Goal: Task Accomplishment & Management: Use online tool/utility

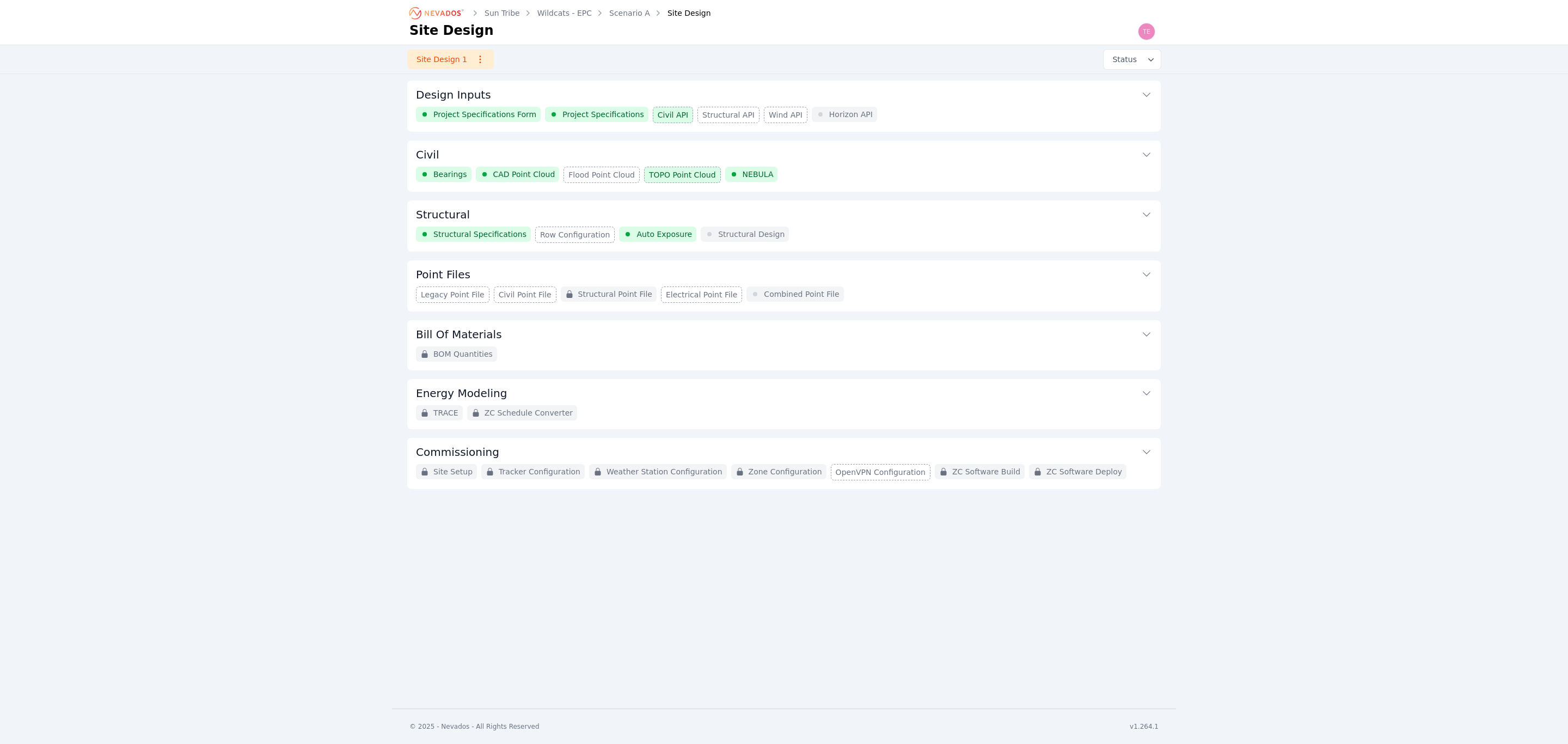
click at [859, 221] on button "Structural" at bounding box center [784, 213] width 736 height 27
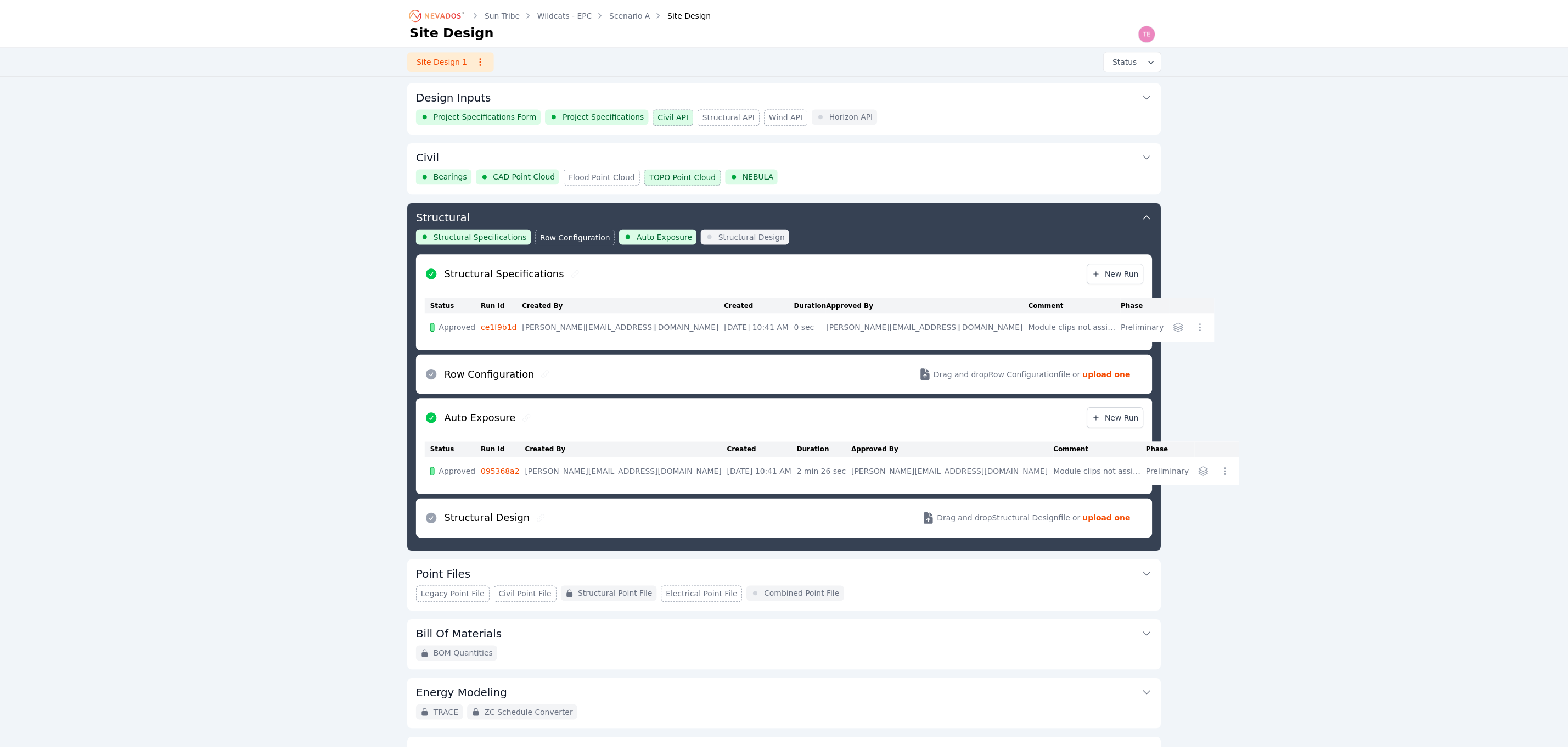
scroll to position [88, 0]
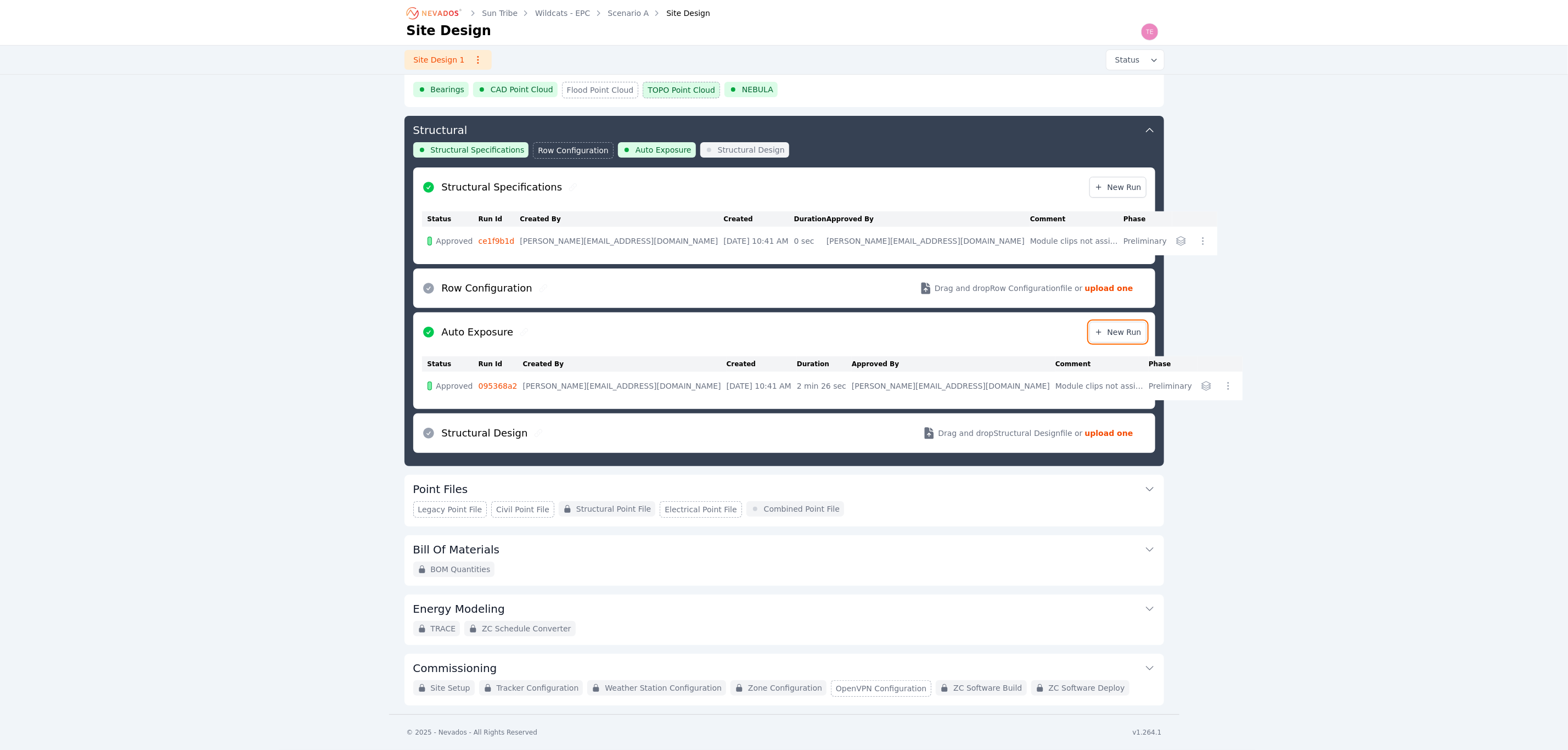
click at [1120, 326] on span "New Run" at bounding box center [1117, 332] width 47 height 11
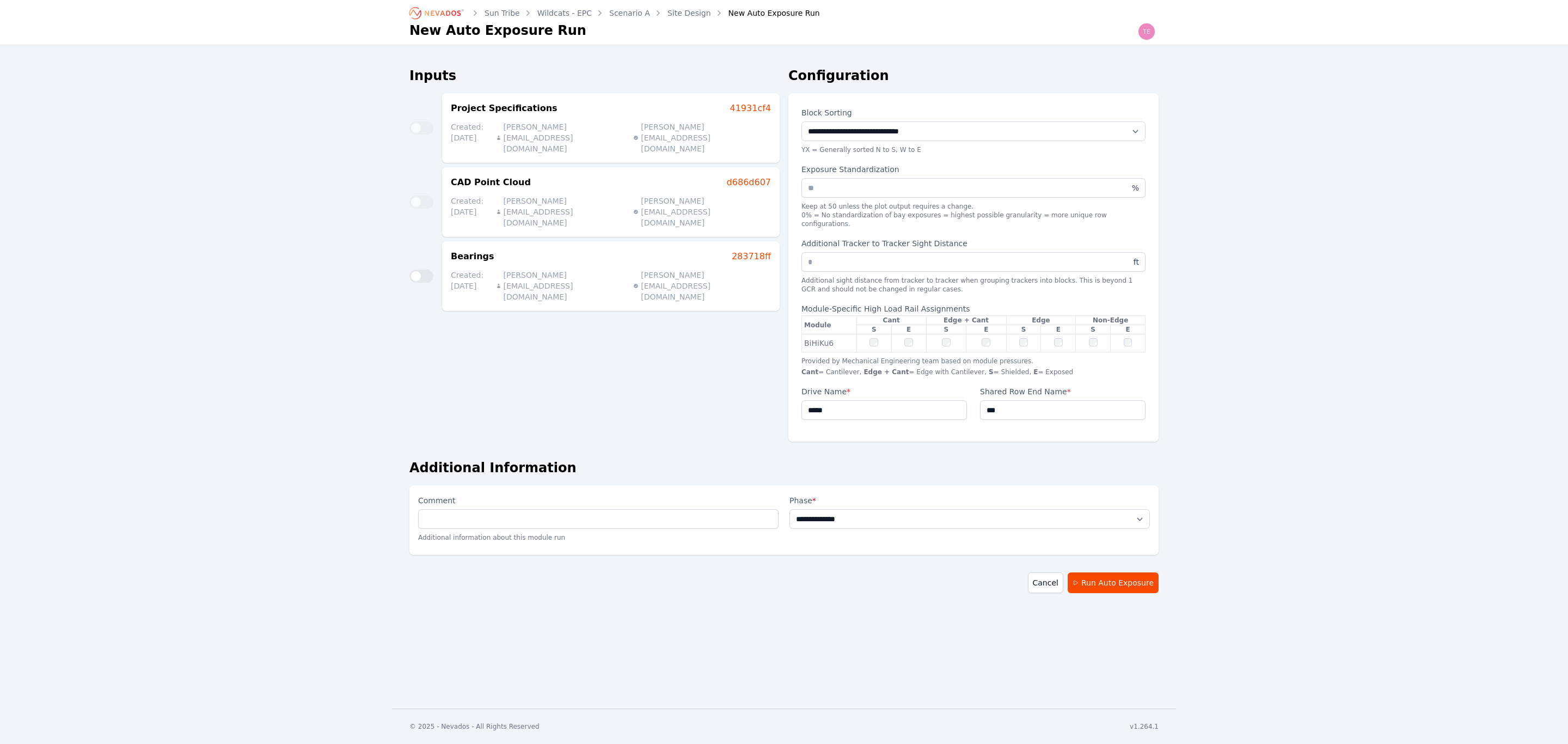
drag, startPoint x: 880, startPoint y: 498, endPoint x: 875, endPoint y: 510, distance: 13.0
click at [880, 497] on label "Phase *" at bounding box center [970, 500] width 360 height 13
click at [880, 509] on select "**********" at bounding box center [970, 518] width 360 height 19
click at [859, 520] on select "**********" at bounding box center [970, 518] width 360 height 19
select select "**********"
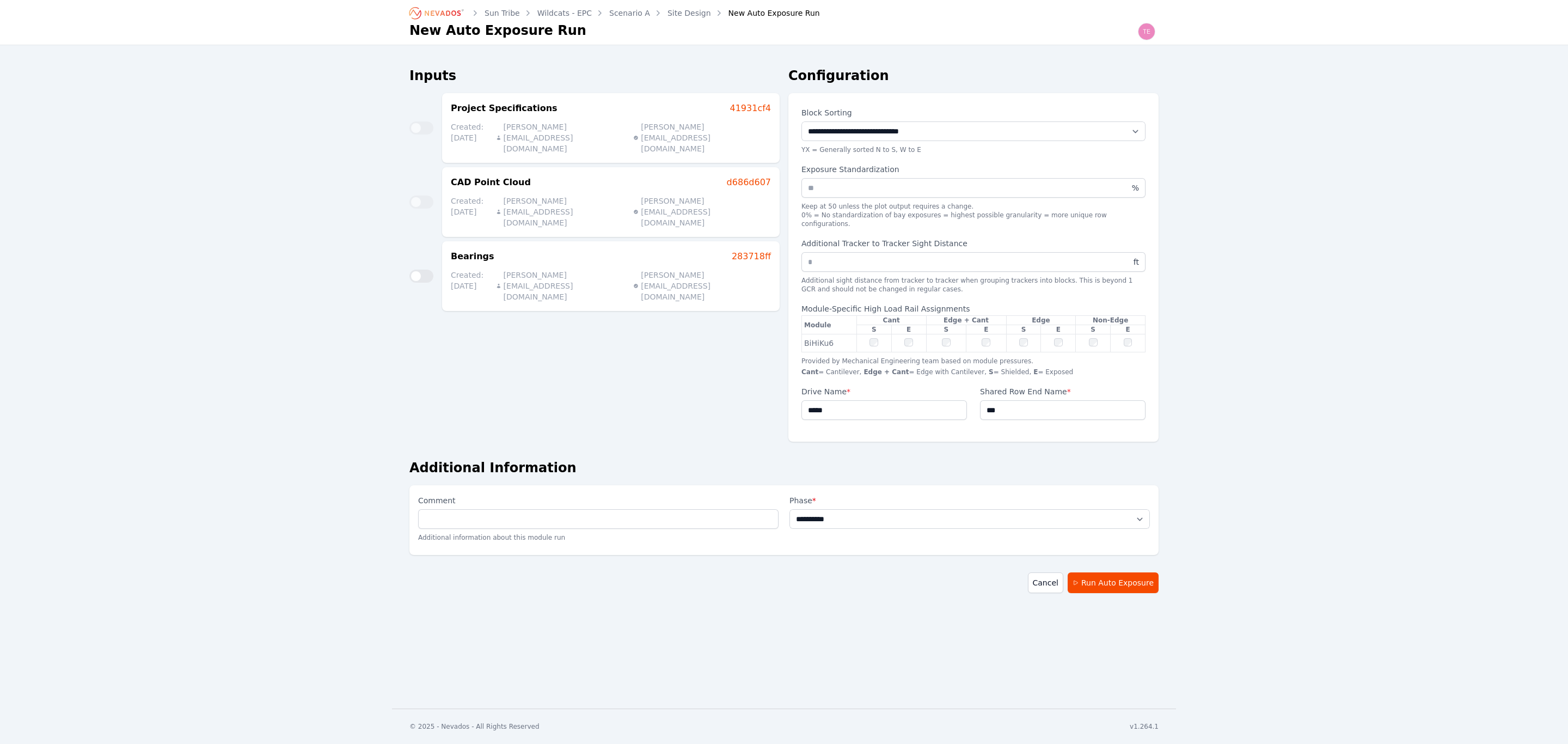
click at [790, 509] on select "**********" at bounding box center [970, 518] width 360 height 19
click at [635, 528] on p "Additional information about this module run" at bounding box center [598, 537] width 360 height 17
click at [626, 512] on input "Comment" at bounding box center [598, 518] width 360 height 19
type input "*******"
drag, startPoint x: 901, startPoint y: 571, endPoint x: 909, endPoint y: 570, distance: 8.1
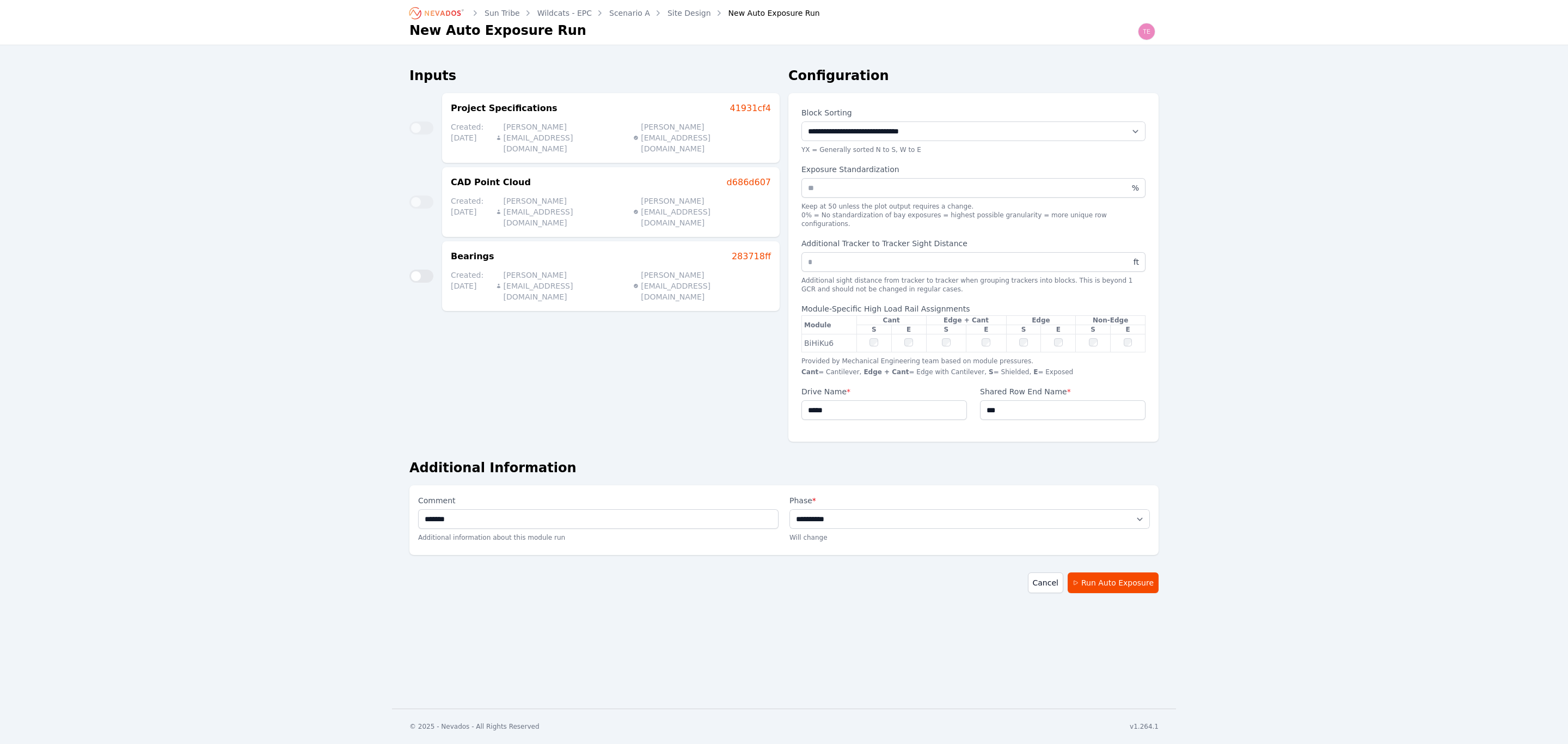
click at [901, 572] on div "Run Auto Exposure Cancel" at bounding box center [784, 582] width 750 height 21
drag, startPoint x: 554, startPoint y: 13, endPoint x: 924, endPoint y: 513, distance: 622.0
click at [929, 509] on select "**********" at bounding box center [970, 518] width 360 height 19
select select "**********"
click at [790, 509] on select "**********" at bounding box center [970, 518] width 360 height 19
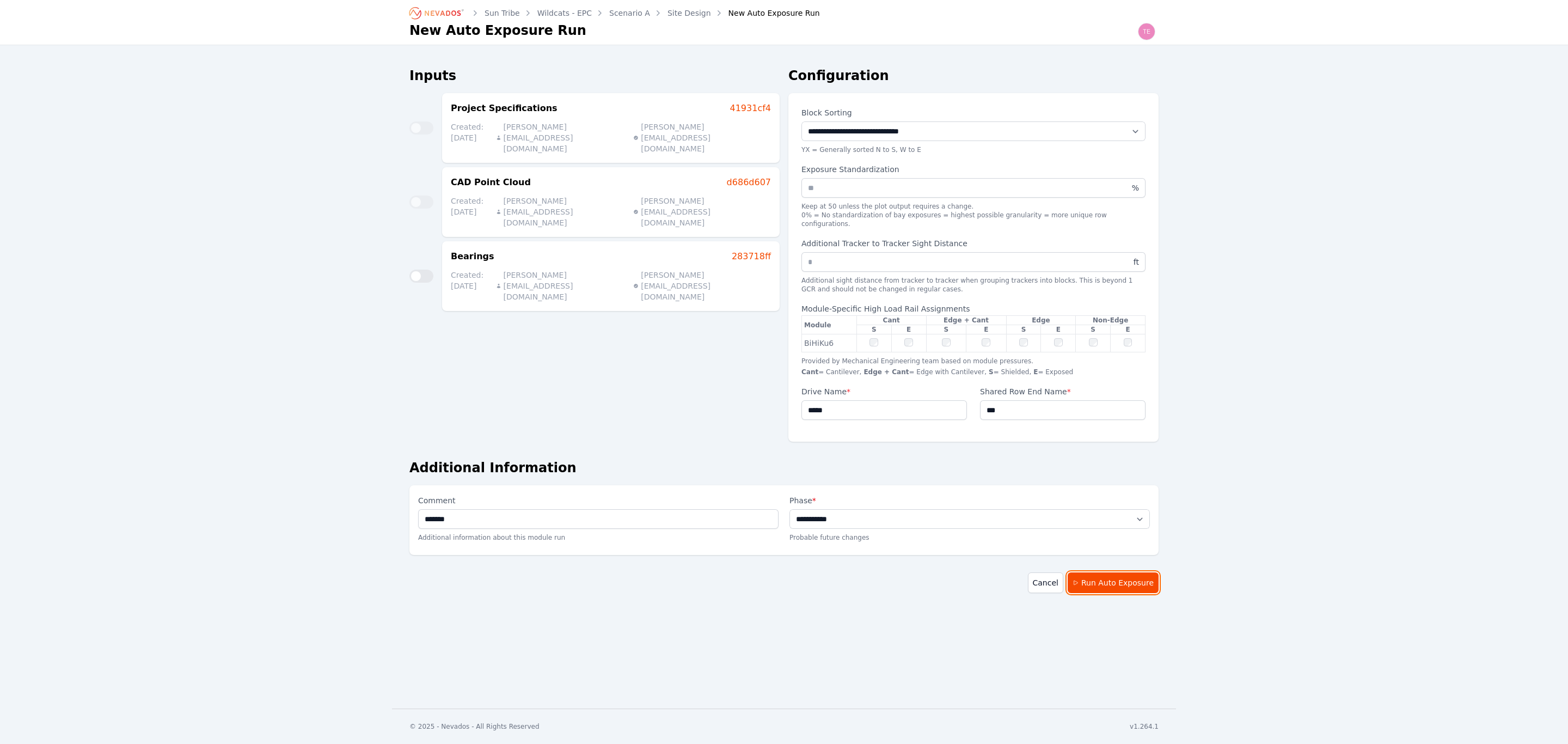
click at [1111, 577] on button "Run Auto Exposure" at bounding box center [1113, 582] width 91 height 21
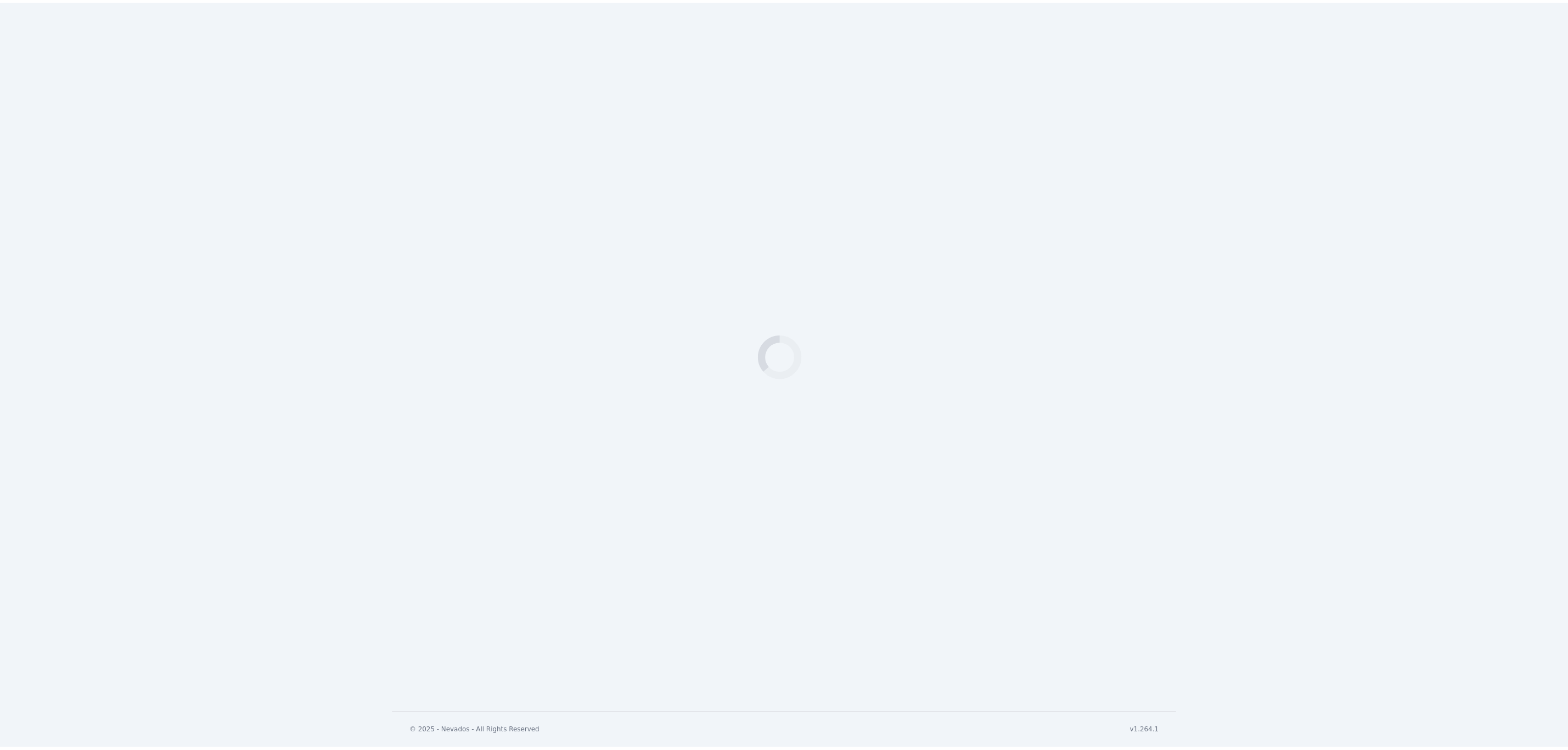
scroll to position [144, 0]
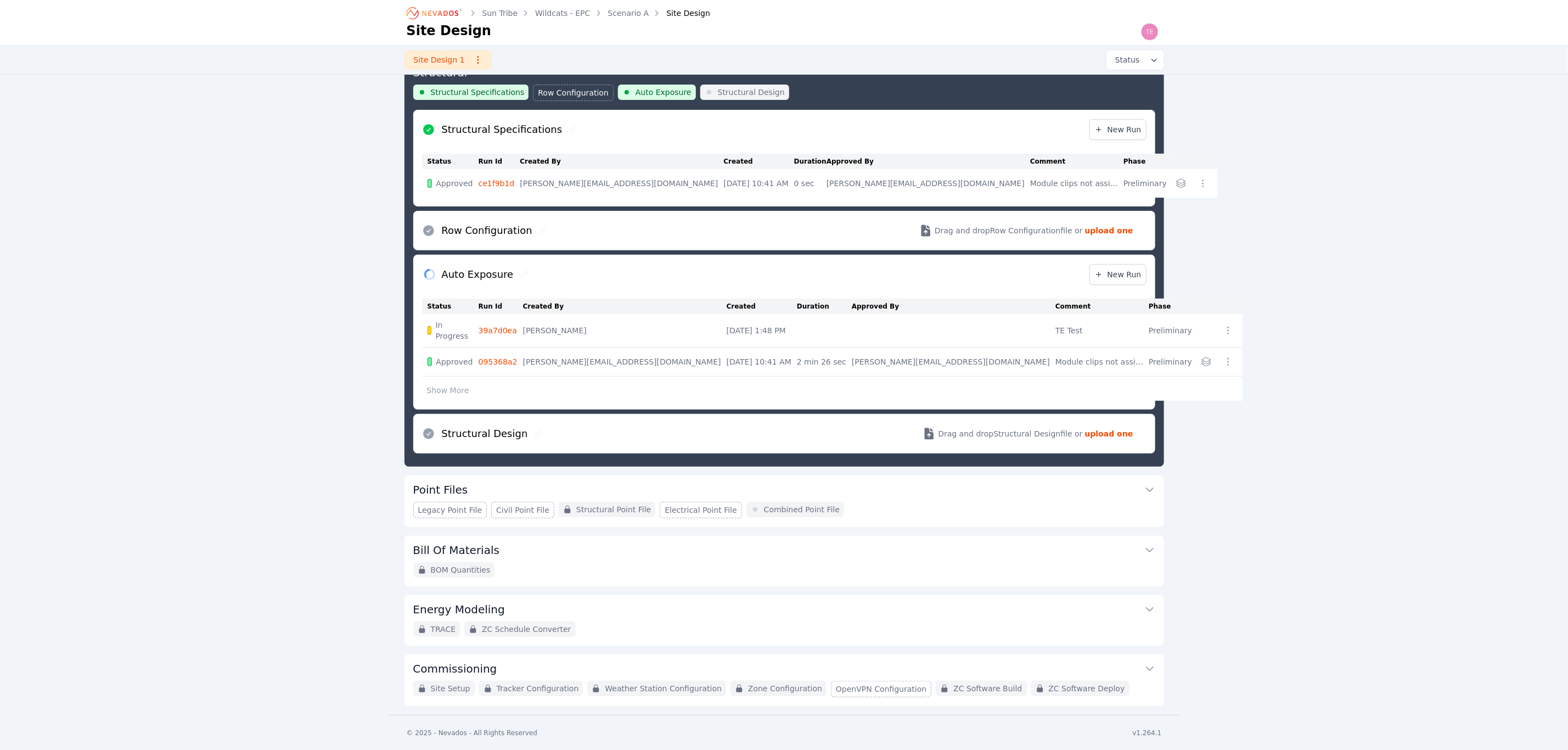
click at [460, 383] on button "Show More" at bounding box center [448, 390] width 53 height 21
click at [448, 388] on button "Show Less" at bounding box center [447, 390] width 50 height 21
click at [448, 388] on button "Show More" at bounding box center [448, 390] width 53 height 21
click at [449, 387] on button "Show Less" at bounding box center [447, 390] width 50 height 21
click at [554, 12] on link "Wildcats - EPC" at bounding box center [563, 13] width 55 height 11
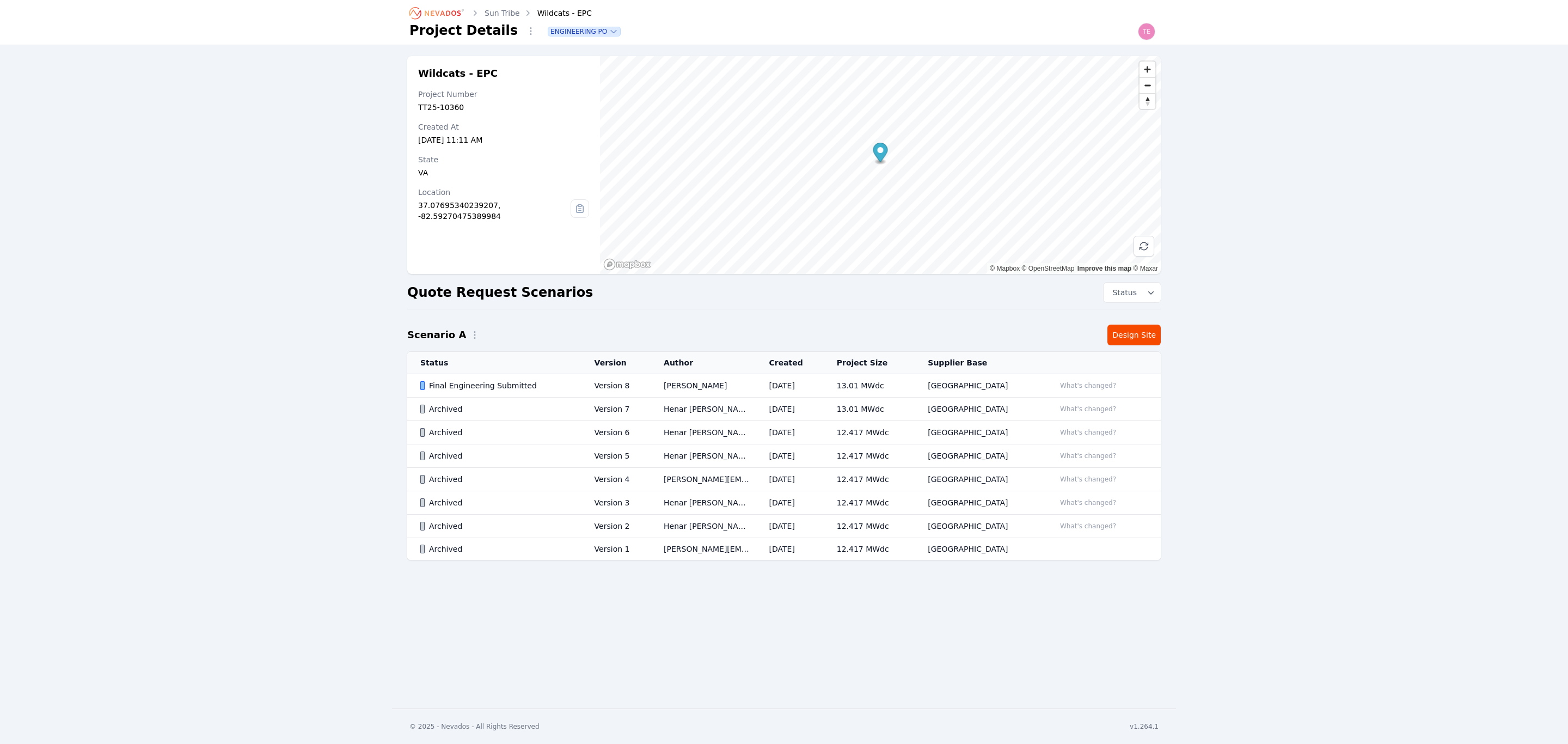
click at [1042, 386] on td "What's changed?" at bounding box center [1102, 386] width 119 height 24
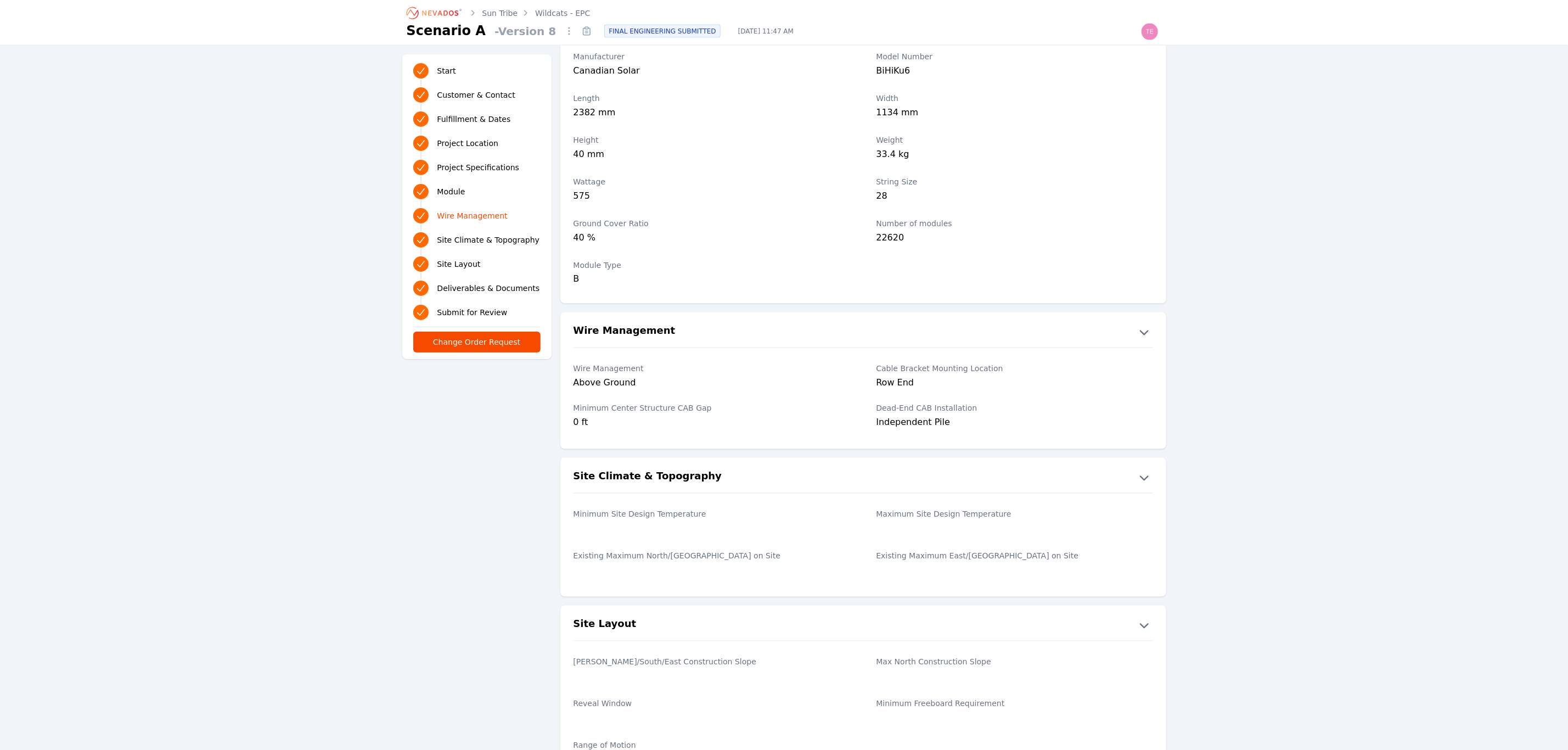
scroll to position [1217, 0]
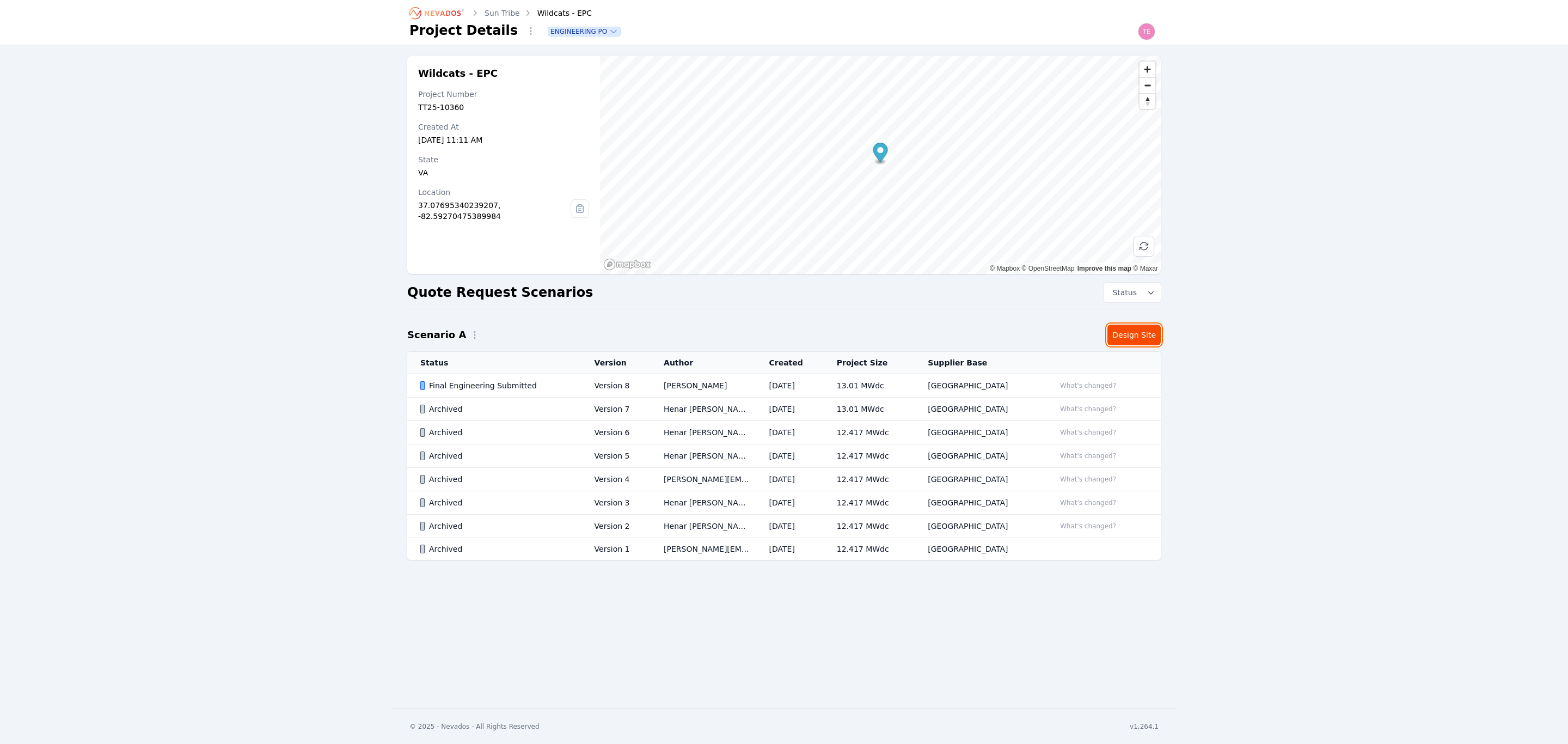
click at [1144, 334] on link "Design Site" at bounding box center [1134, 335] width 53 height 21
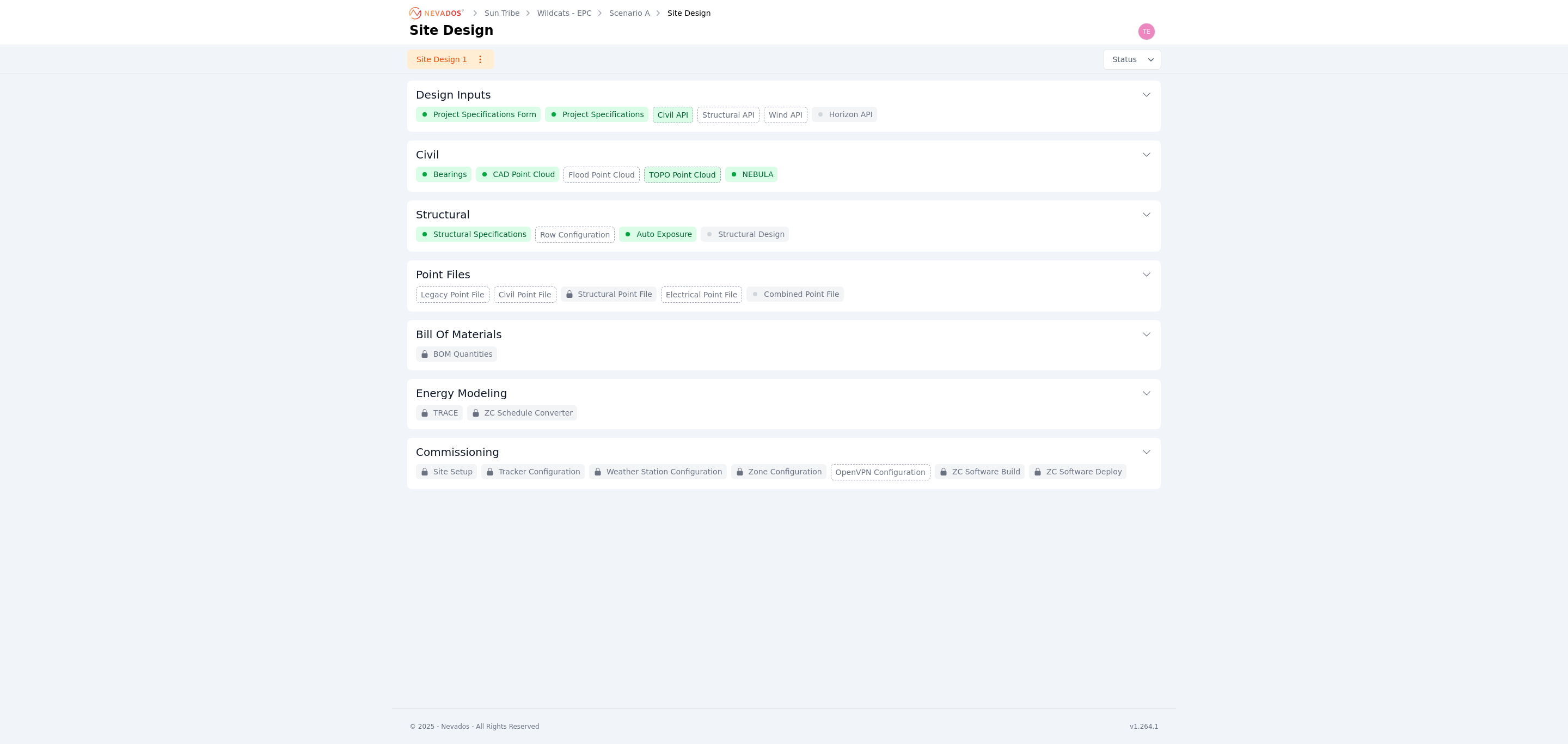
click at [899, 228] on div "Structural Specifications Row Configuration Auto Exposure Structural Design" at bounding box center [784, 235] width 736 height 16
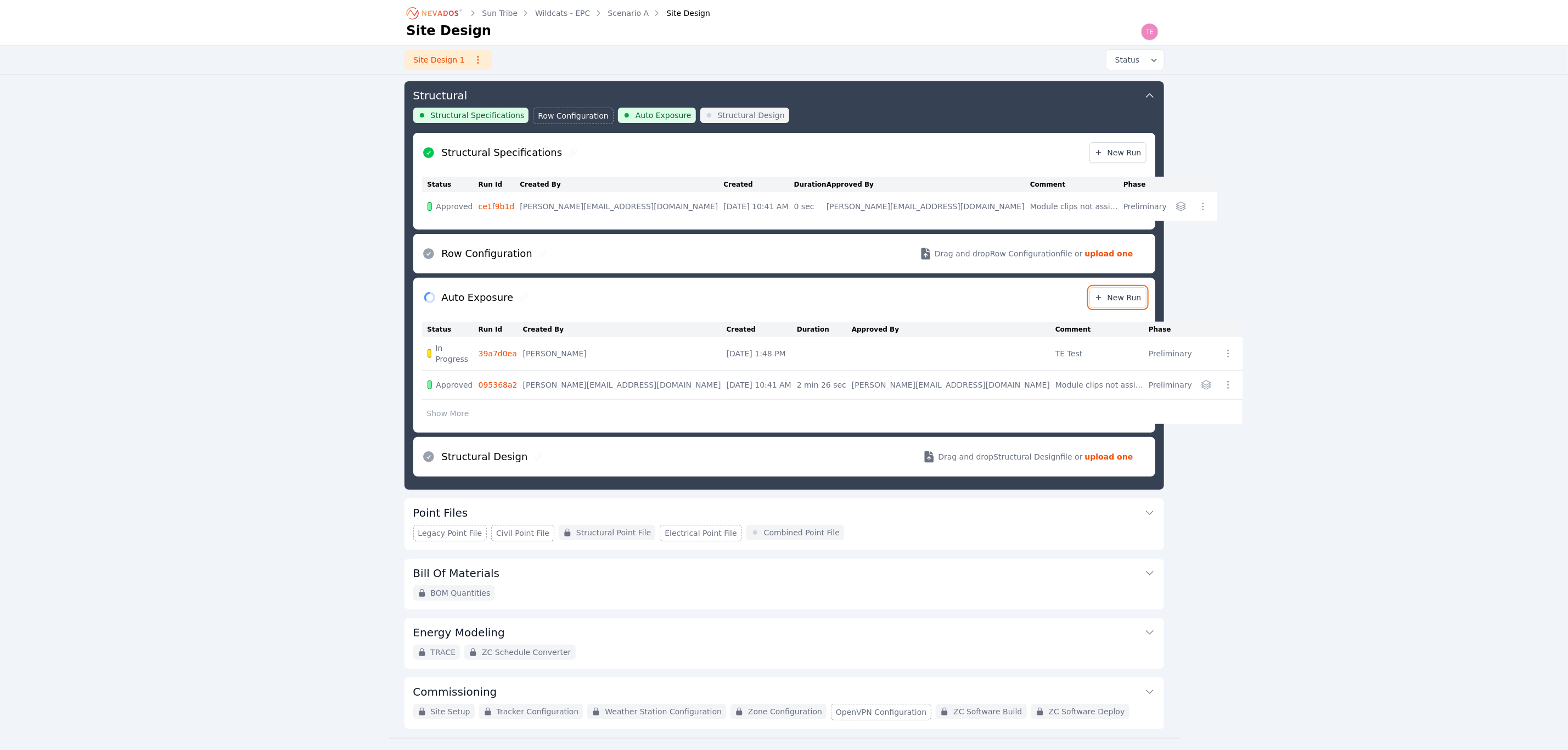
click at [1115, 297] on span "New Run" at bounding box center [1117, 298] width 47 height 11
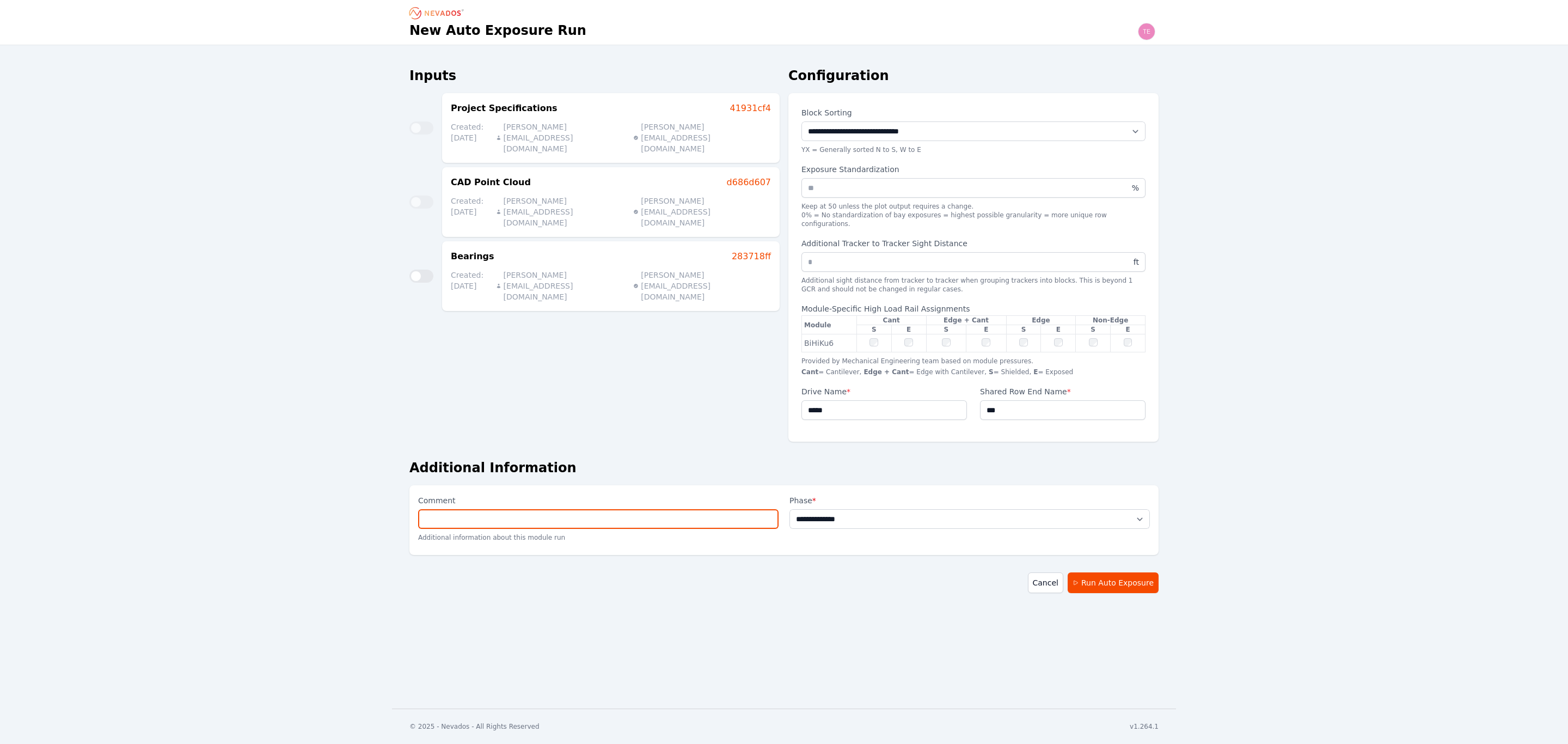
click at [550, 512] on input "Comment" at bounding box center [598, 518] width 360 height 19
type input "*********"
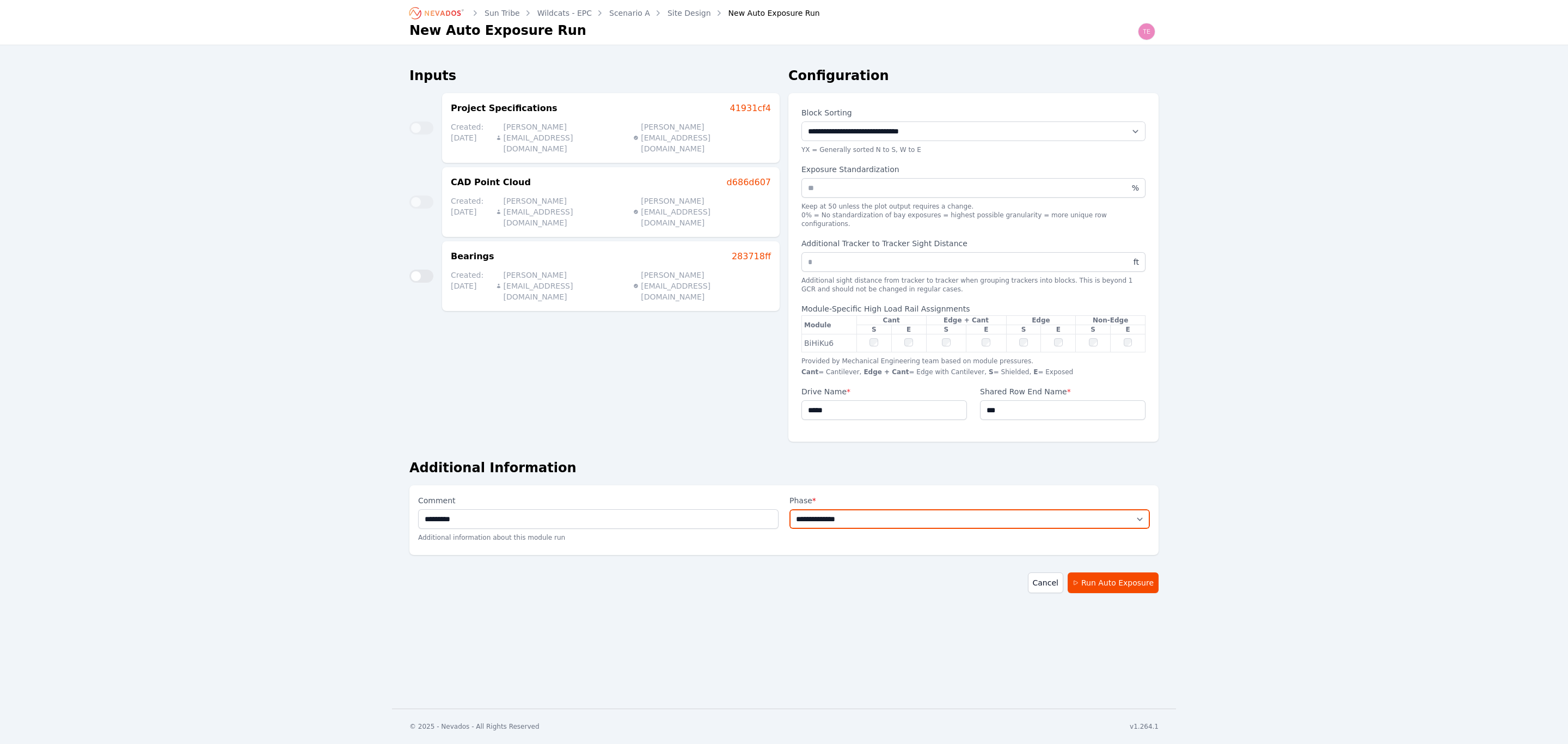
click at [944, 516] on select "**********" at bounding box center [970, 518] width 360 height 19
select select "**********"
click at [790, 509] on select "**********" at bounding box center [970, 518] width 360 height 19
click at [1124, 577] on button "Run Auto Exposure" at bounding box center [1113, 582] width 91 height 21
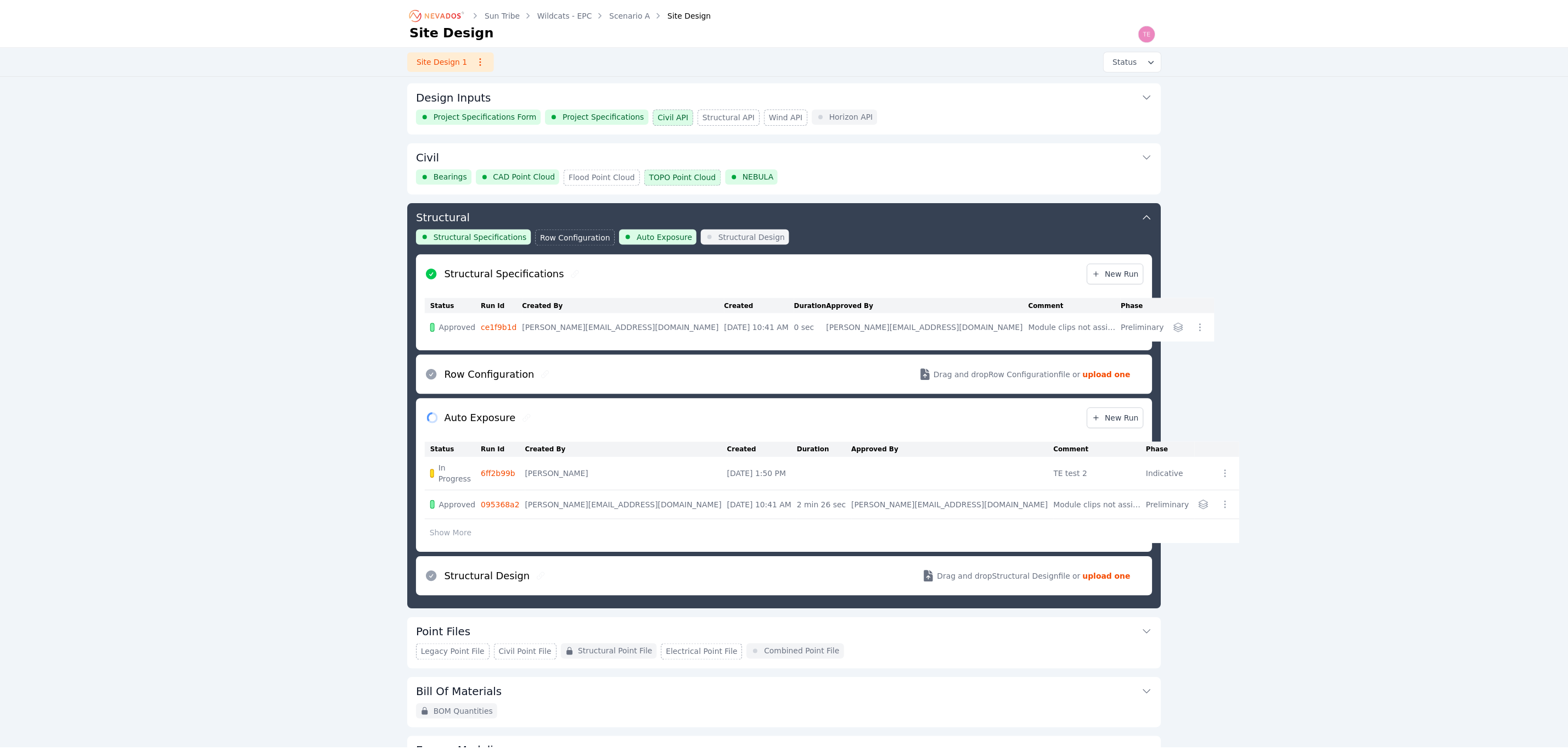
scroll to position [144, 0]
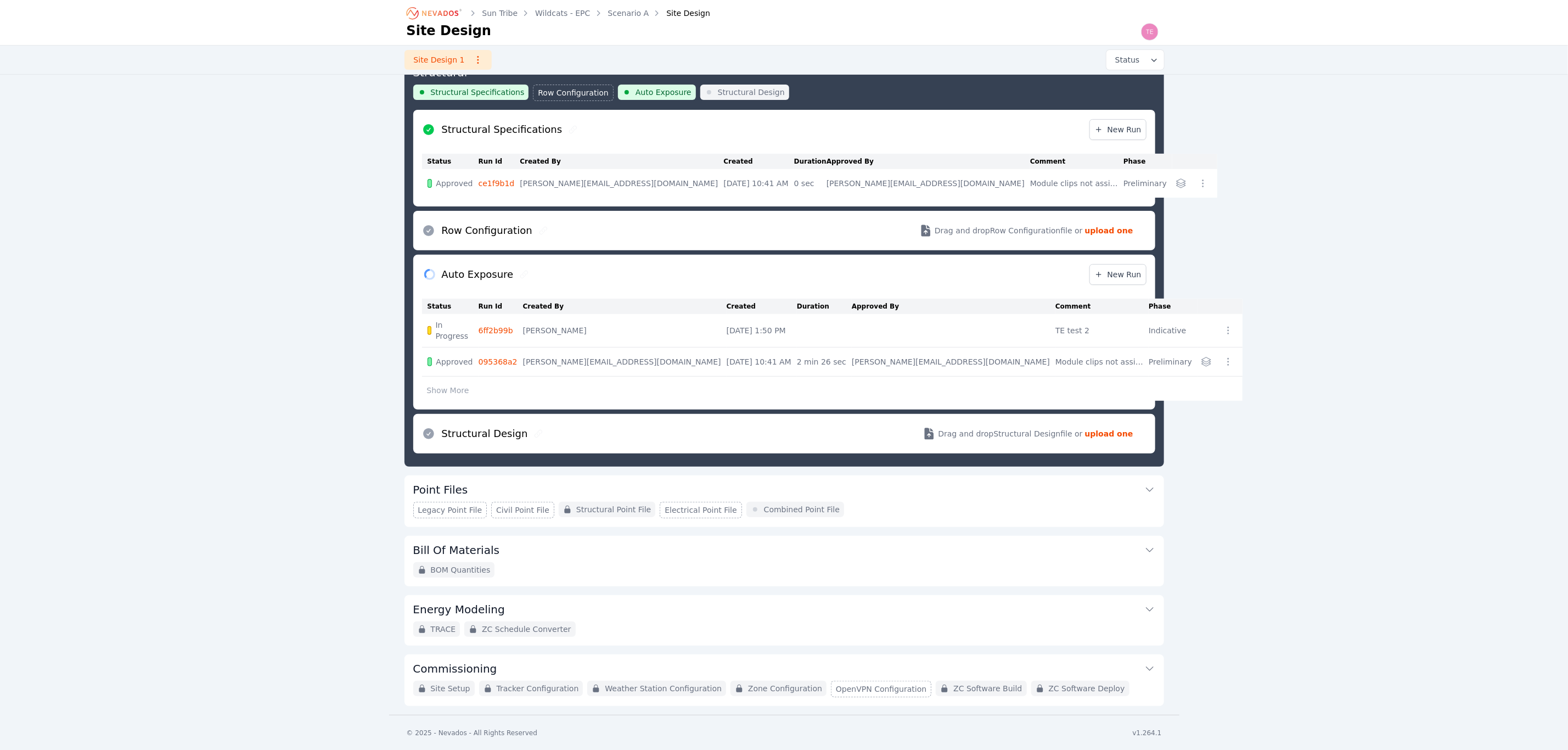
click at [446, 391] on button "Show More" at bounding box center [448, 390] width 53 height 21
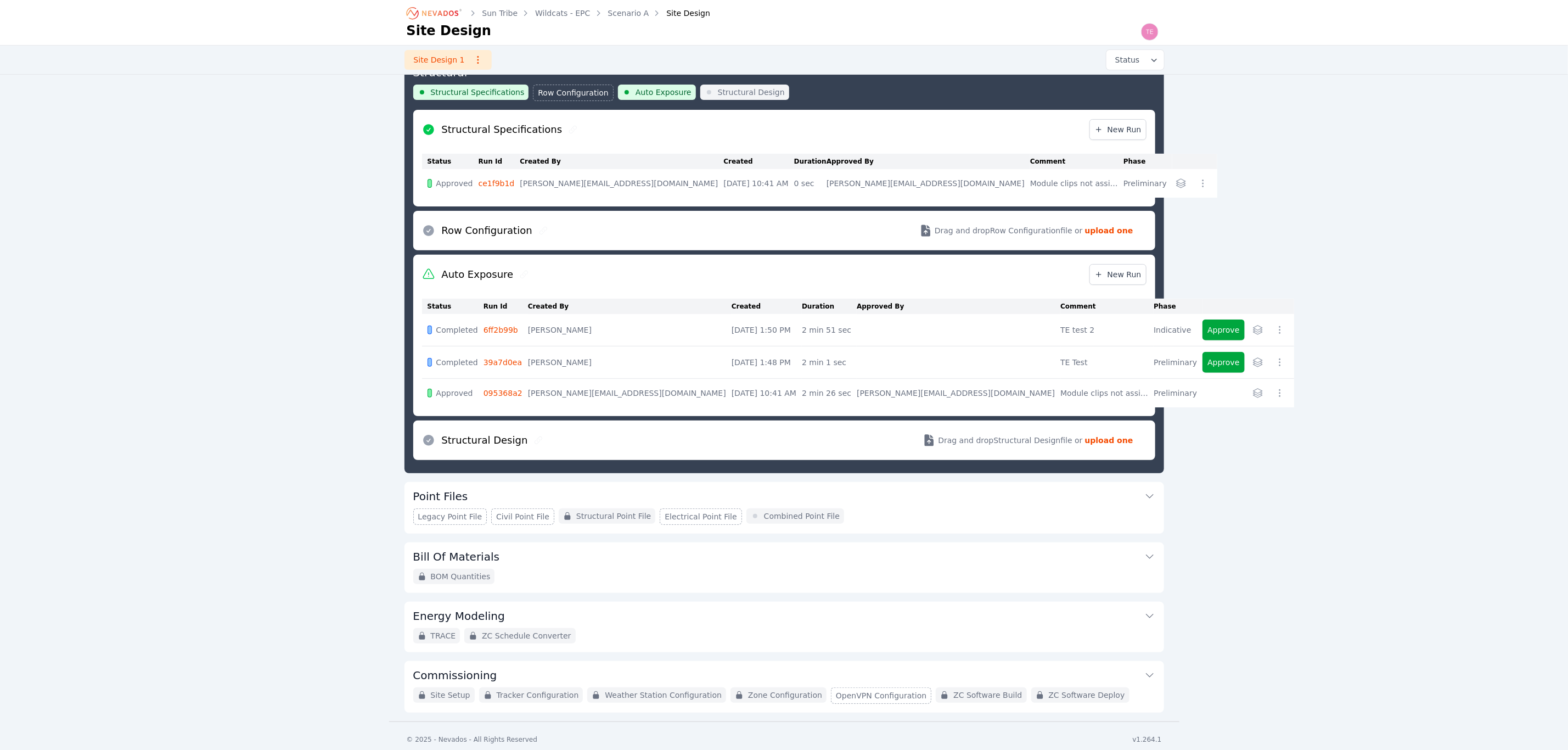
drag, startPoint x: 629, startPoint y: 394, endPoint x: 699, endPoint y: 394, distance: 70.0
click at [731, 394] on td "[DATE] 10:41 AM" at bounding box center [766, 393] width 70 height 29
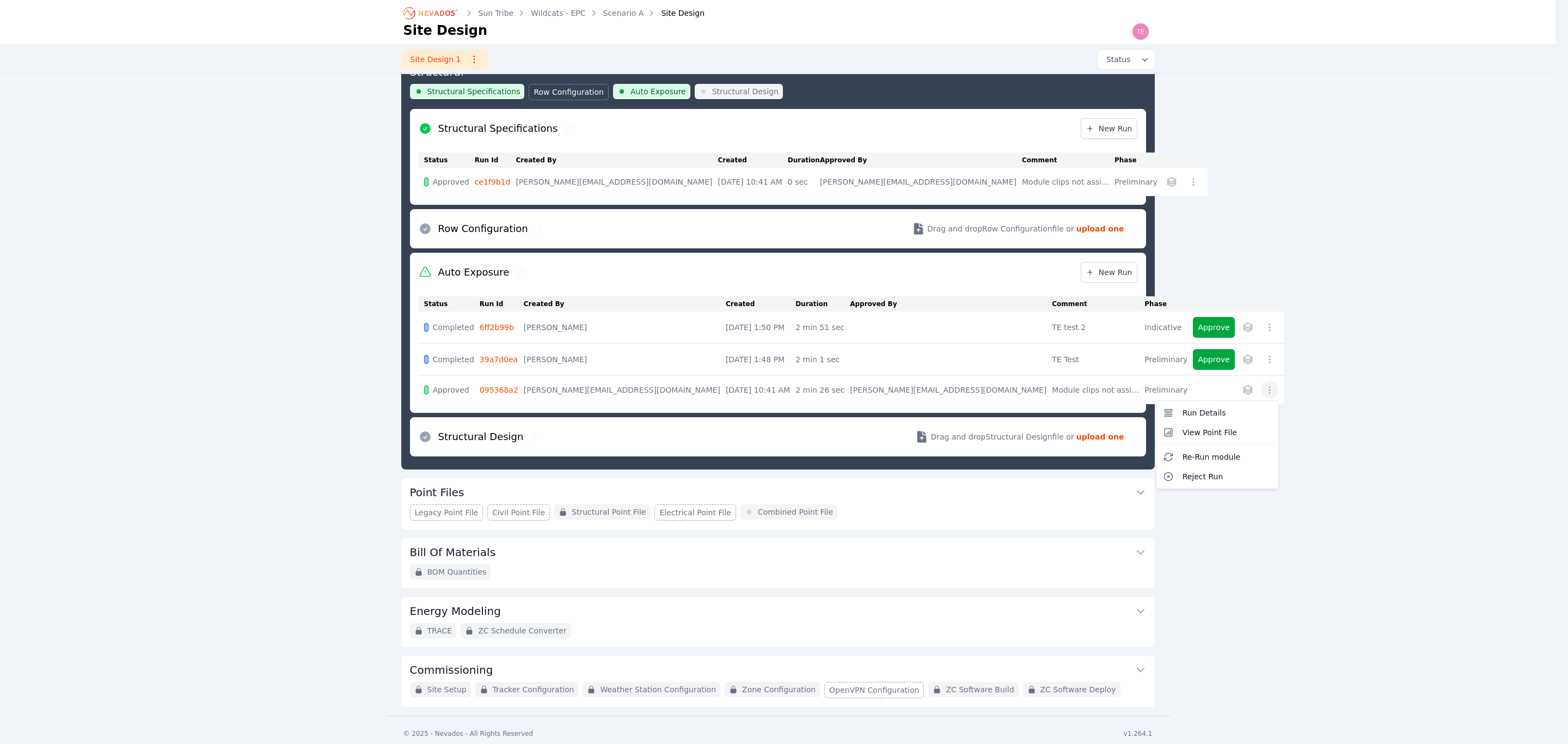
click at [1264, 390] on icon "button" at bounding box center [1270, 390] width 11 height 11
click at [1183, 462] on span "Re-Run module" at bounding box center [1212, 457] width 59 height 11
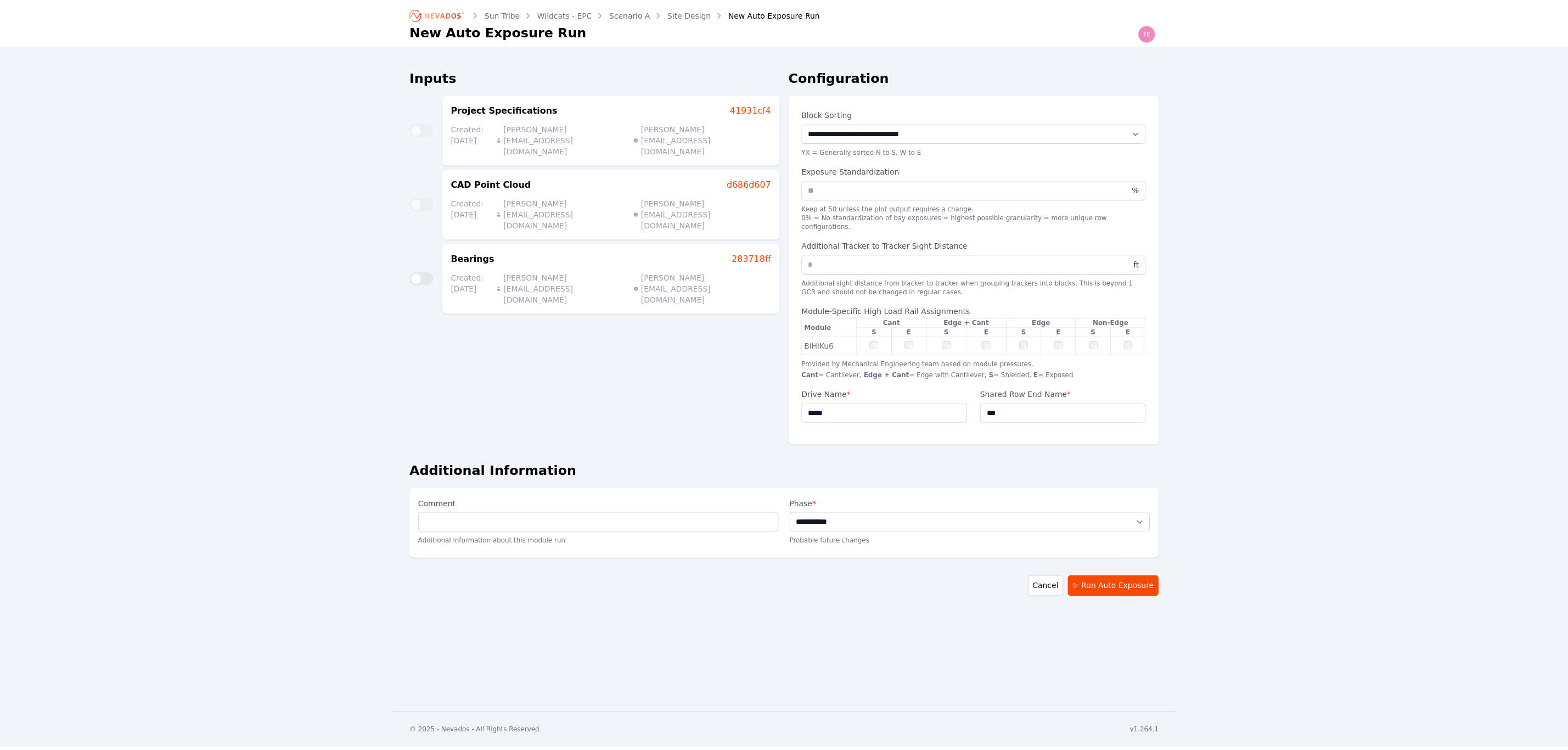
scroll to position [156, 0]
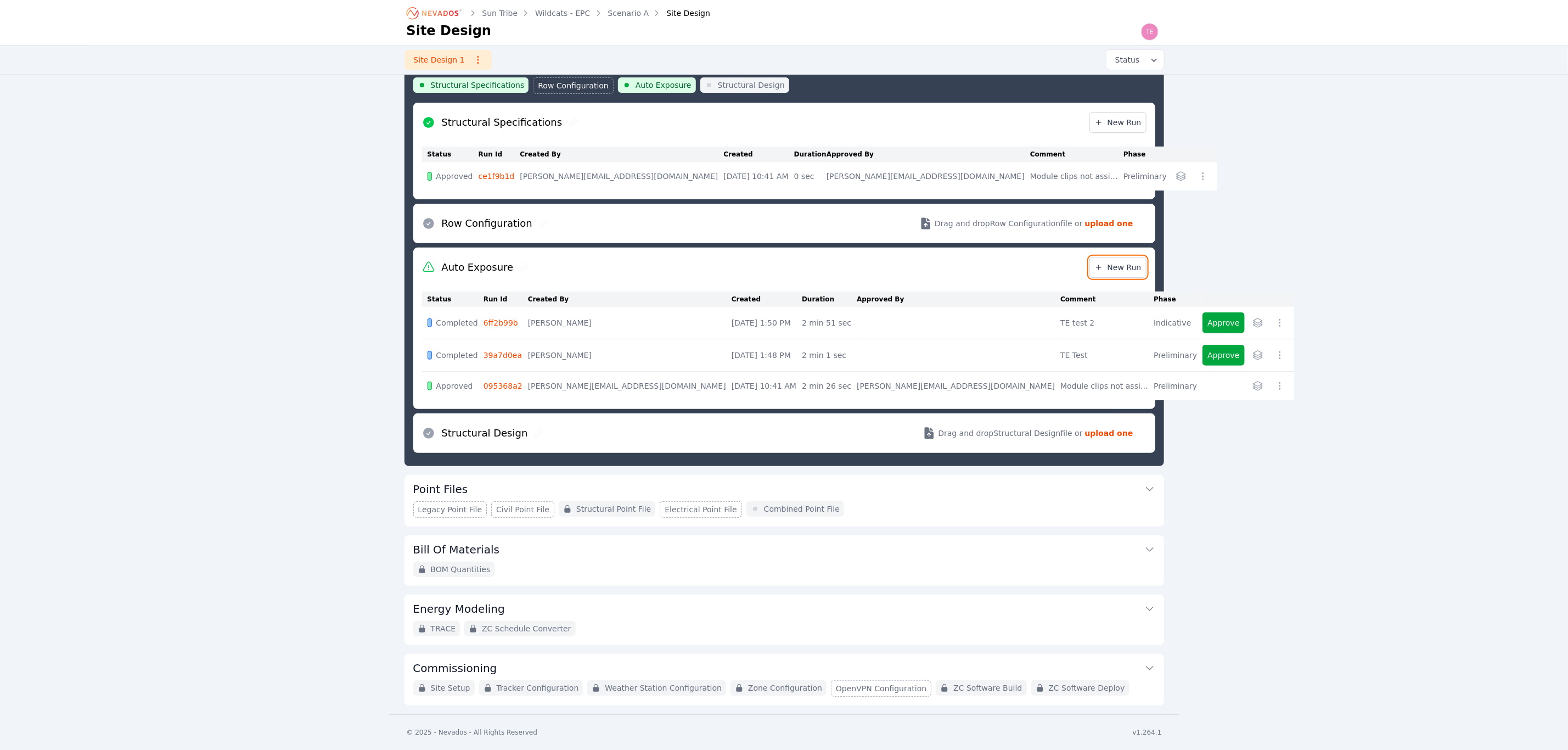
click at [1106, 262] on span "New Run" at bounding box center [1117, 267] width 47 height 11
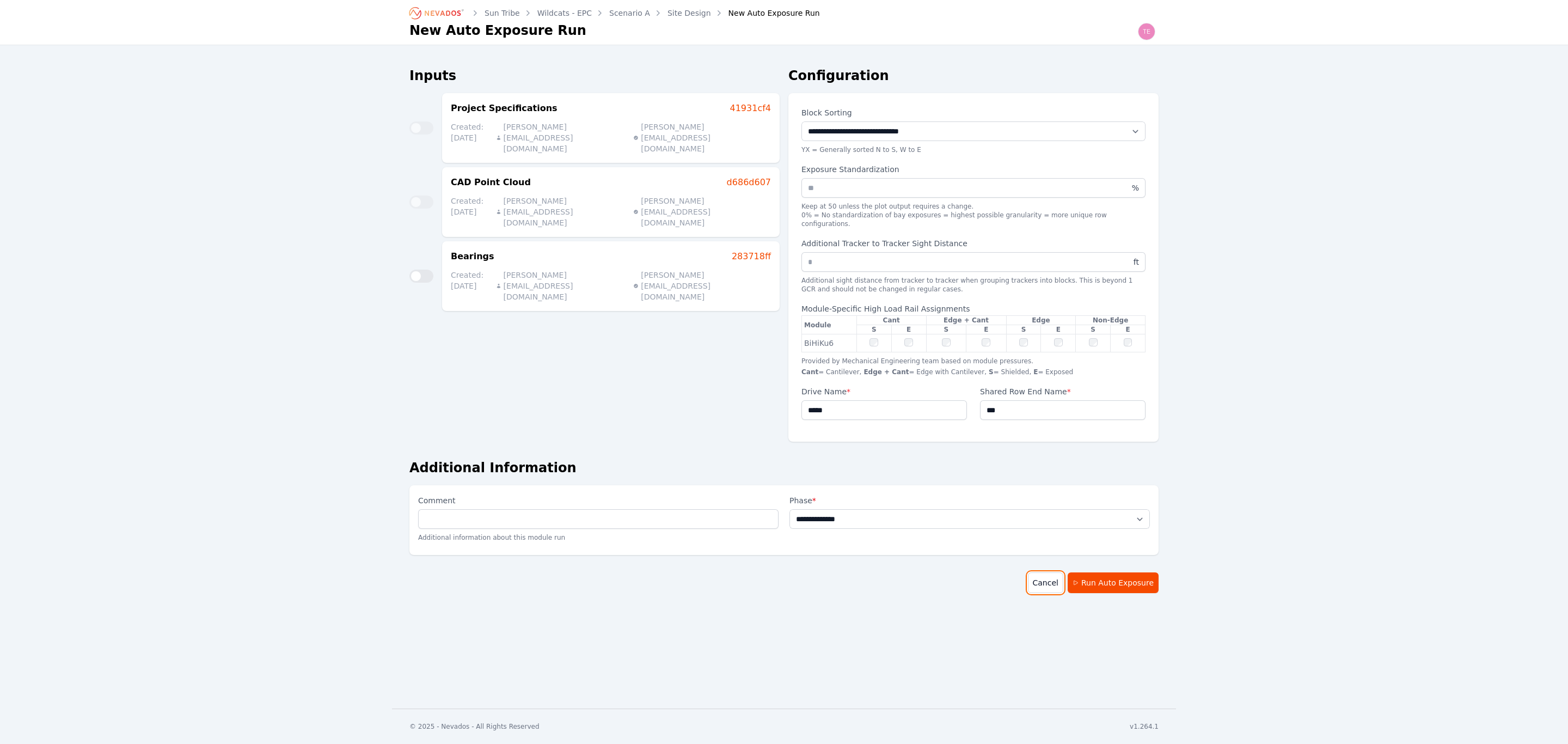
click at [1051, 572] on link "Cancel" at bounding box center [1046, 582] width 36 height 21
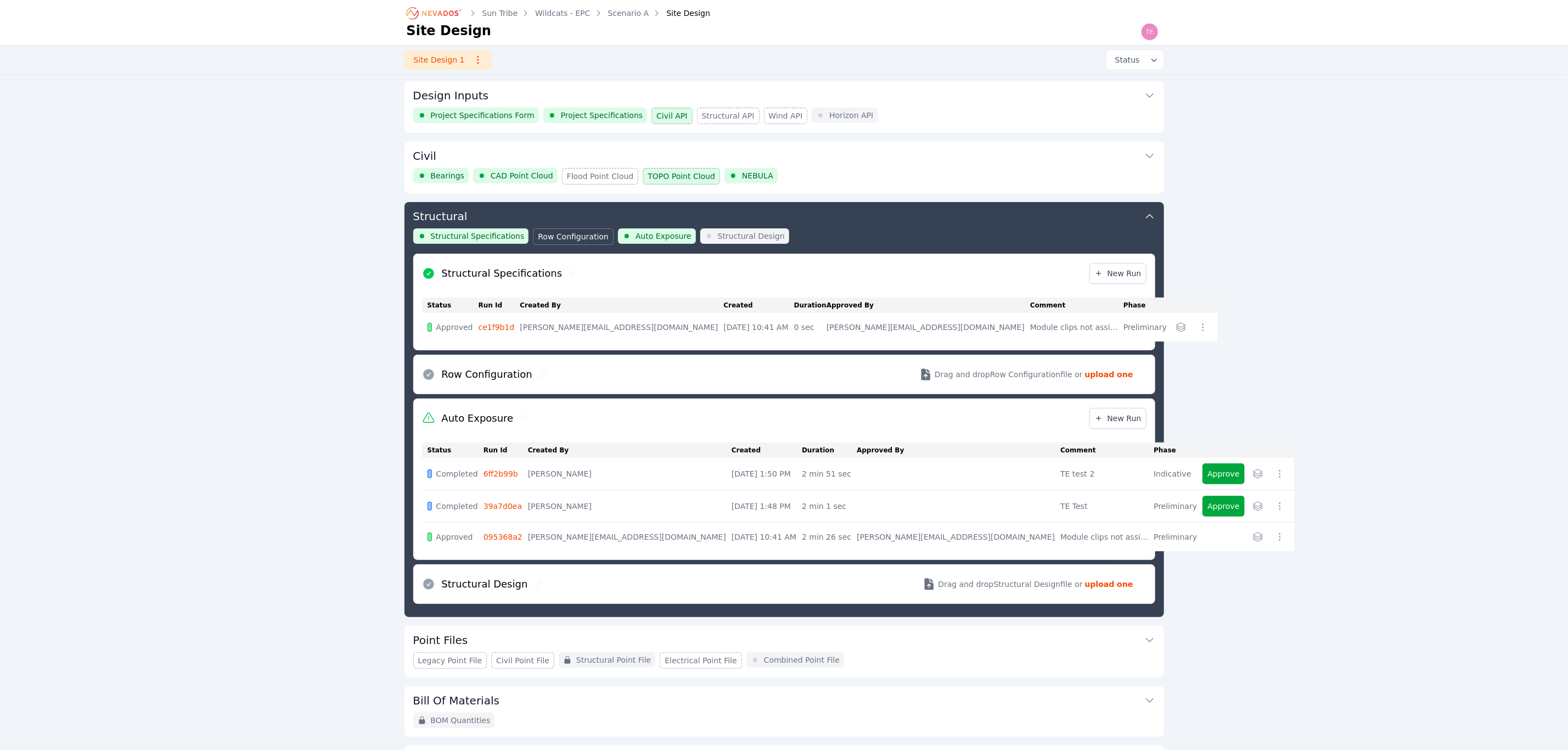
click at [954, 229] on div "Structural Specifications Row Configuration Auto Exposure Structural Design" at bounding box center [784, 240] width 742 height 25
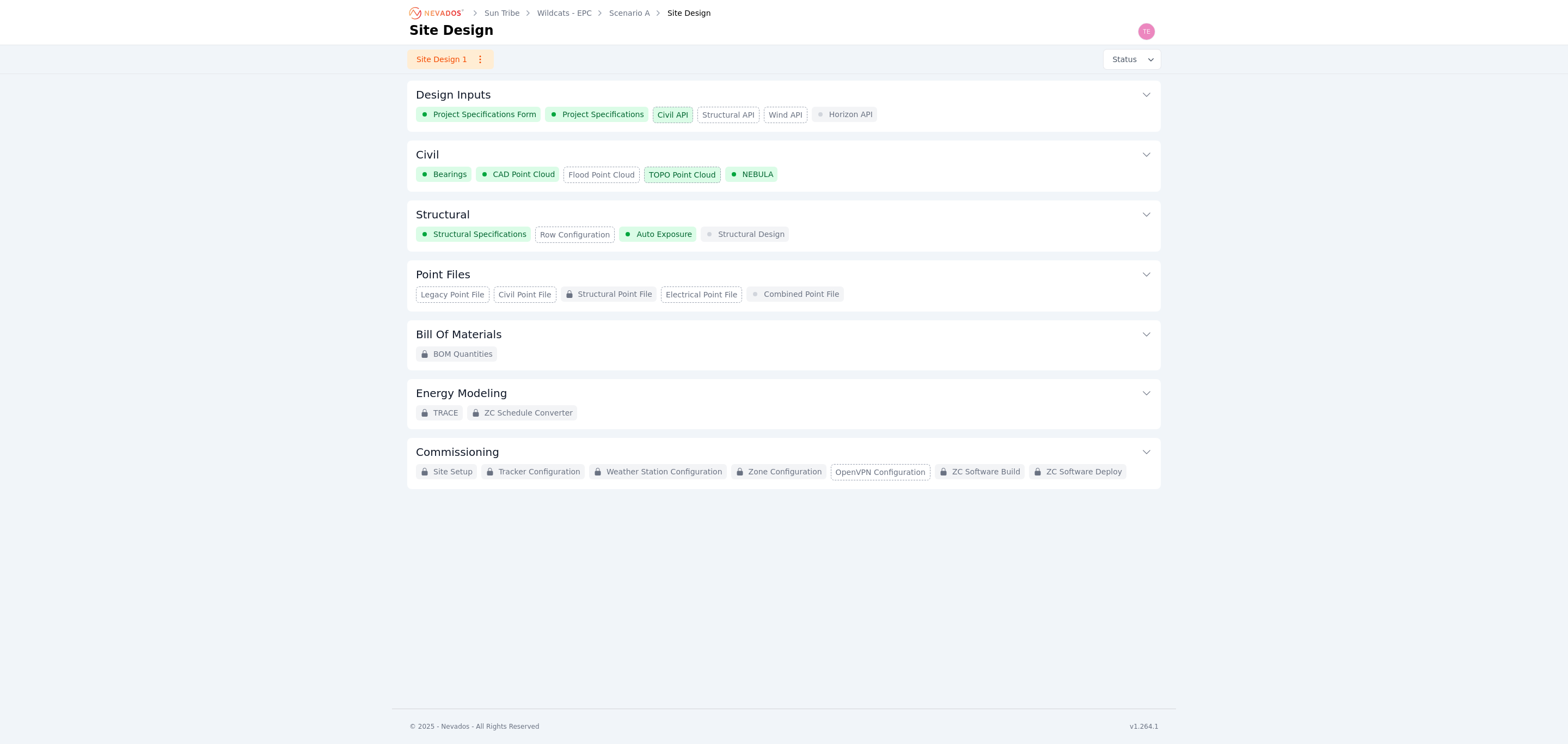
click at [602, 91] on button "Design Inputs" at bounding box center [784, 93] width 736 height 27
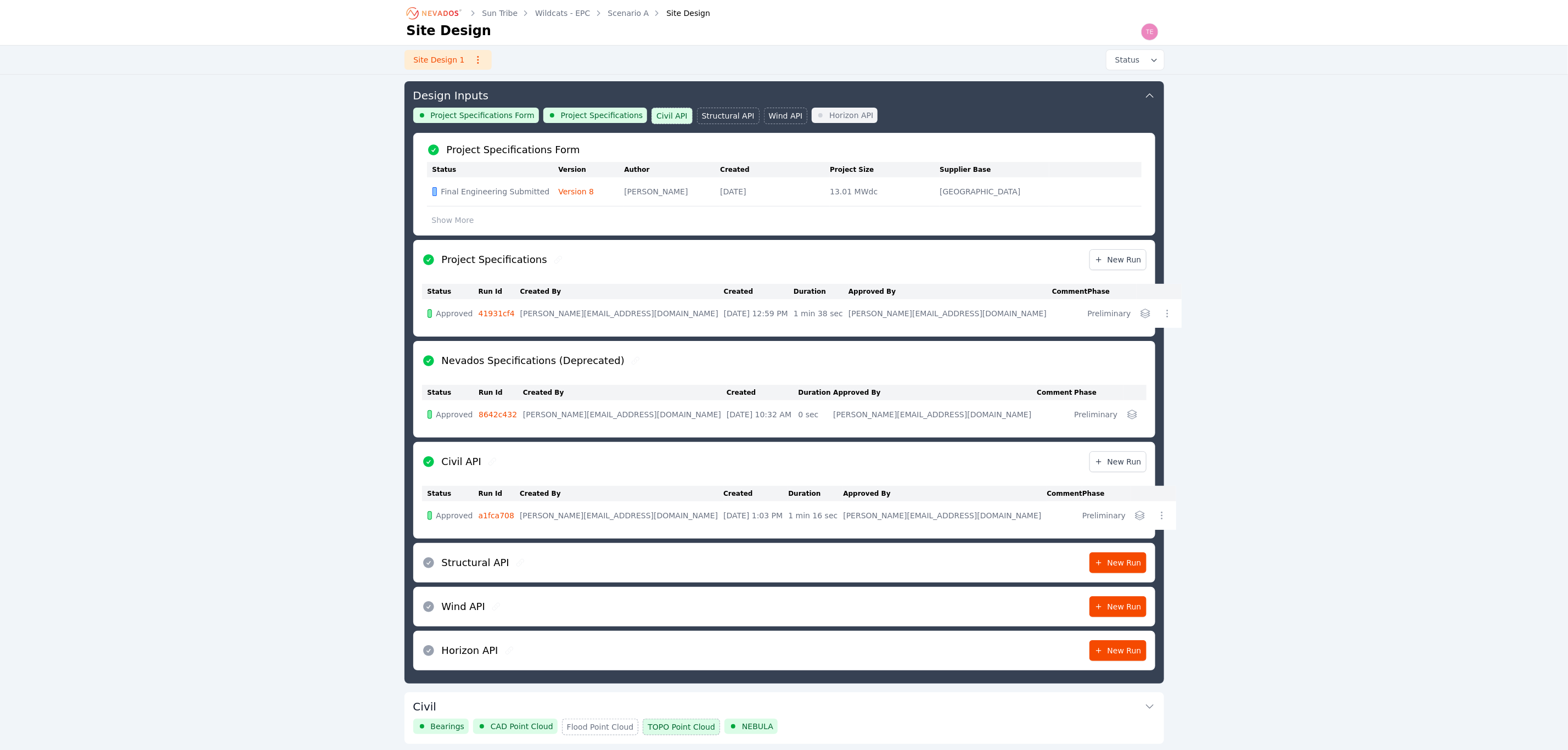
click at [1141, 314] on icon "button" at bounding box center [1145, 313] width 9 height 9
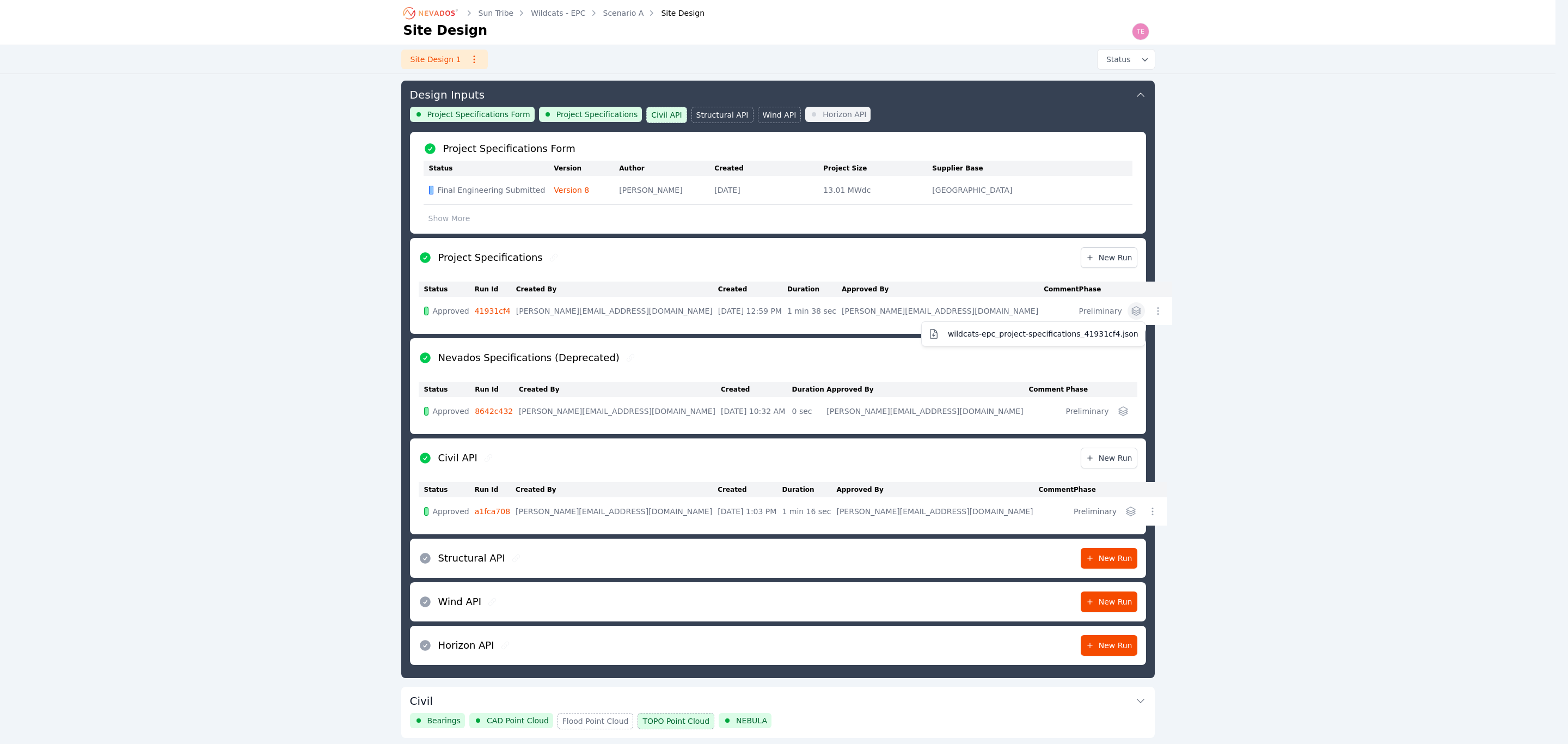
click at [913, 115] on div "Design Inputs Project Specifications Form Project Specifications Civil API Stru…" at bounding box center [778, 378] width 753 height 597
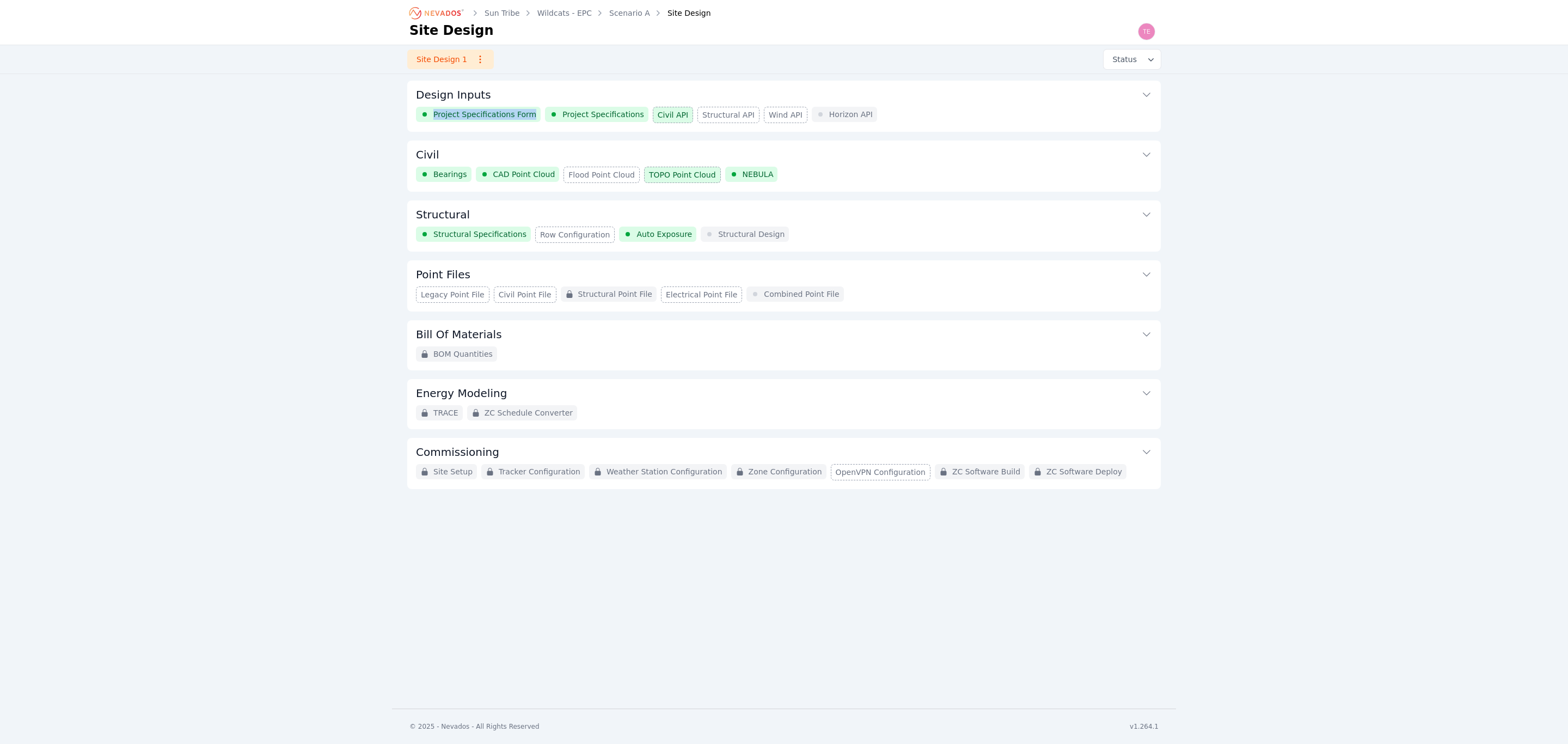
drag, startPoint x: 435, startPoint y: 116, endPoint x: 521, endPoint y: 122, distance: 86.2
click at [521, 122] on div "Project Specifications Form Project Specifications Civil API Structural API Win…" at bounding box center [784, 115] width 736 height 16
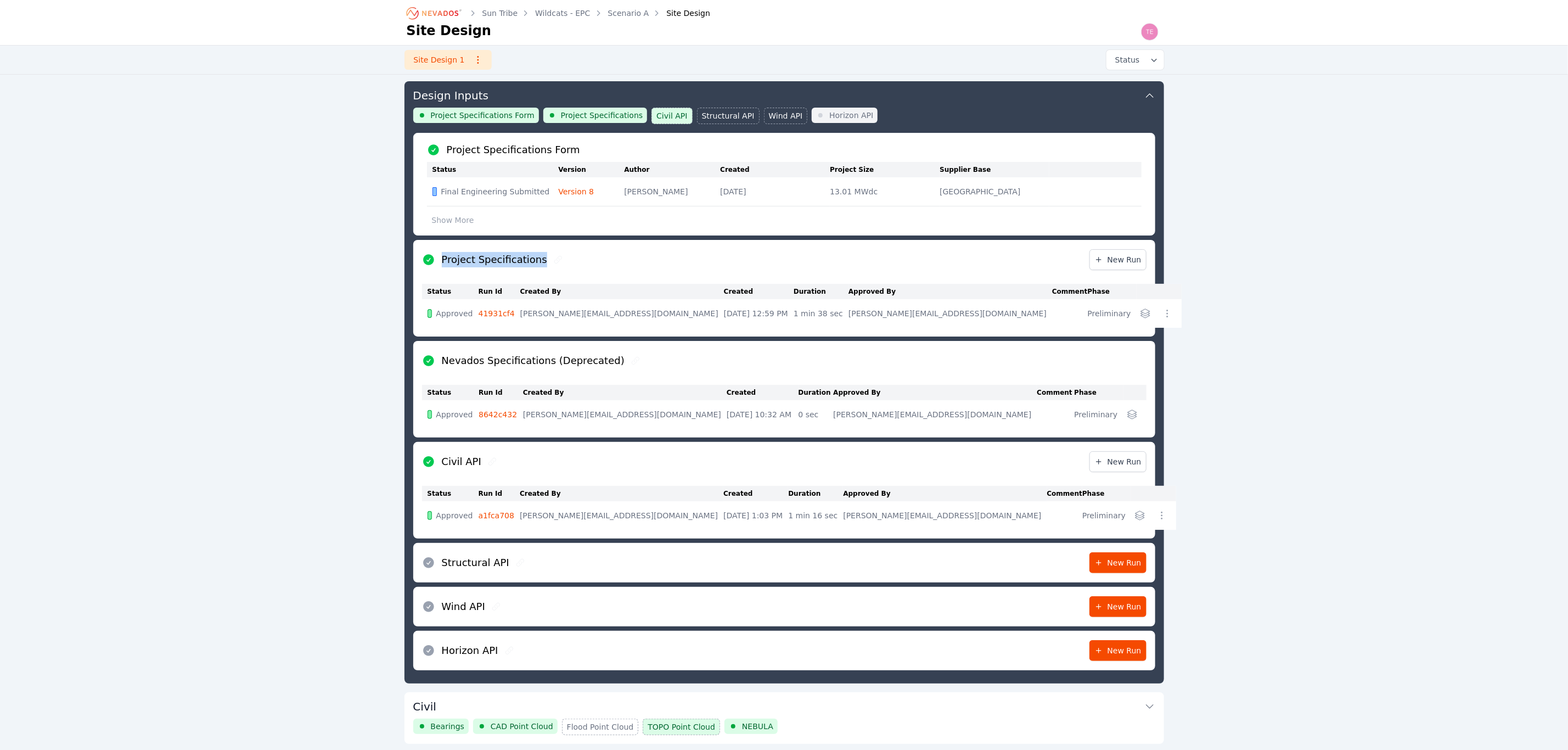
drag, startPoint x: 537, startPoint y: 265, endPoint x: 441, endPoint y: 257, distance: 96.3
click at [441, 257] on div "Project Specifications" at bounding box center [493, 259] width 143 height 16
click at [901, 102] on button "Design Inputs" at bounding box center [784, 94] width 742 height 27
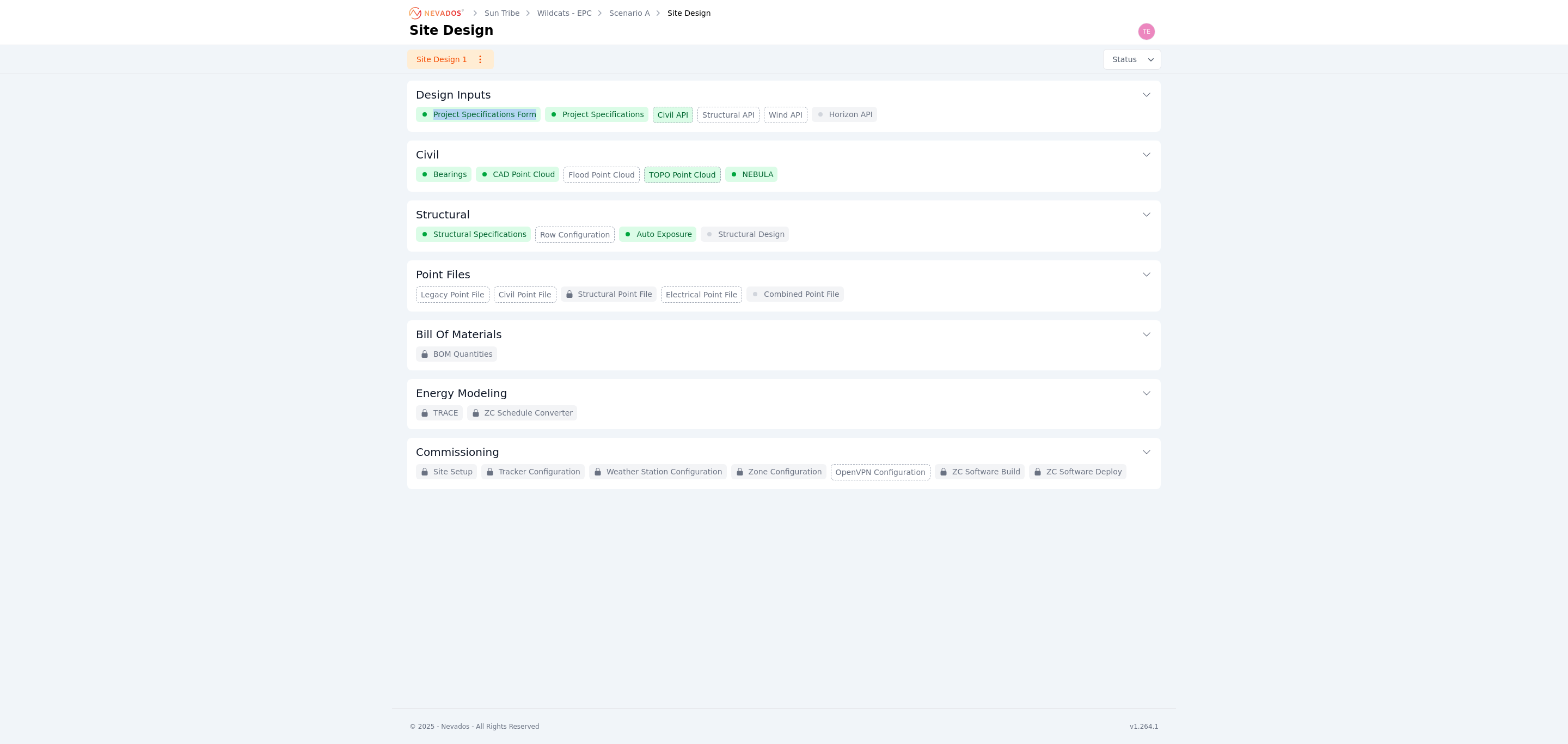
drag, startPoint x: 434, startPoint y: 112, endPoint x: 528, endPoint y: 112, distance: 94.0
click at [528, 112] on div "Project Specifications Form" at bounding box center [478, 114] width 124 height 16
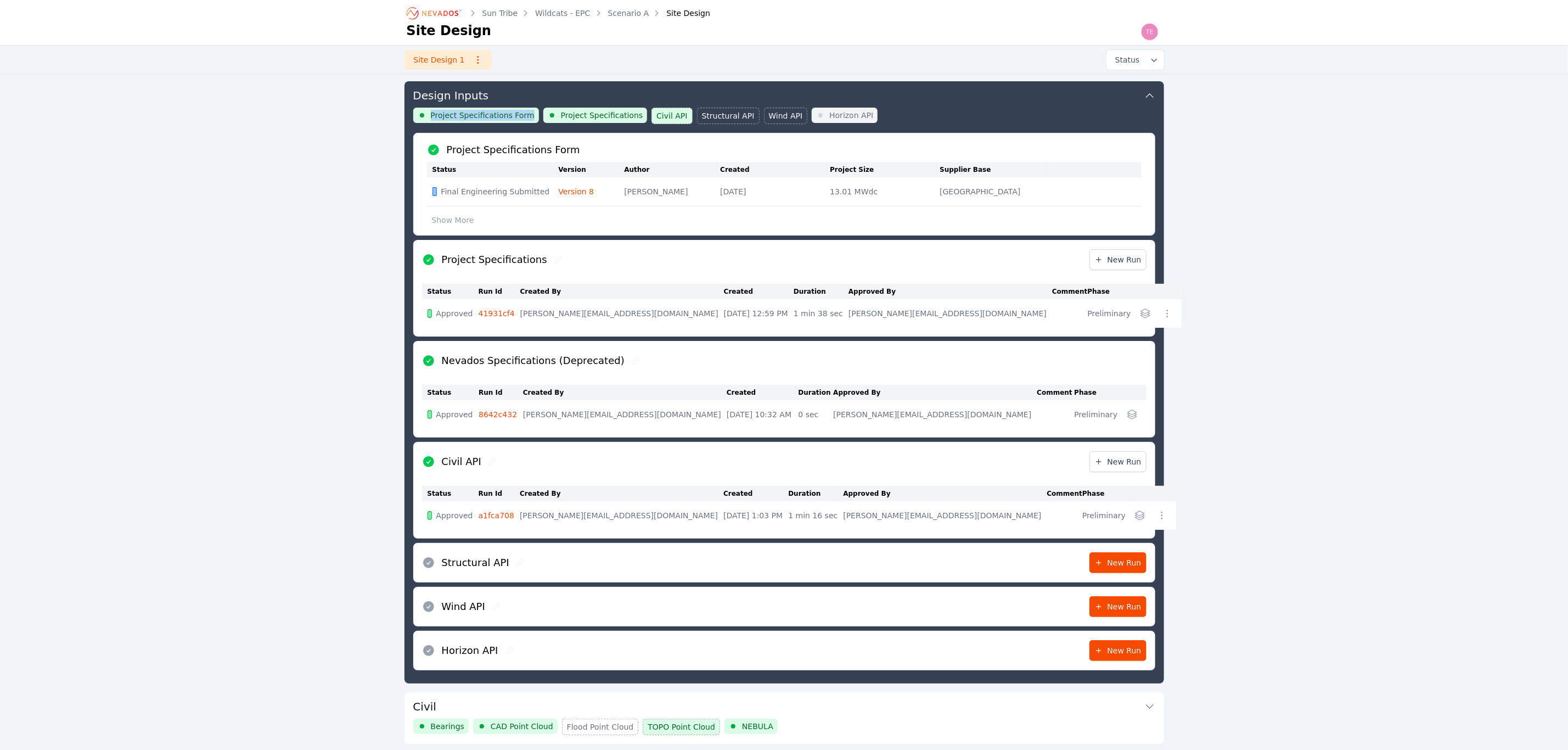
click at [927, 106] on button "Design Inputs" at bounding box center [784, 94] width 742 height 27
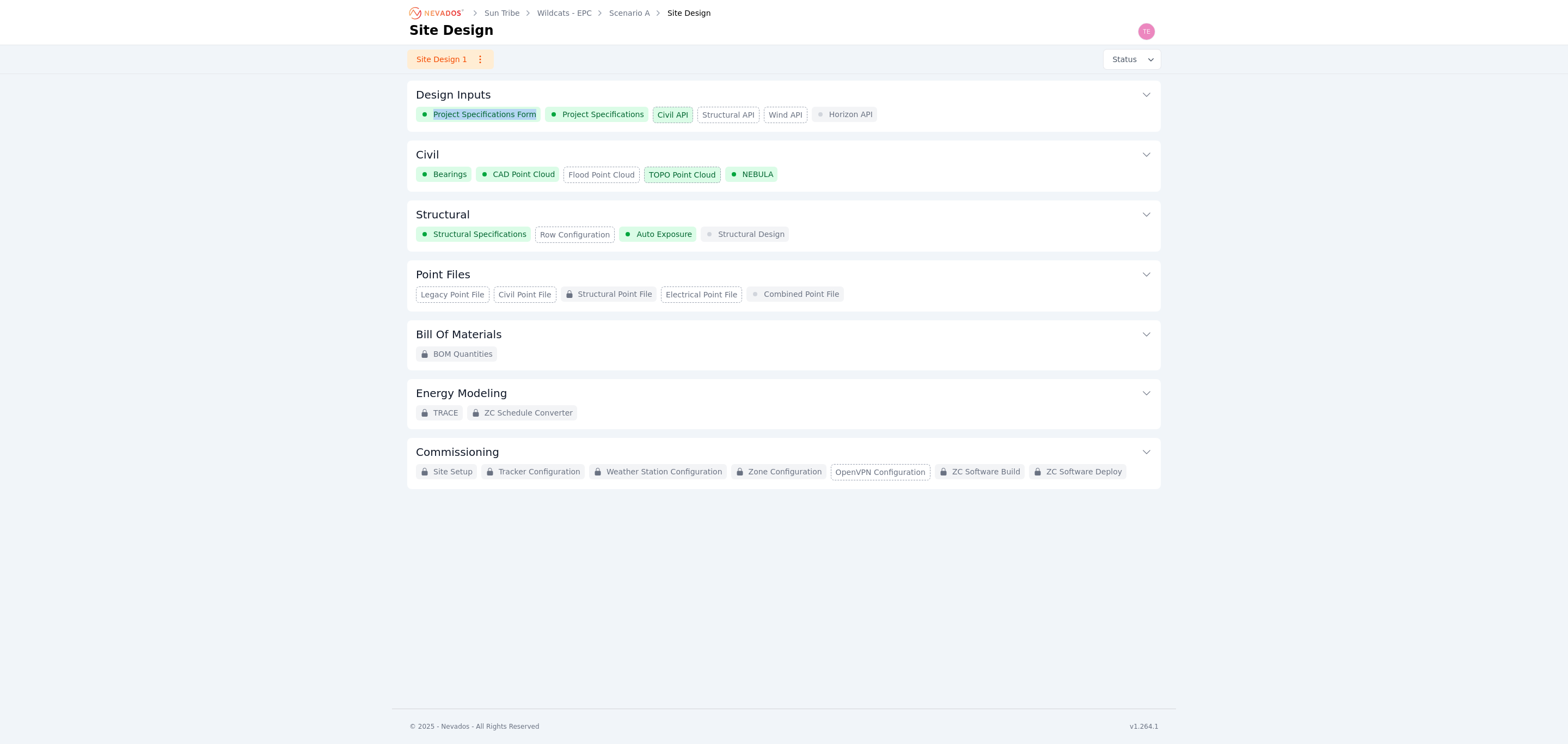
click at [861, 216] on button "Structural" at bounding box center [784, 213] width 736 height 27
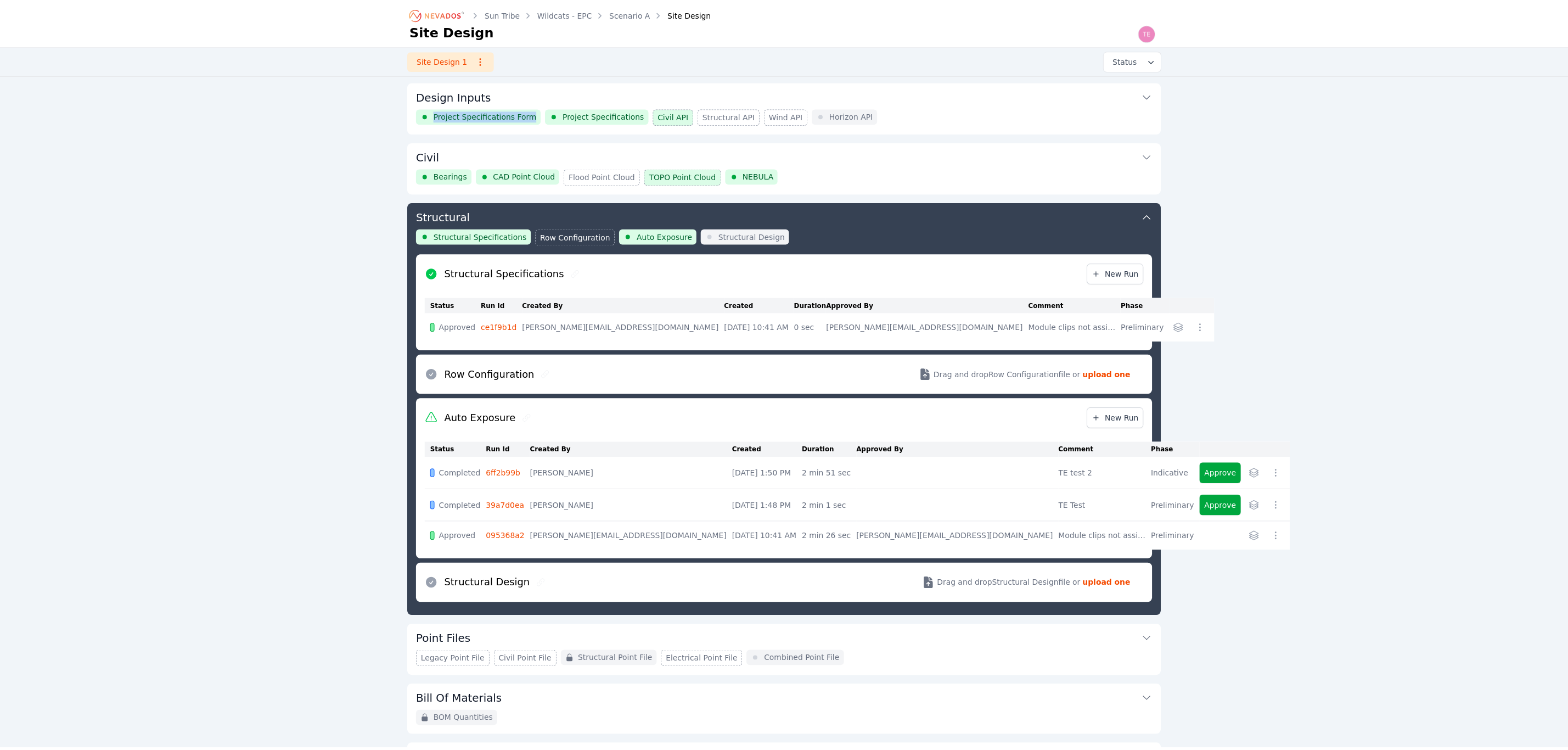
scroll to position [121, 0]
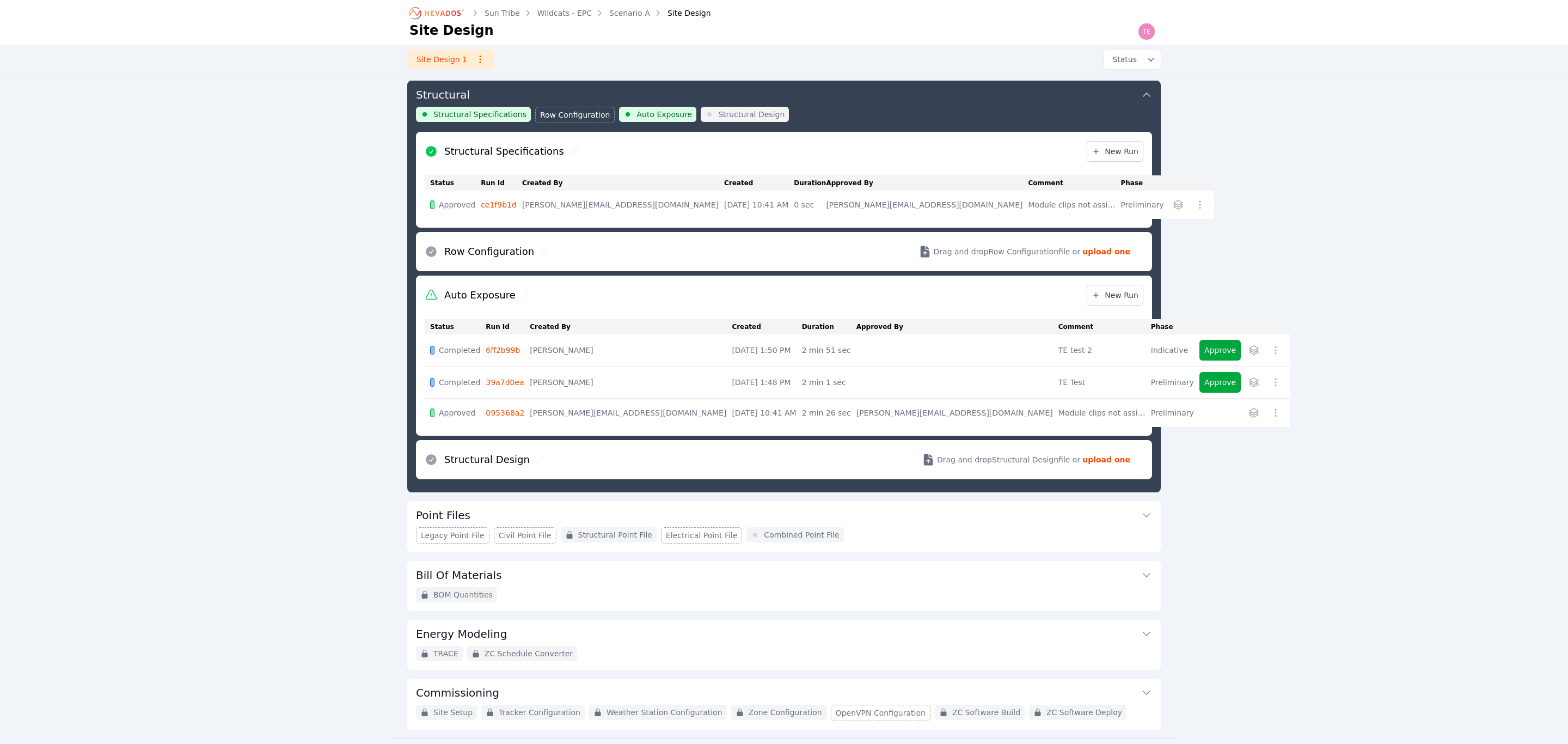
click at [1271, 418] on icon "button" at bounding box center [1276, 413] width 11 height 11
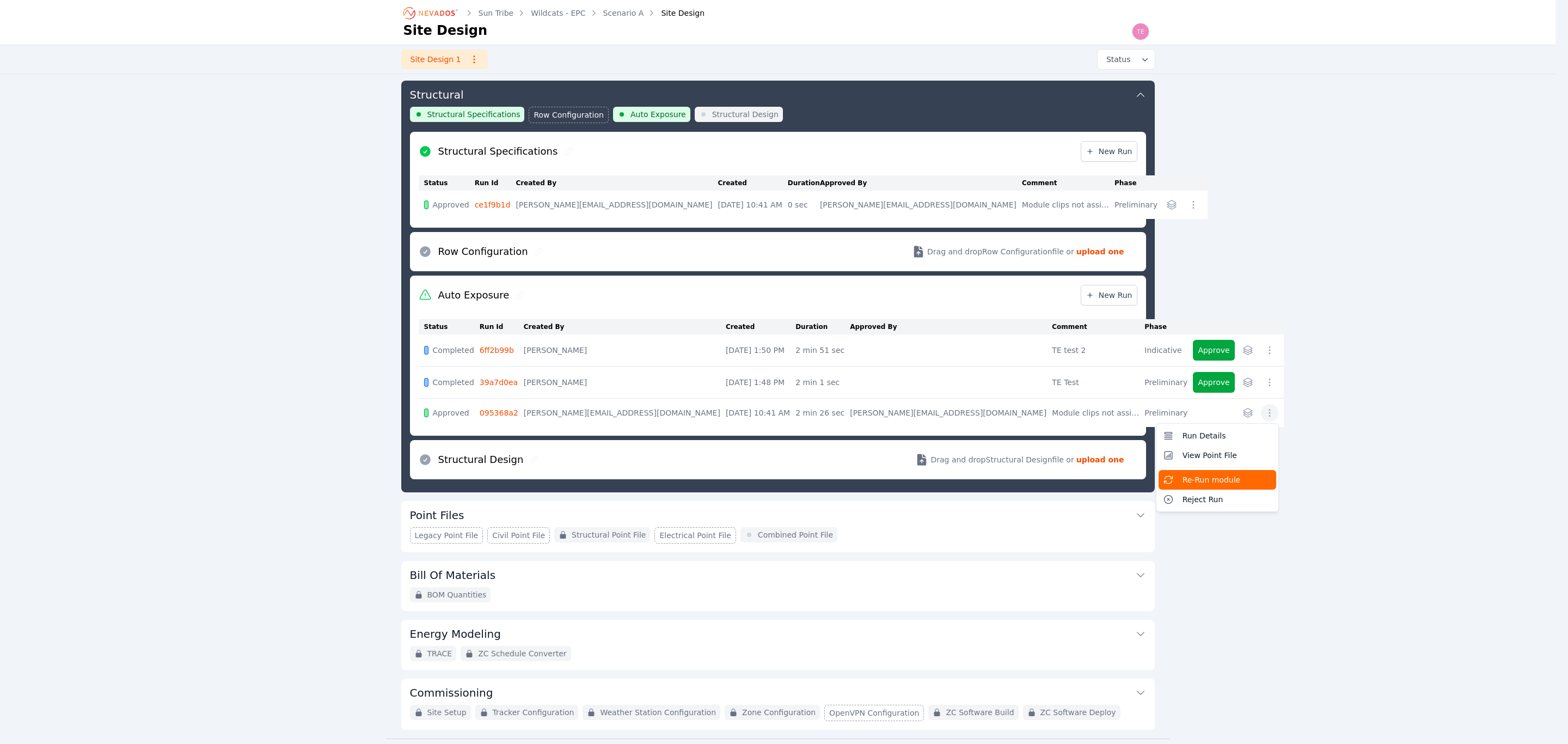
click at [1183, 484] on span "Re-Run module" at bounding box center [1212, 480] width 59 height 11
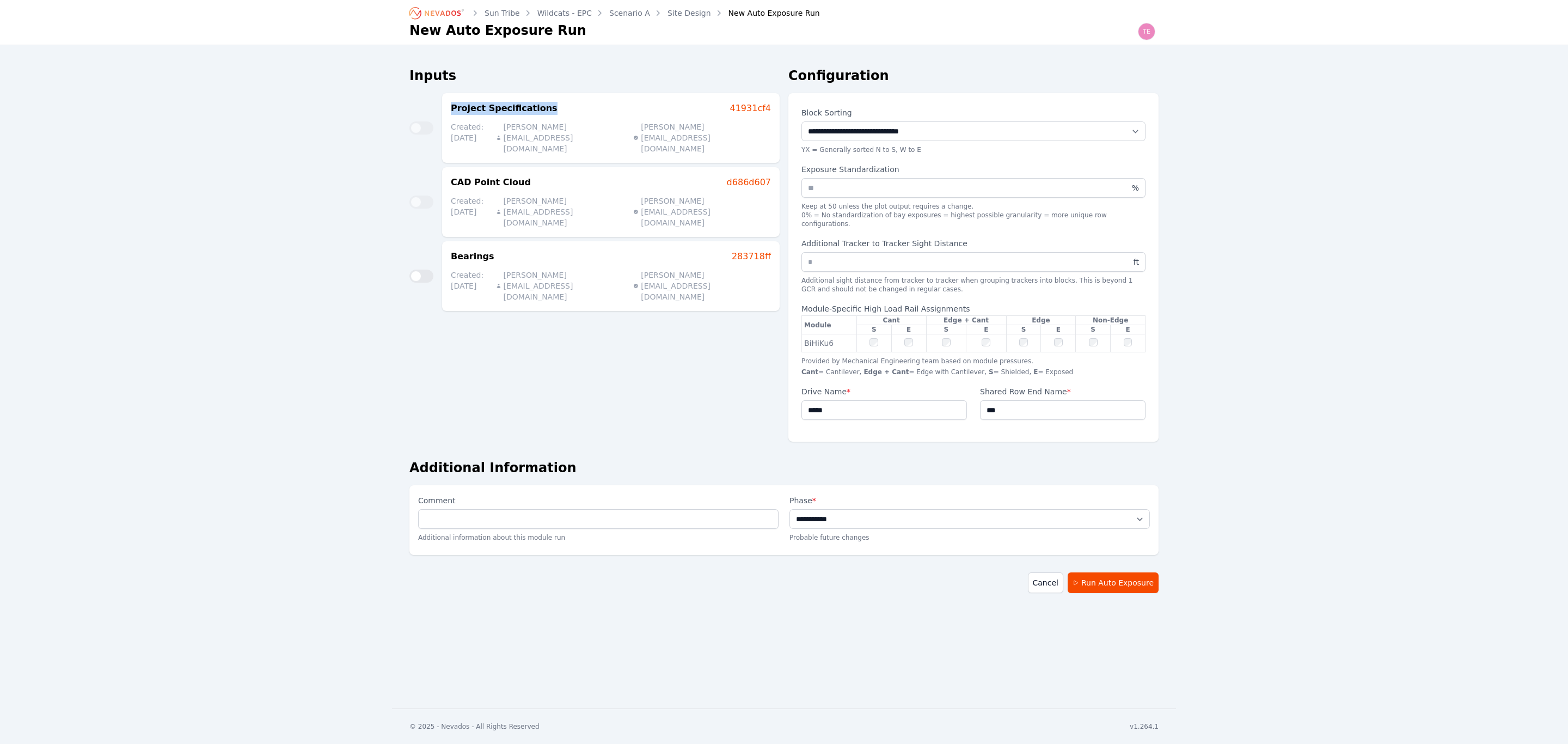
drag, startPoint x: 526, startPoint y: 105, endPoint x: 564, endPoint y: 105, distance: 38.0
click at [564, 105] on div "Project Specifications 41931cf4 Created: 09/04/25 andrew@nevados.solar andrew@n…" at bounding box center [611, 128] width 337 height 69
click at [421, 122] on div at bounding box center [421, 128] width 24 height 13
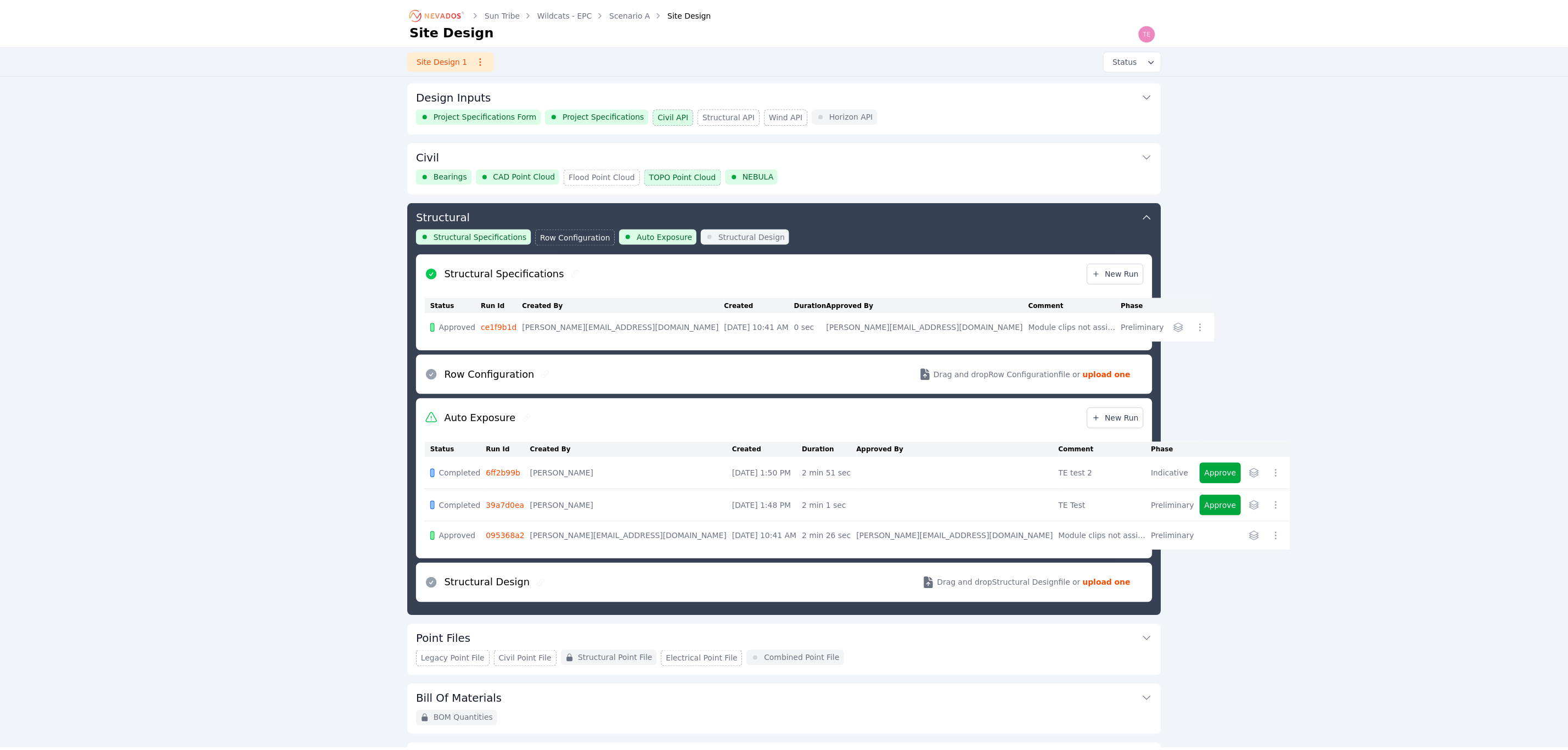
scroll to position [121, 0]
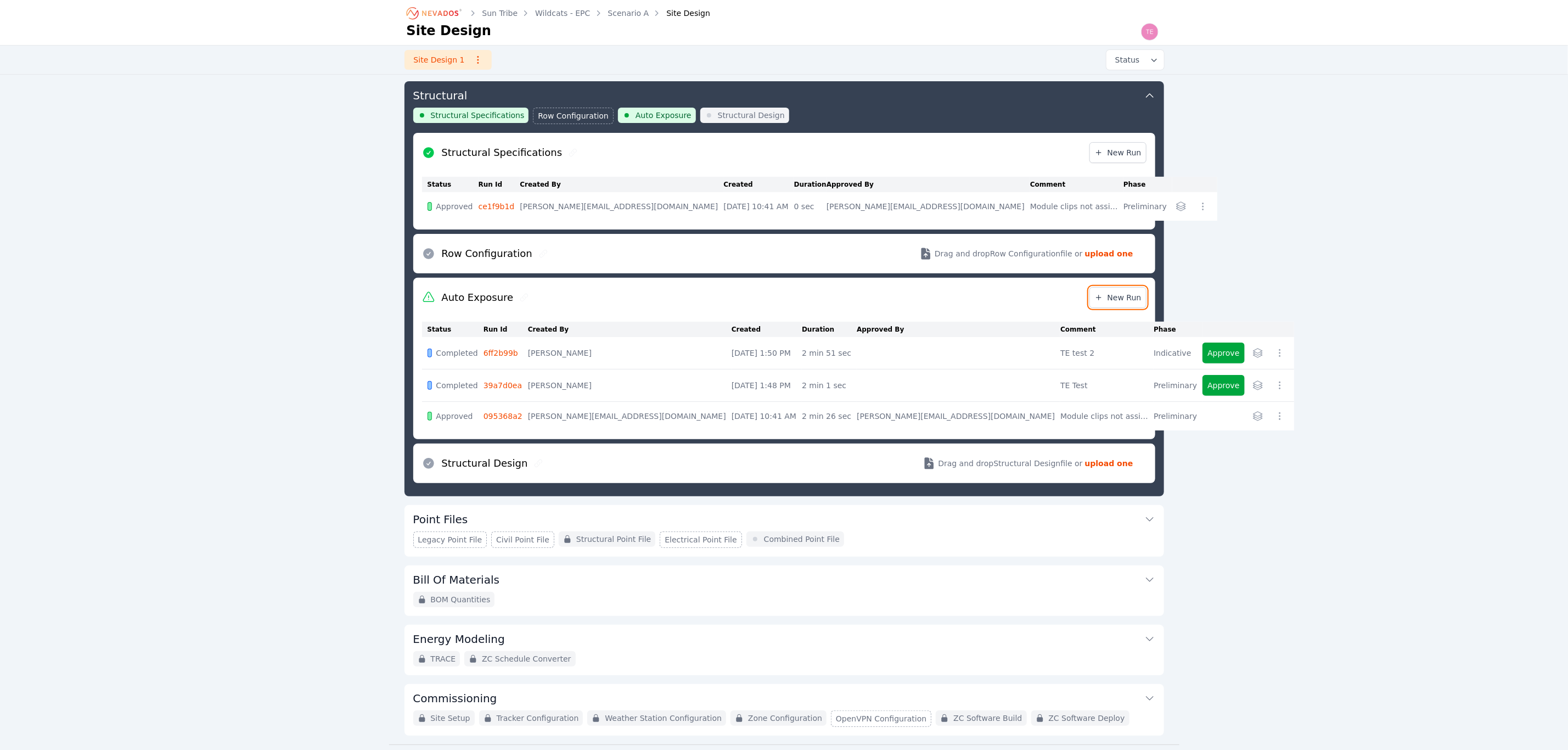
click at [1129, 288] on link "New Run" at bounding box center [1117, 298] width 57 height 21
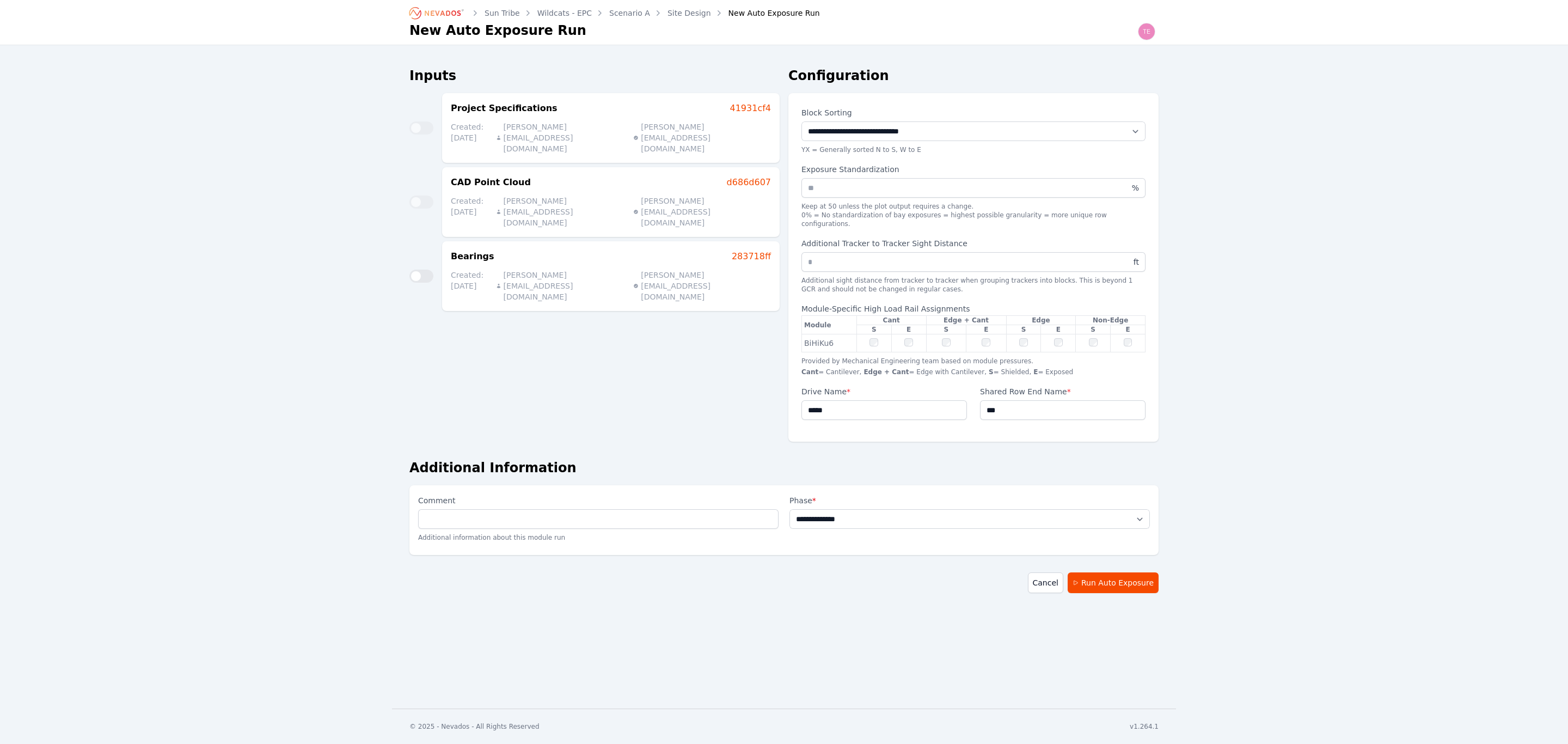
click at [418, 122] on div at bounding box center [421, 128] width 24 height 13
drag, startPoint x: 515, startPoint y: 112, endPoint x: 550, endPoint y: 114, distance: 35.1
click at [550, 114] on div "Project Specifications 41931cf4 Created: 09/04/25 andrew@nevados.solar andrew@n…" at bounding box center [611, 128] width 337 height 69
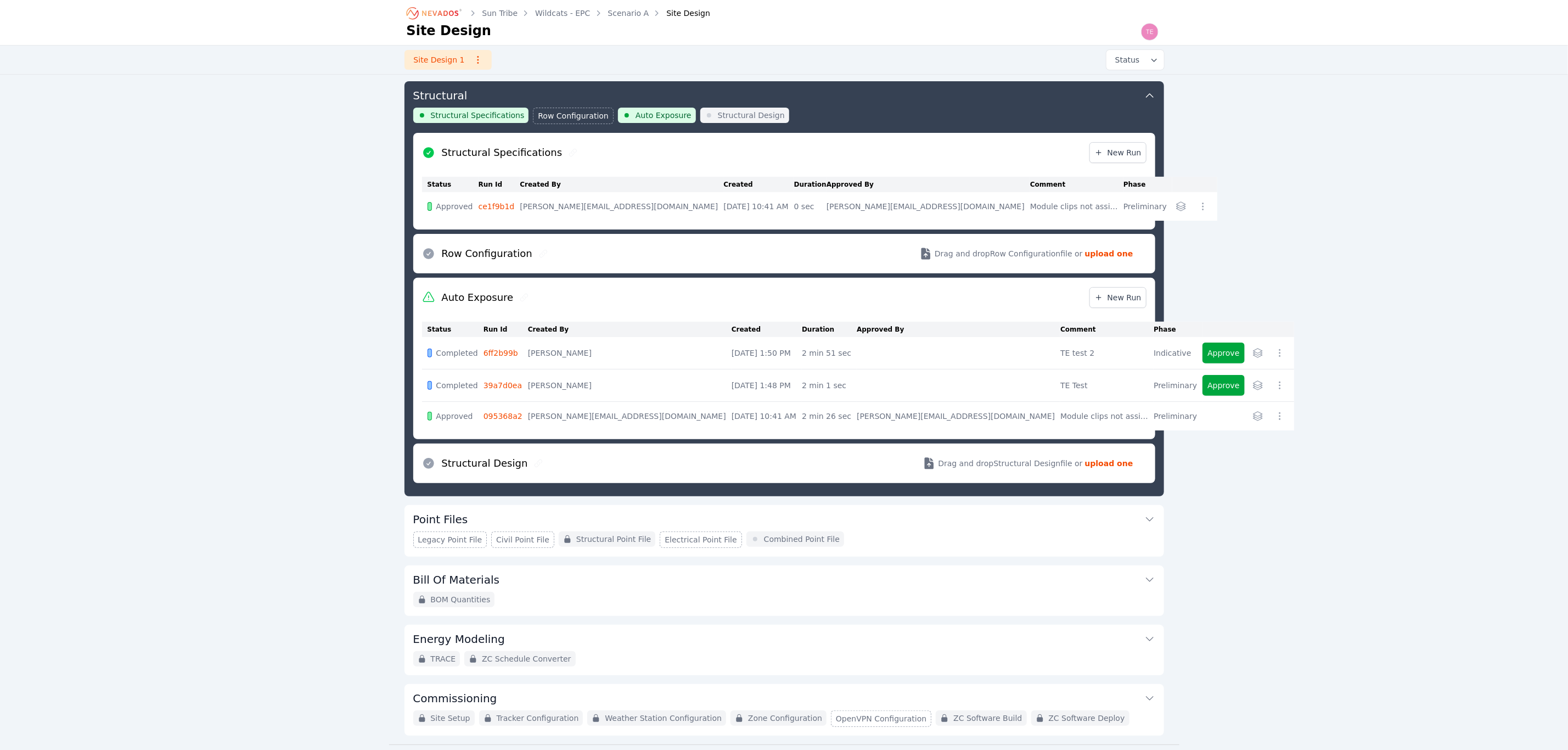
click at [500, 417] on link "095368a2" at bounding box center [503, 416] width 39 height 9
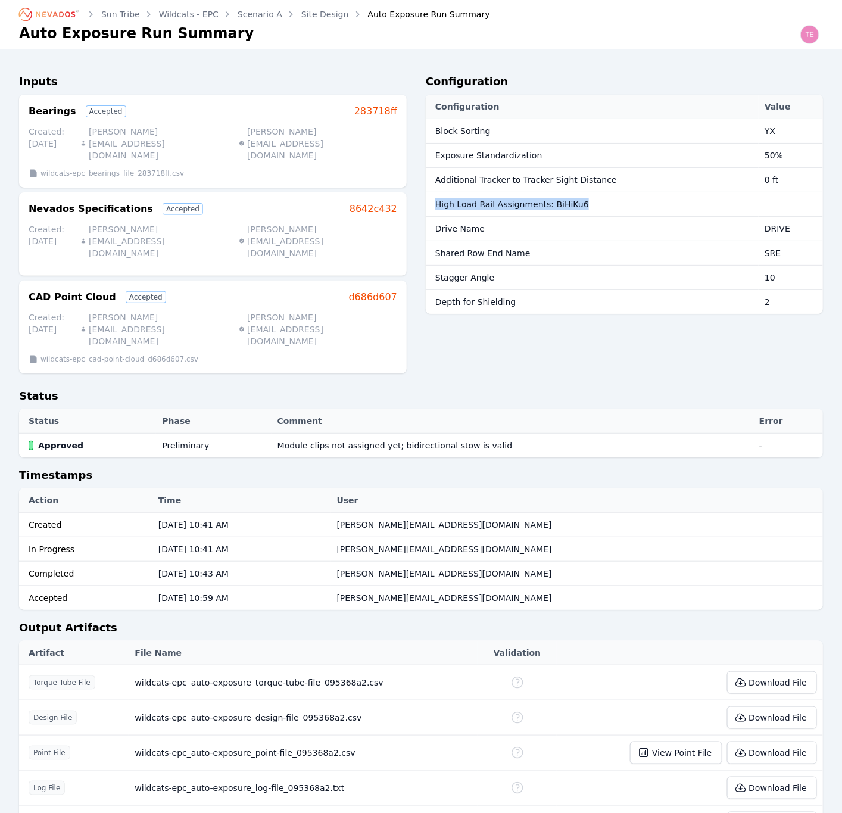
drag, startPoint x: 597, startPoint y: 200, endPoint x: 435, endPoint y: 199, distance: 162.6
click at [435, 199] on td "High Load Rail Assignments: BiHiKu6" at bounding box center [592, 204] width 333 height 24
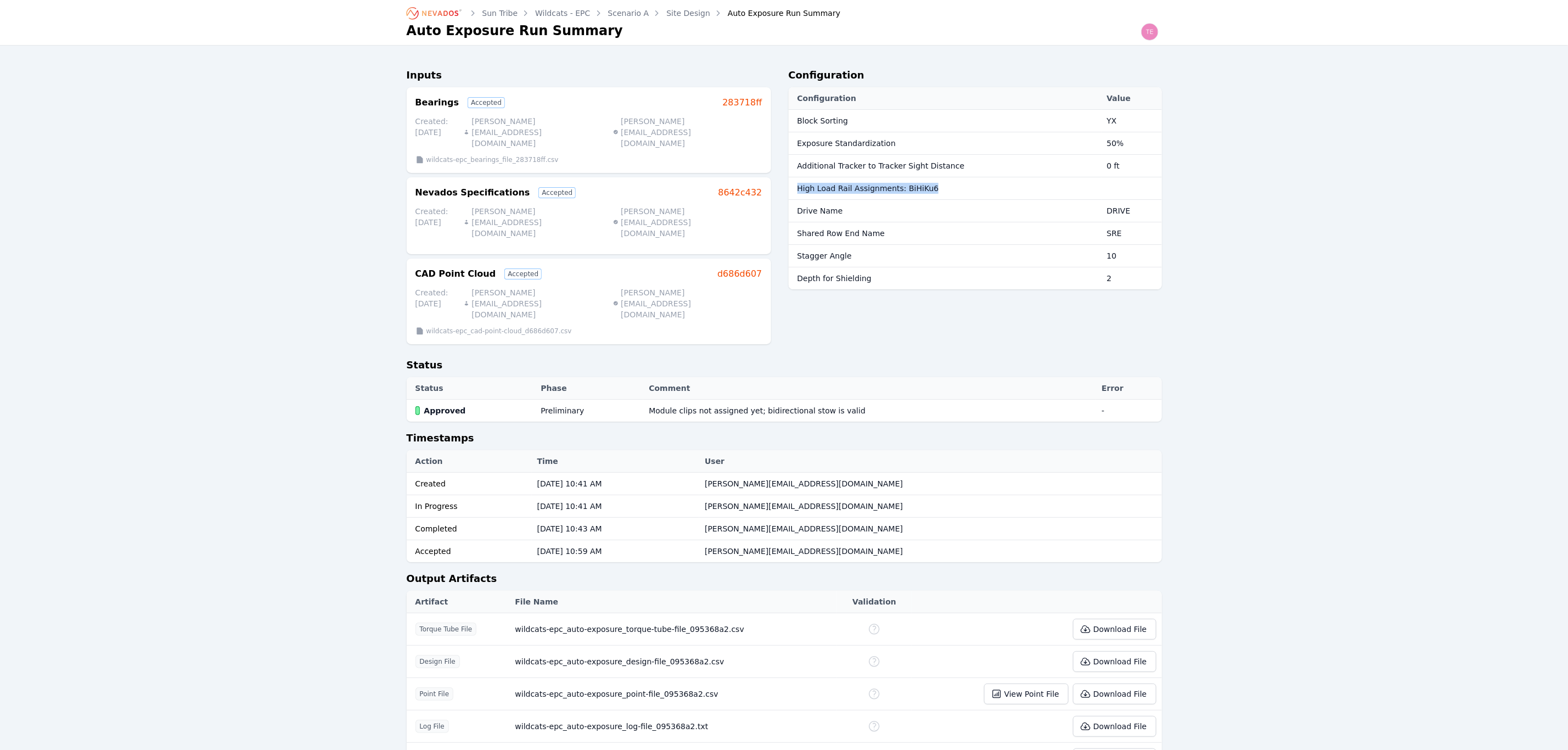
click at [675, 14] on link "Site Design" at bounding box center [688, 13] width 44 height 11
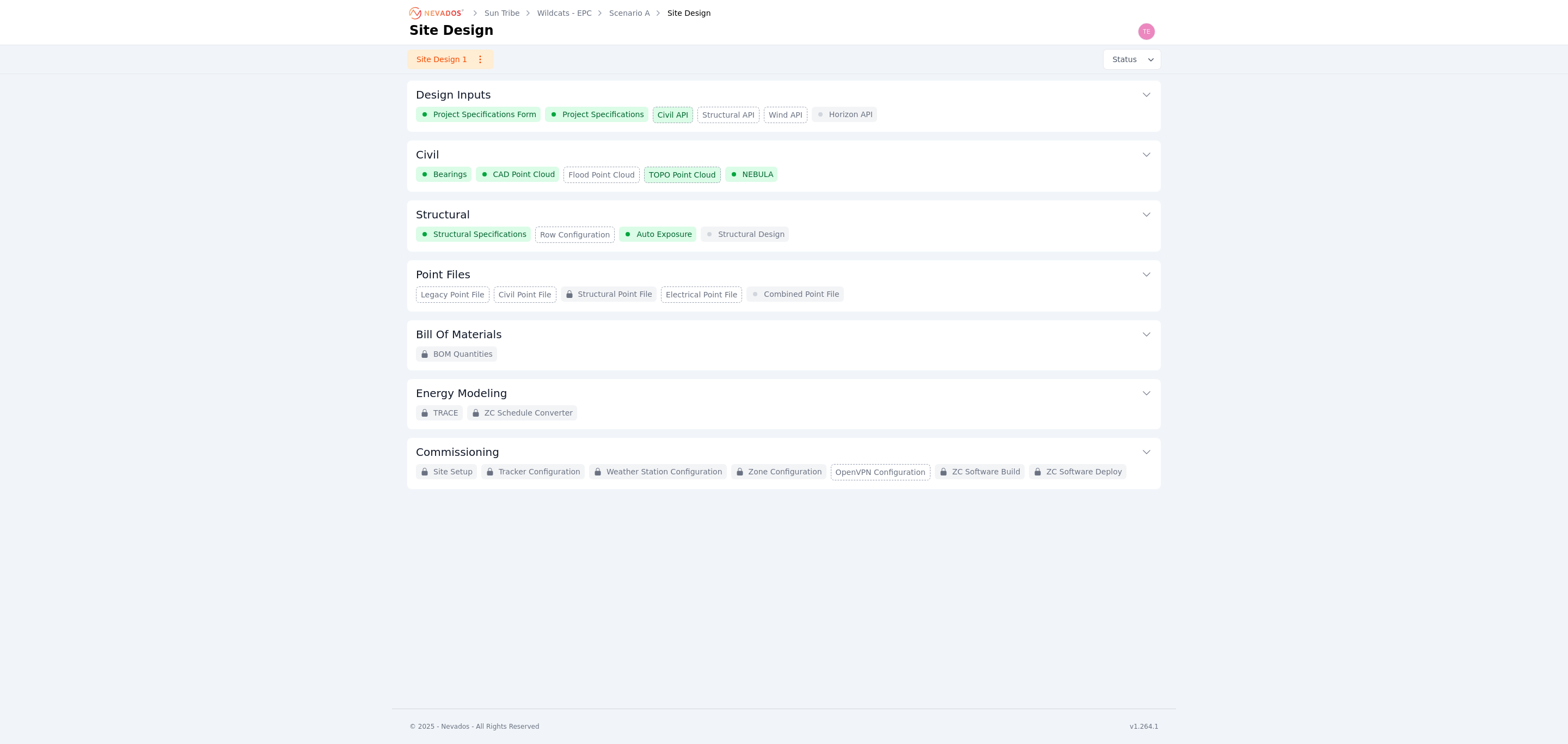
click at [805, 216] on button "Structural" at bounding box center [784, 213] width 736 height 27
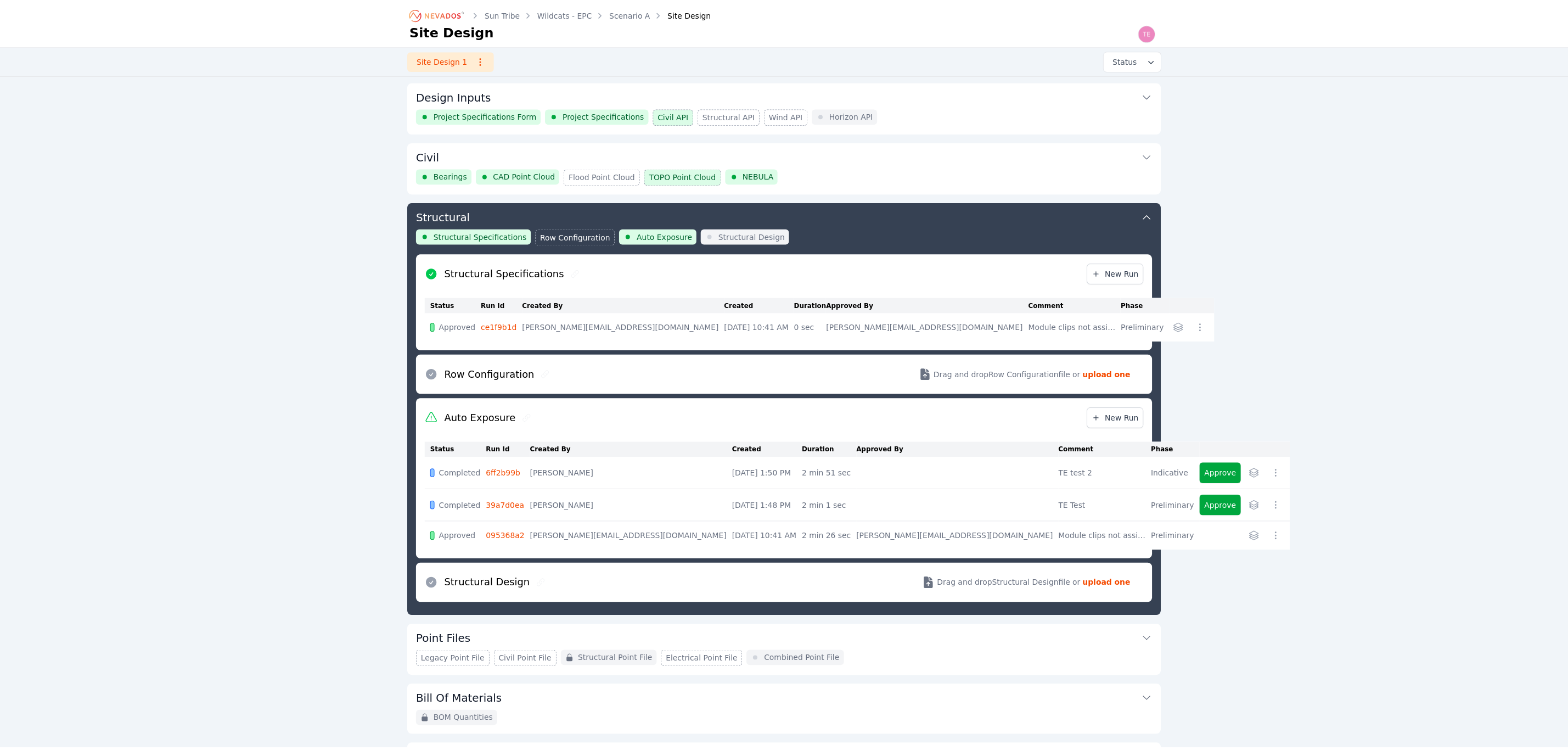
scroll to position [121, 0]
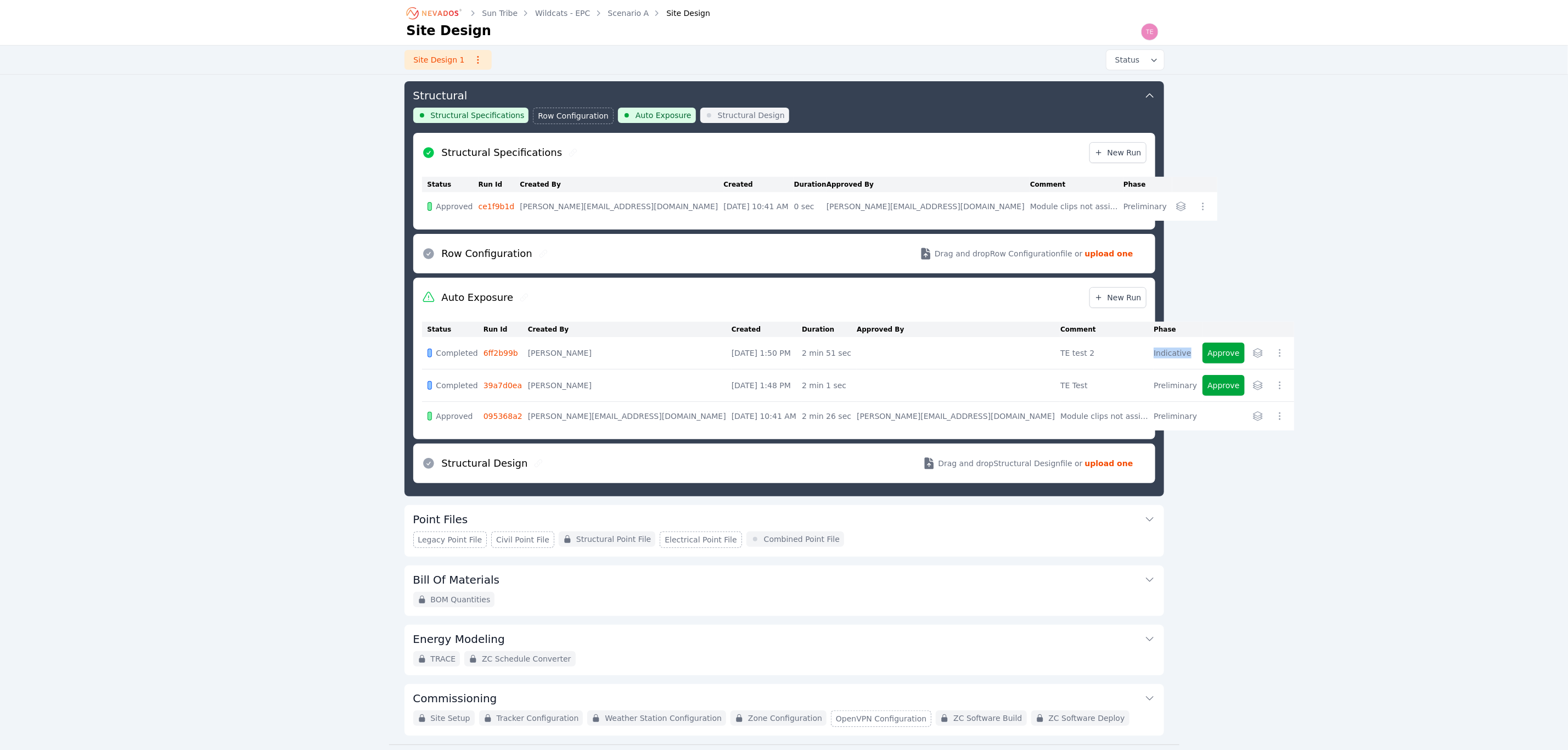
drag, startPoint x: 1011, startPoint y: 353, endPoint x: 1059, endPoint y: 357, distance: 48.2
click at [1059, 357] on tr "Completed 6ff2b99b Ted Elliott Sep 4, 2025, 1:50 PM 2 min 51 sec TE test 2 Indi…" at bounding box center [858, 353] width 872 height 32
click at [1124, 308] on link "New Run" at bounding box center [1117, 298] width 57 height 21
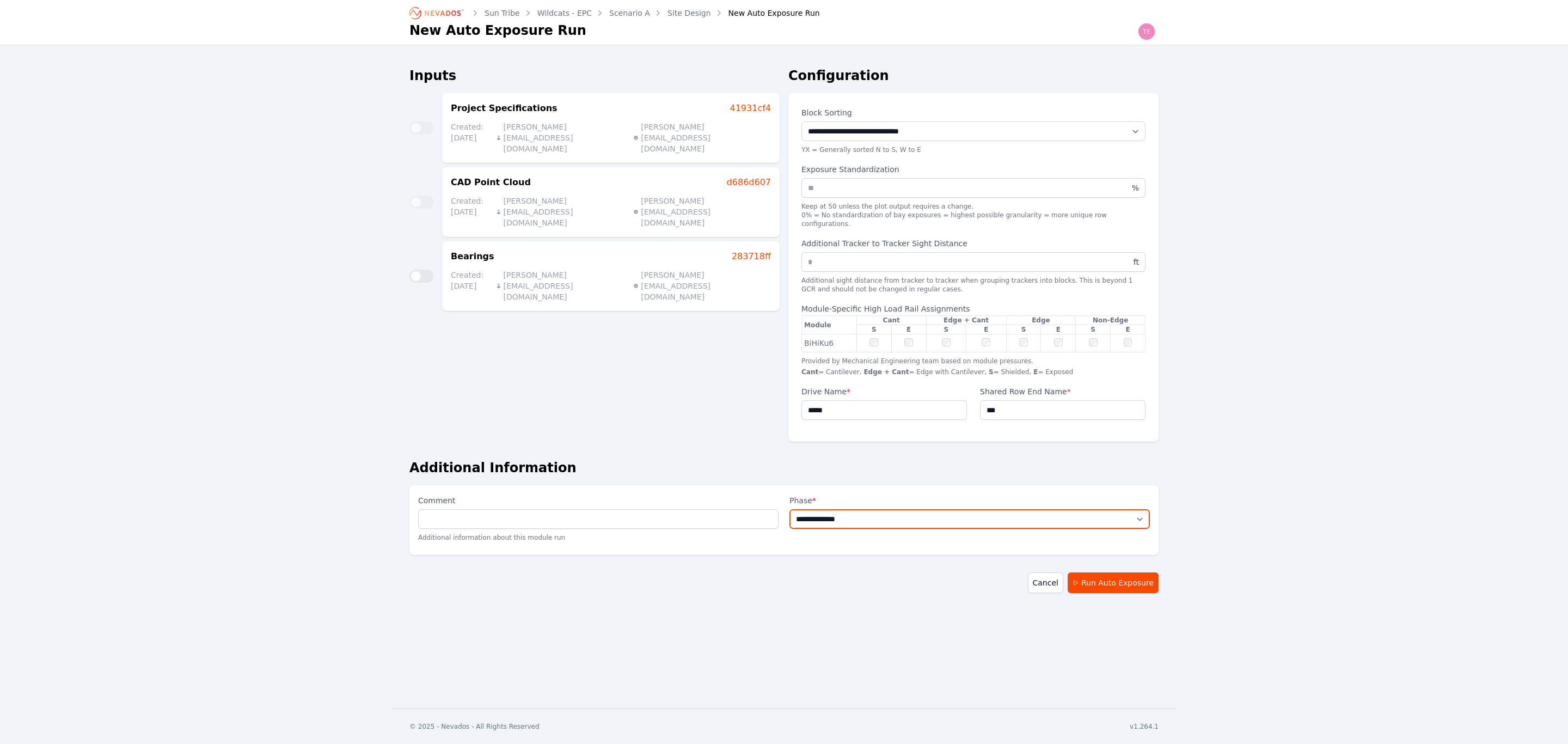
drag, startPoint x: 970, startPoint y: 503, endPoint x: 969, endPoint y: 510, distance: 7.1
click at [970, 509] on select "**********" at bounding box center [970, 518] width 360 height 19
select select "**********"
click at [790, 509] on select "**********" at bounding box center [970, 518] width 360 height 19
click at [622, 12] on link "Scenario A" at bounding box center [629, 13] width 41 height 11
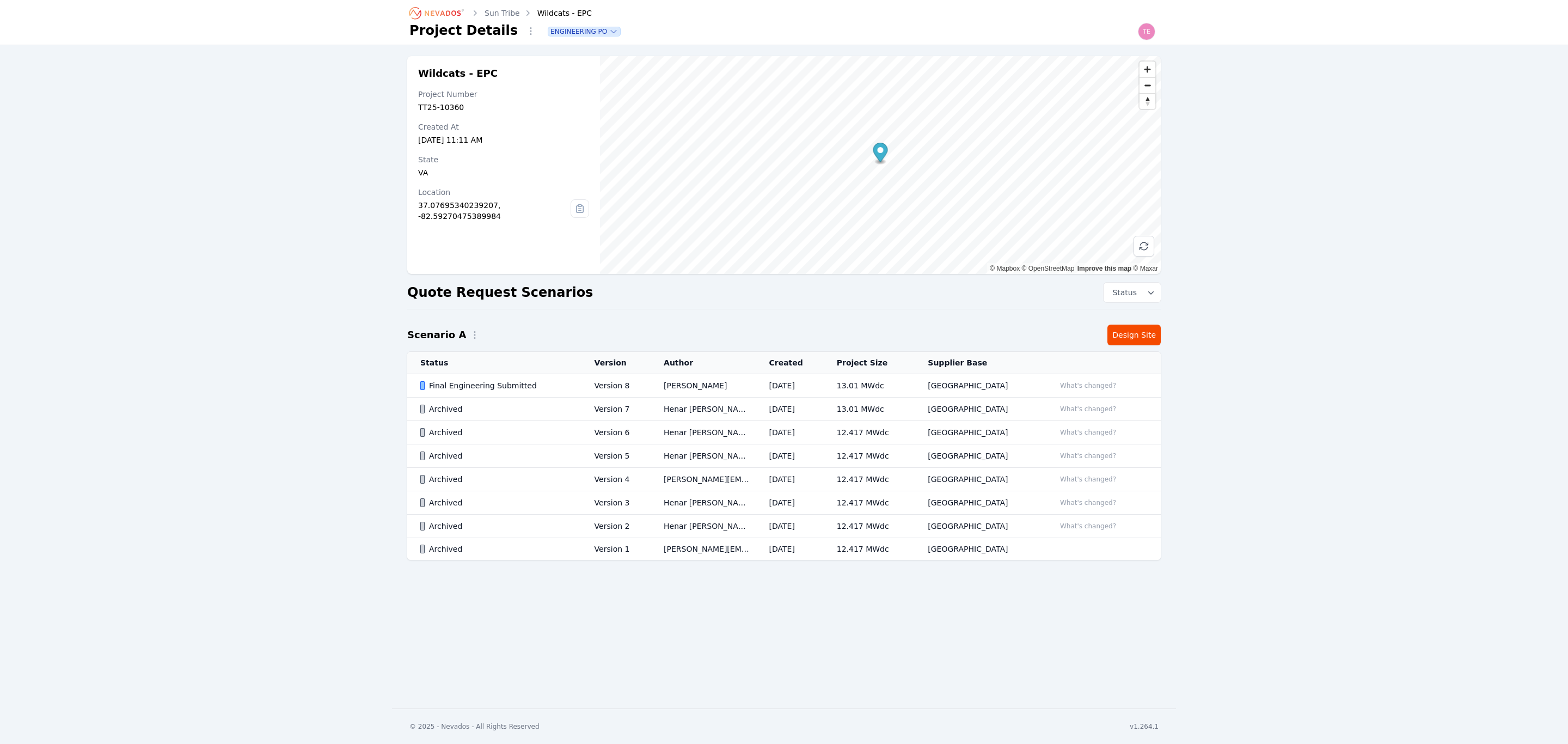
click at [997, 380] on td "USA" at bounding box center [978, 386] width 127 height 24
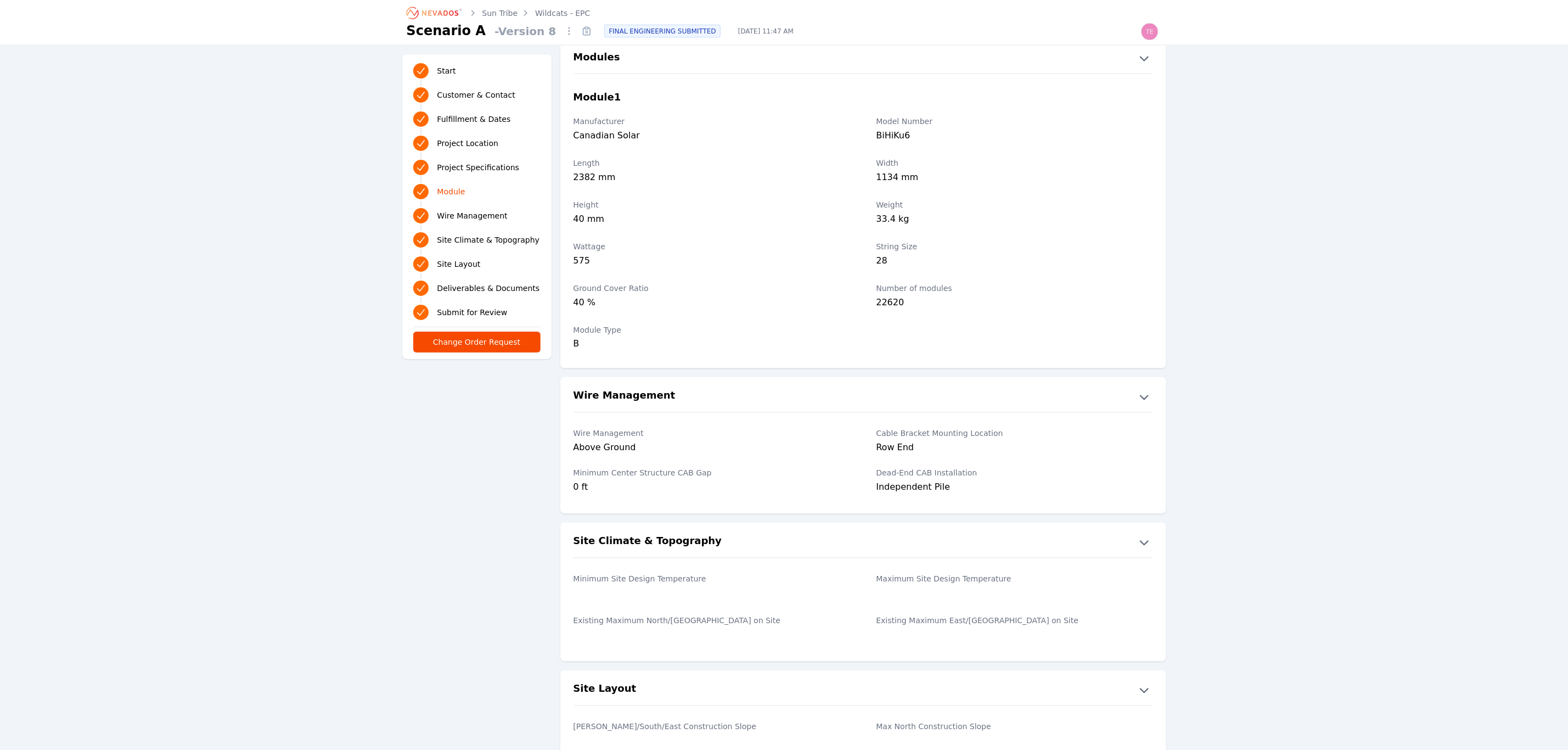
scroll to position [1235, 0]
drag, startPoint x: 570, startPoint y: 326, endPoint x: 607, endPoint y: 346, distance: 42.1
click at [607, 346] on div "Module Type B" at bounding box center [863, 334] width 606 height 40
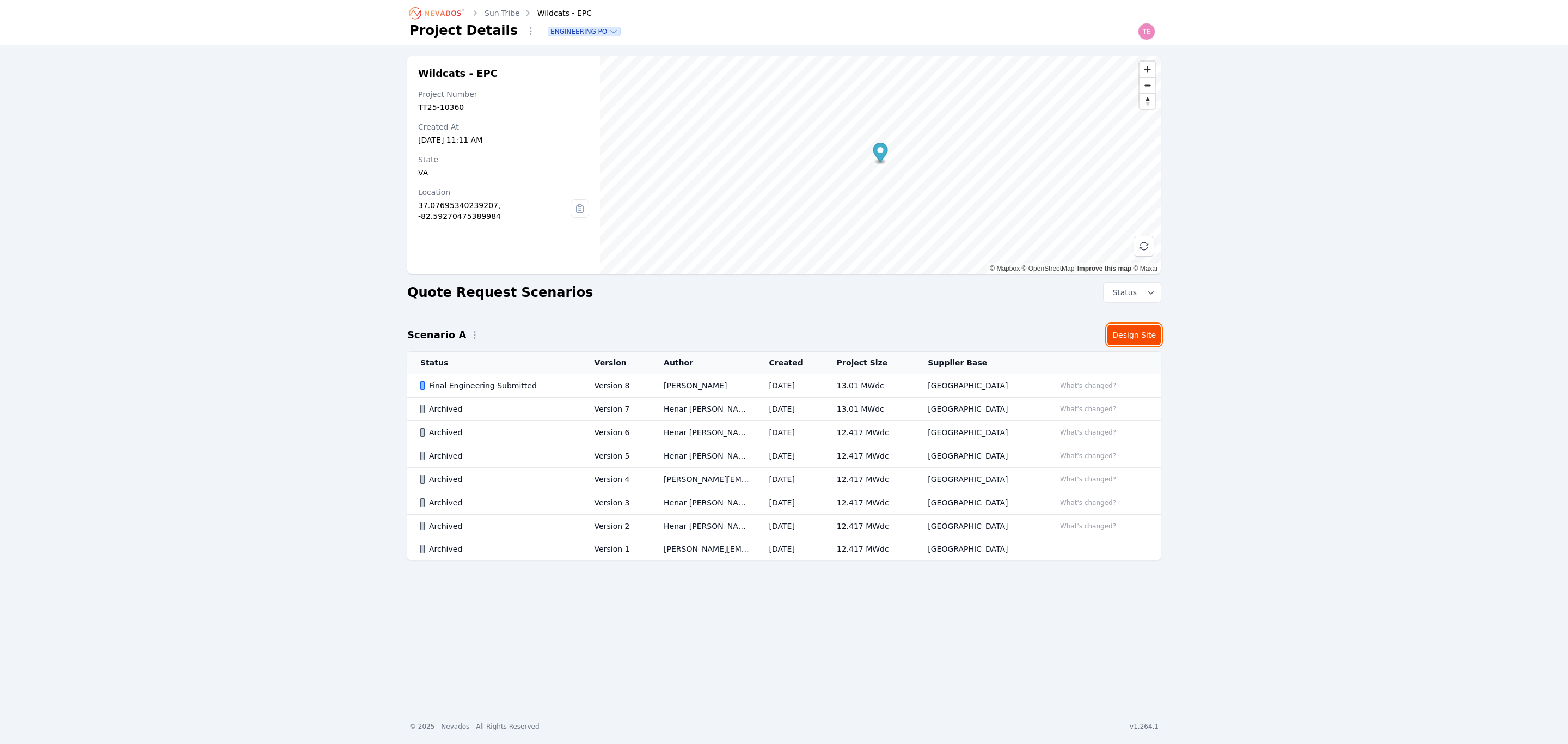
click at [1132, 338] on link "Design Site" at bounding box center [1134, 335] width 53 height 21
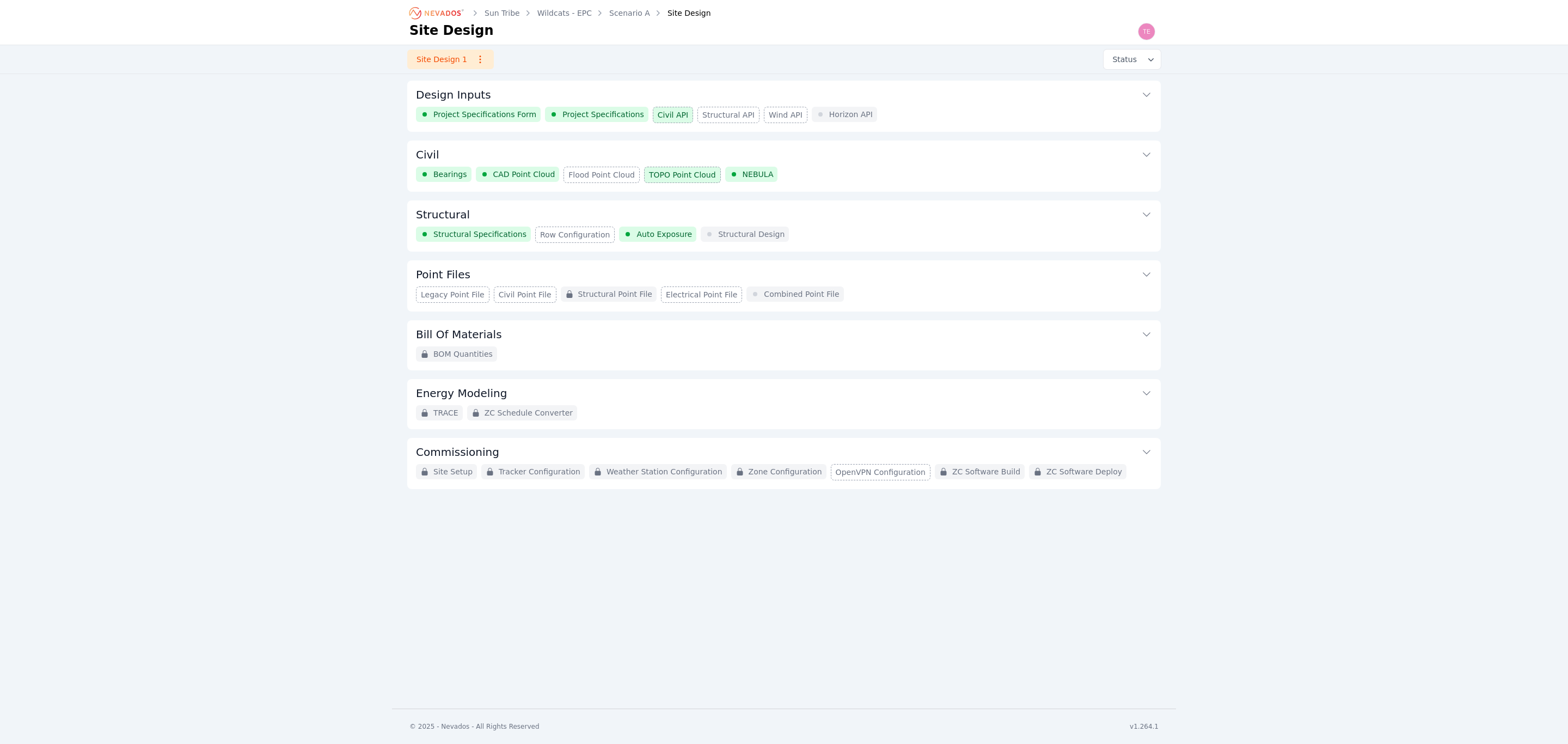
click at [825, 226] on button "Structural" at bounding box center [784, 213] width 736 height 27
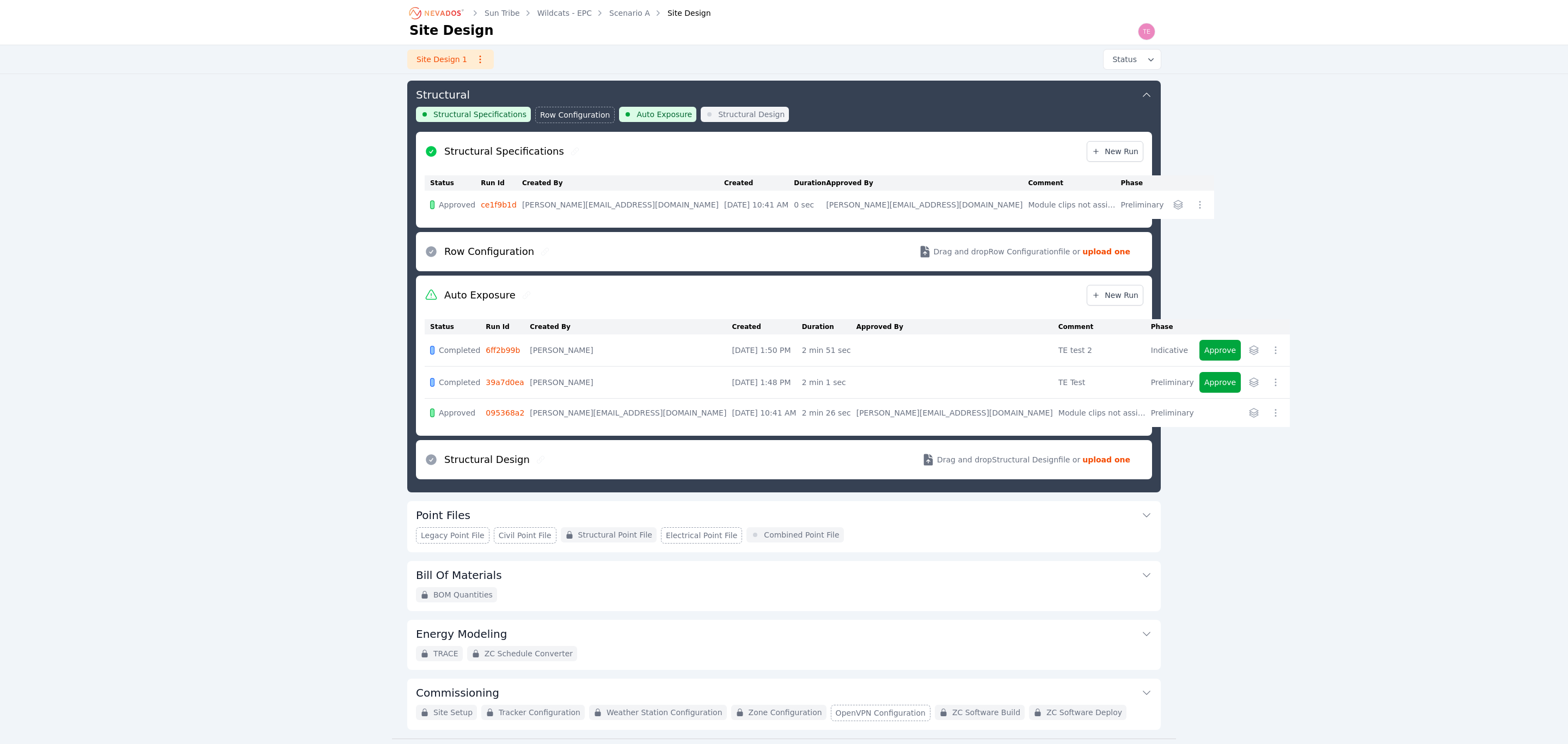
click at [1271, 346] on icon "button" at bounding box center [1276, 350] width 11 height 11
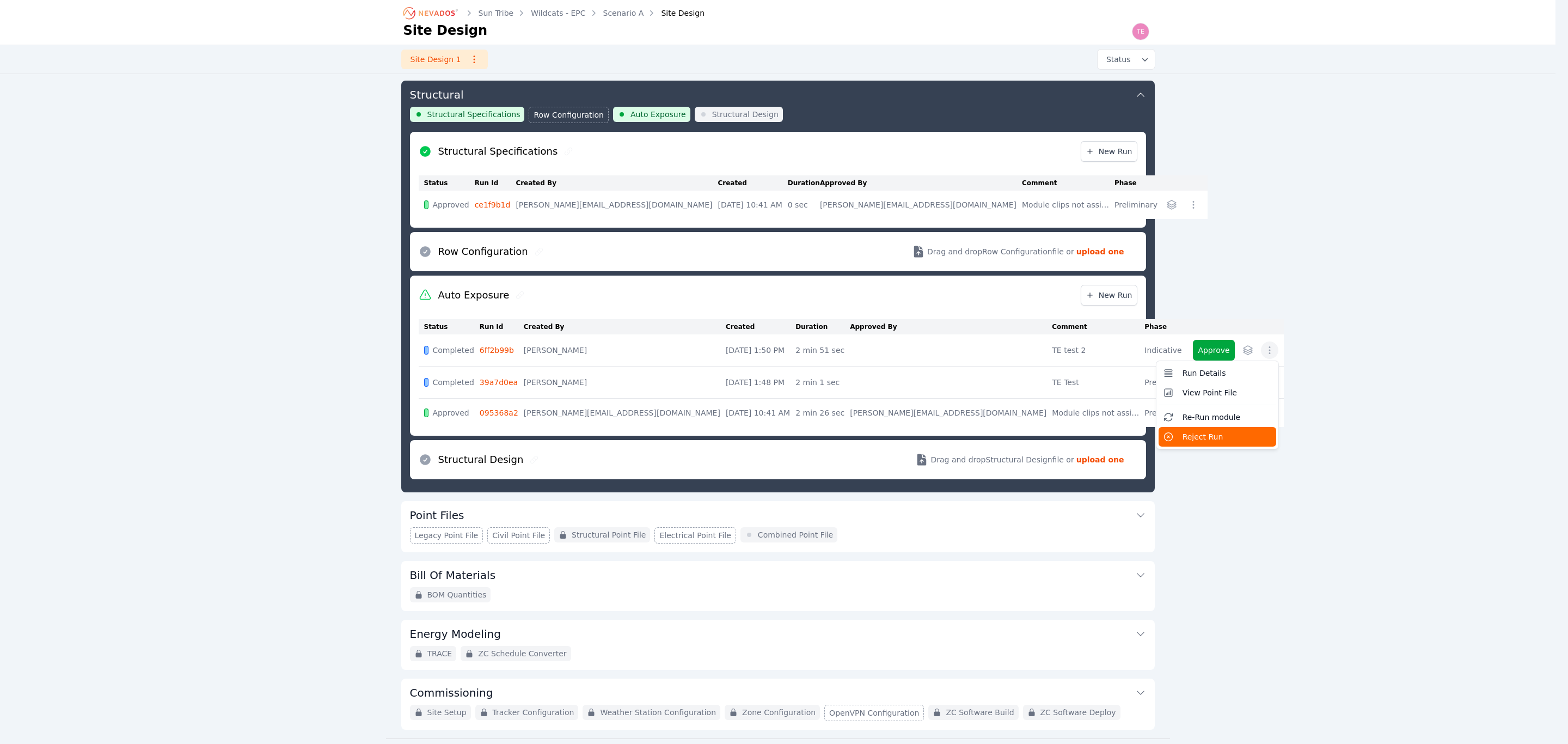
click at [1158, 441] on button "Reject Run" at bounding box center [1217, 436] width 118 height 19
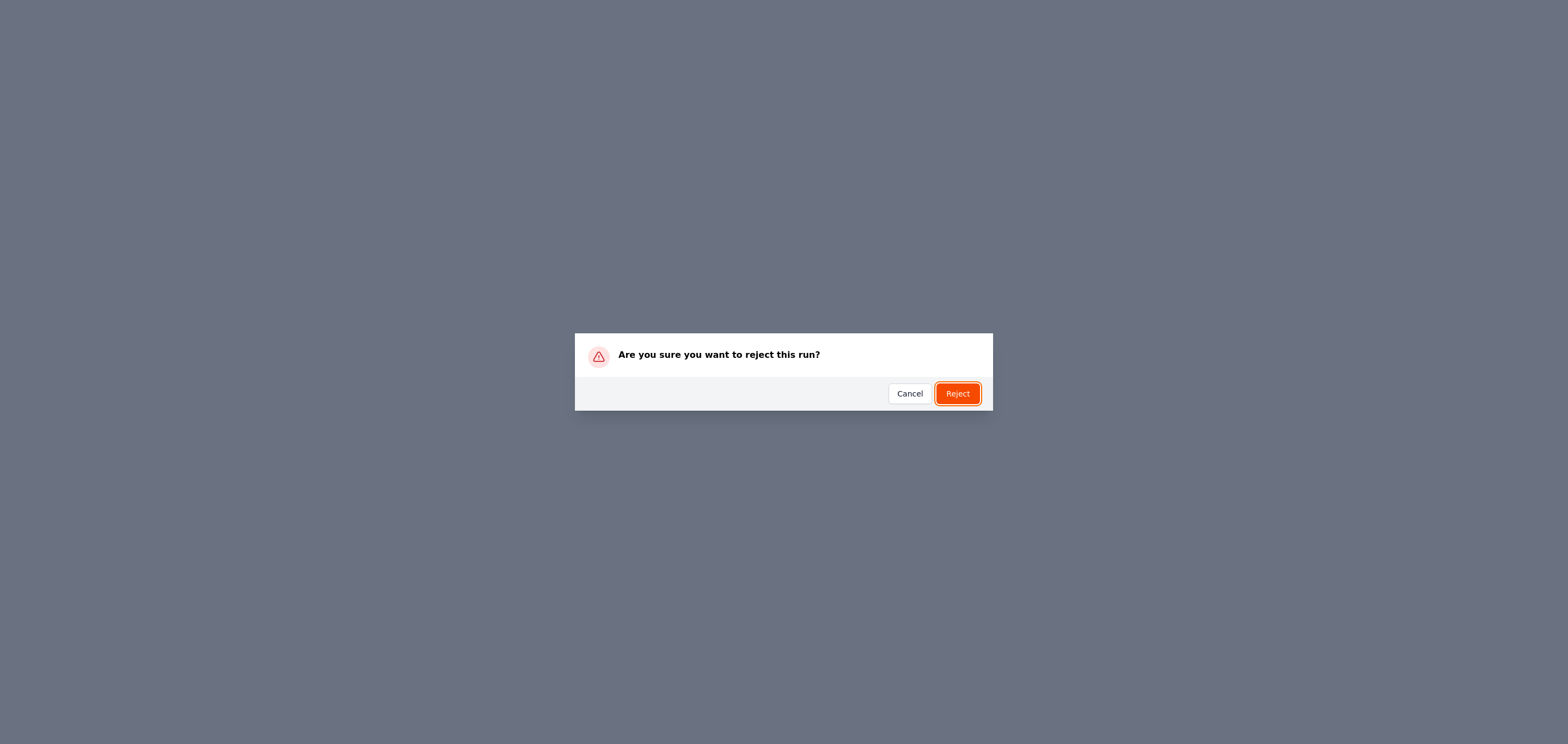
click at [955, 392] on button "Reject" at bounding box center [958, 393] width 44 height 21
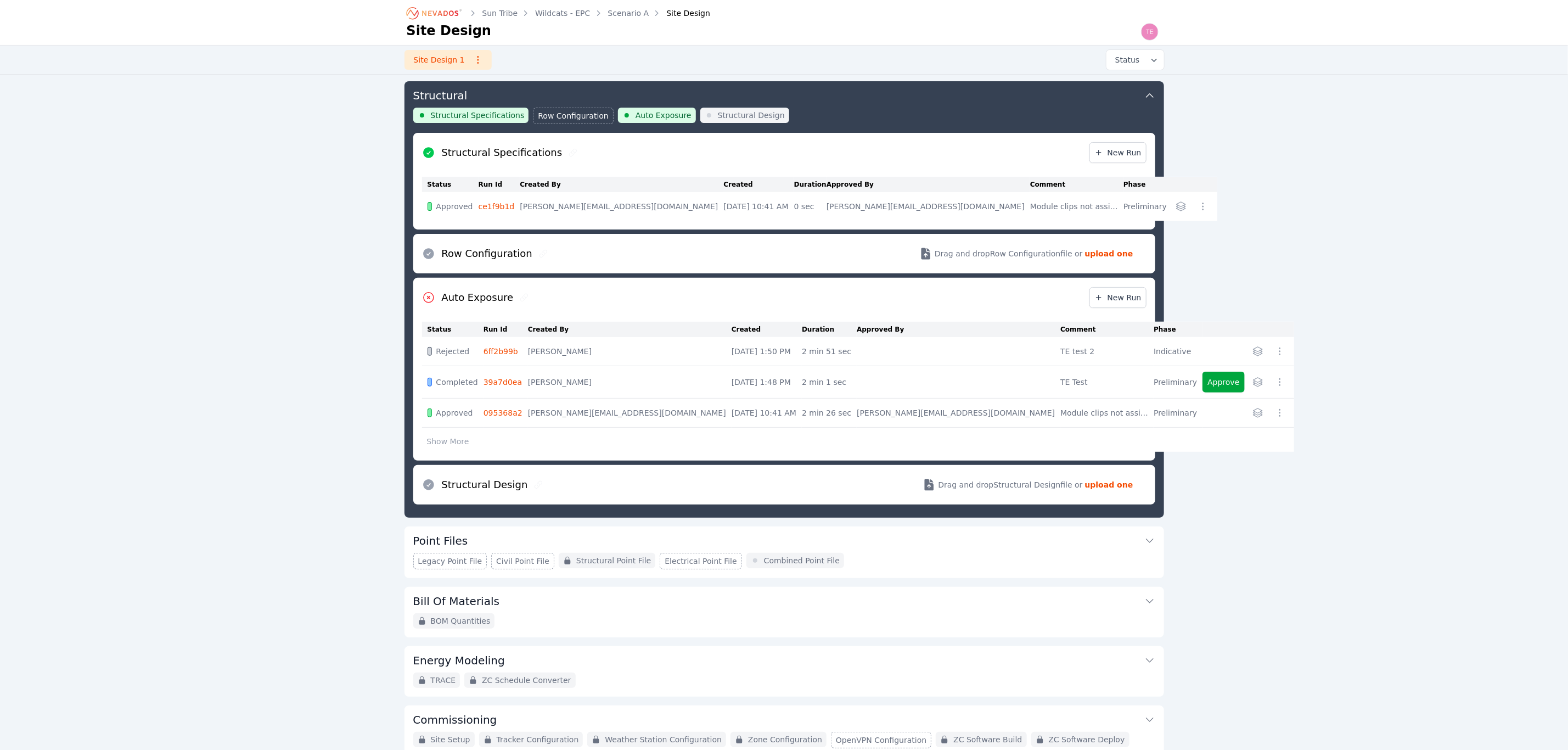
click at [1274, 384] on icon "button" at bounding box center [1280, 382] width 11 height 11
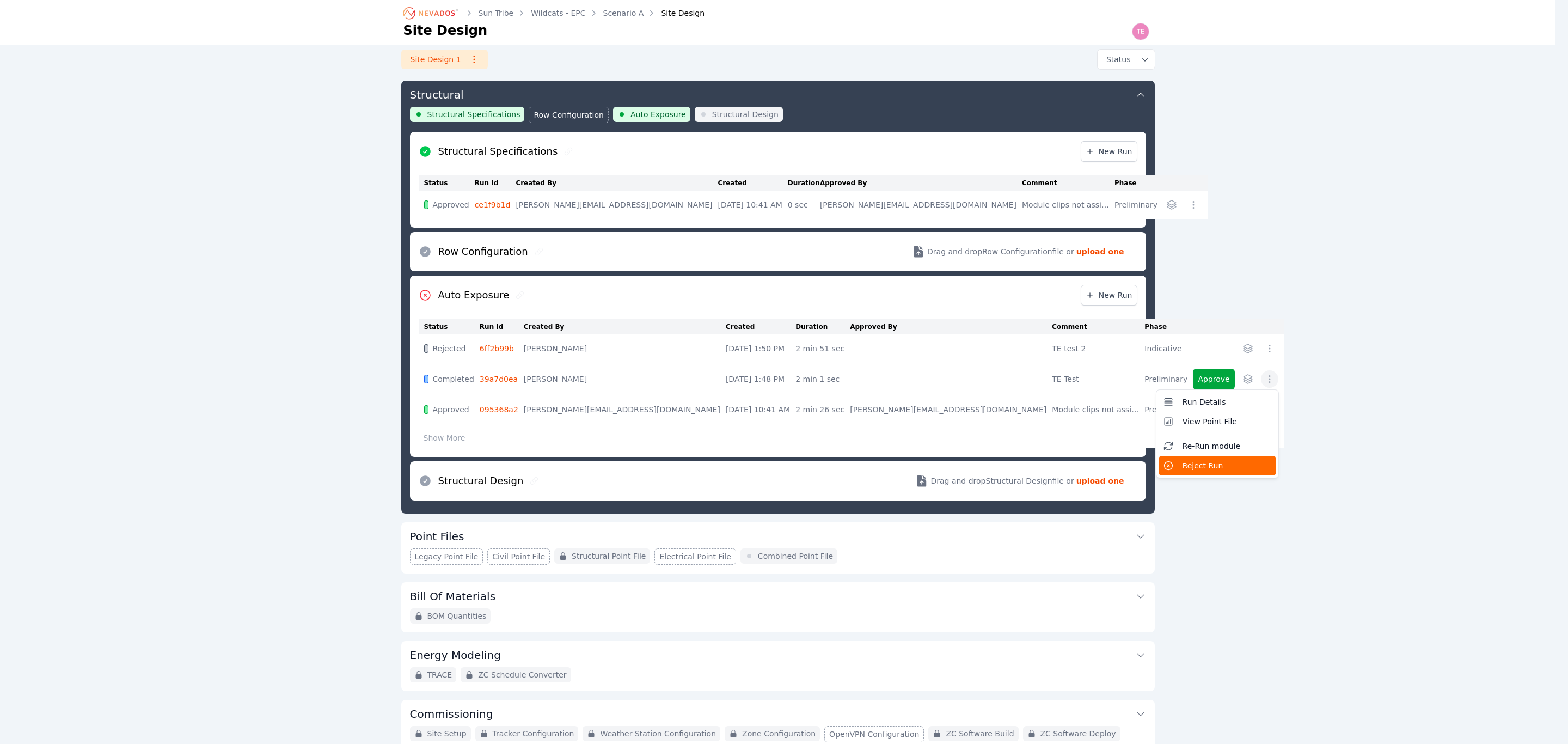
click at [1158, 461] on button "Reject Run" at bounding box center [1217, 465] width 118 height 19
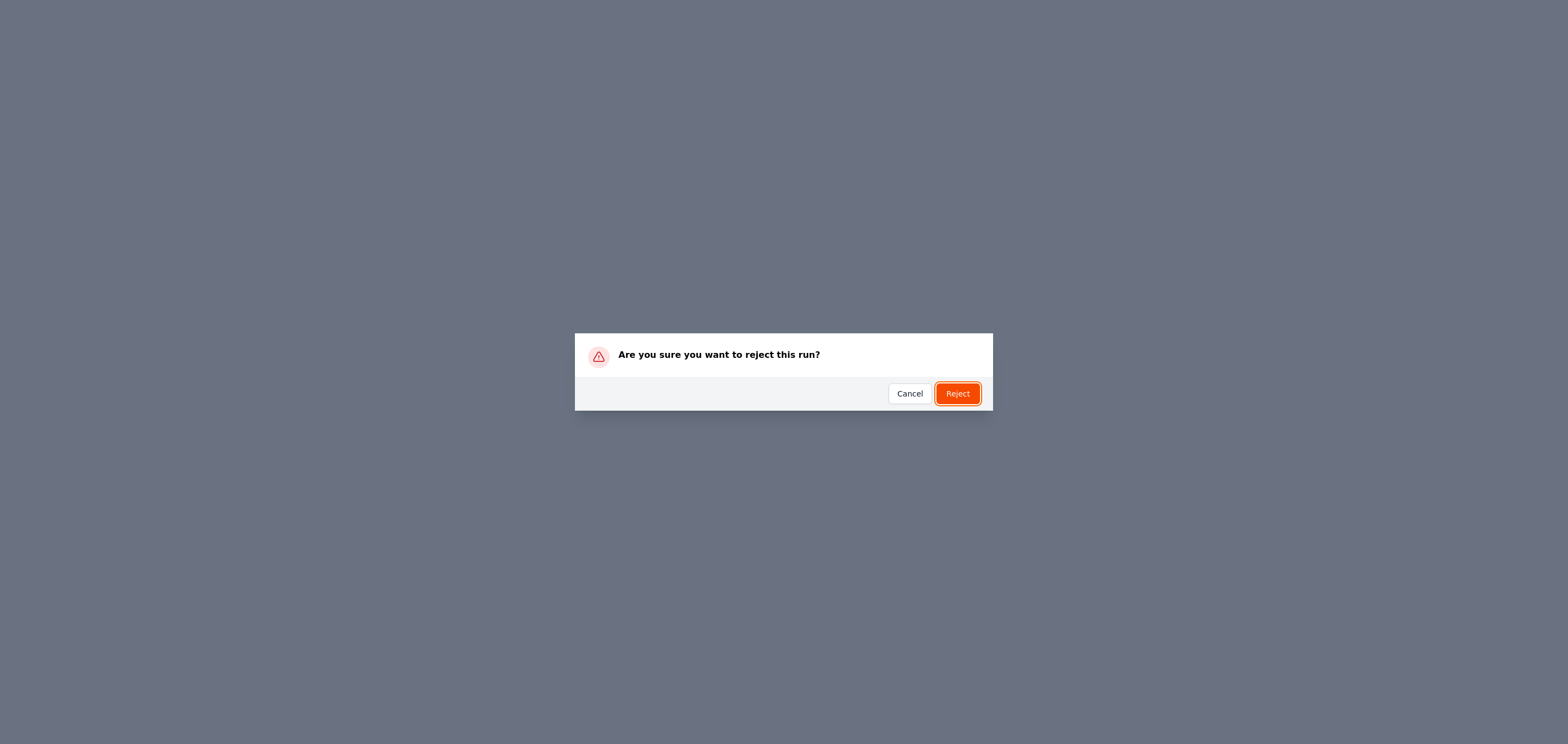
click at [958, 392] on button "Reject" at bounding box center [958, 393] width 44 height 21
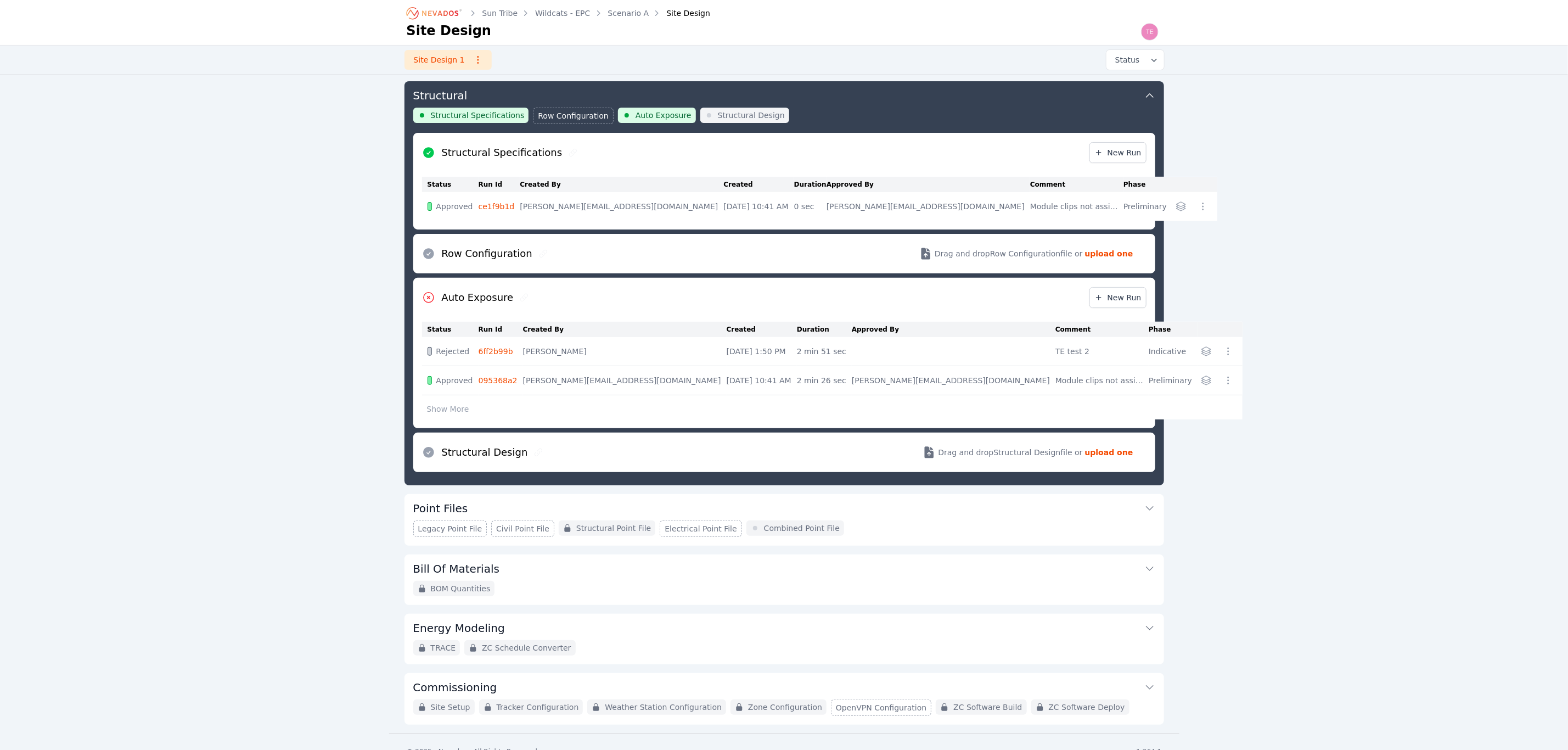
click at [1223, 382] on icon "button" at bounding box center [1228, 381] width 11 height 11
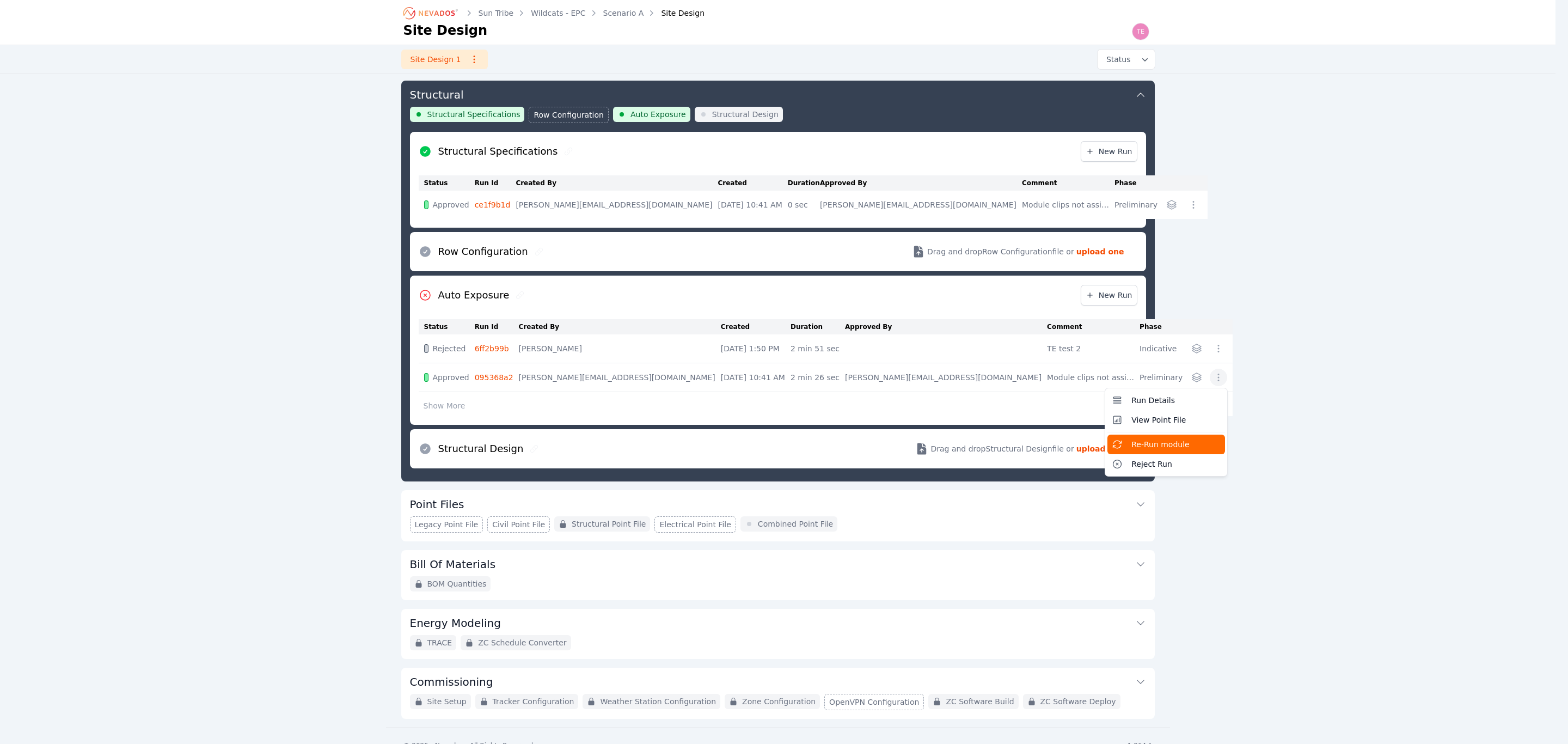
click at [1107, 446] on button "Re-Run module" at bounding box center [1166, 443] width 118 height 19
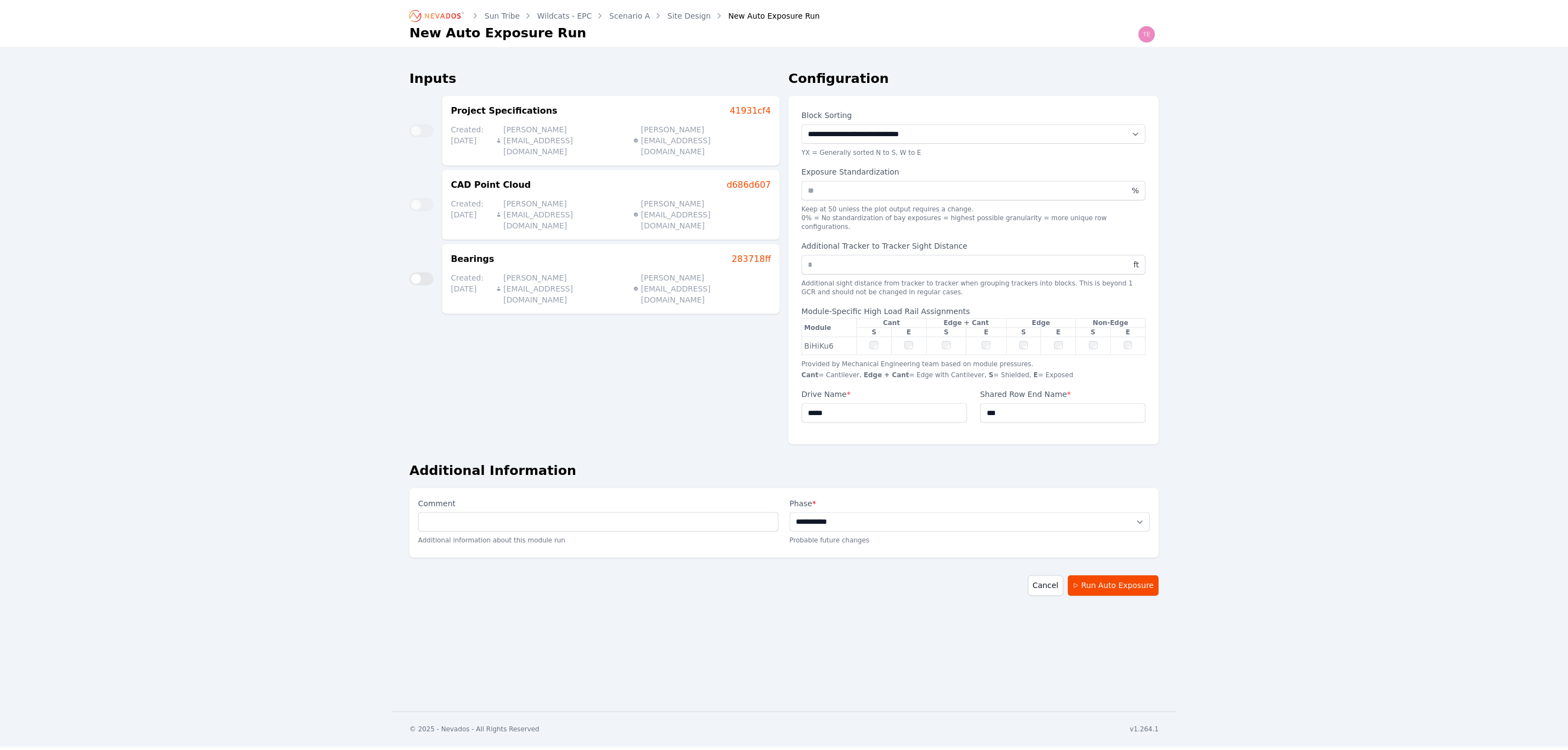
scroll to position [121, 0]
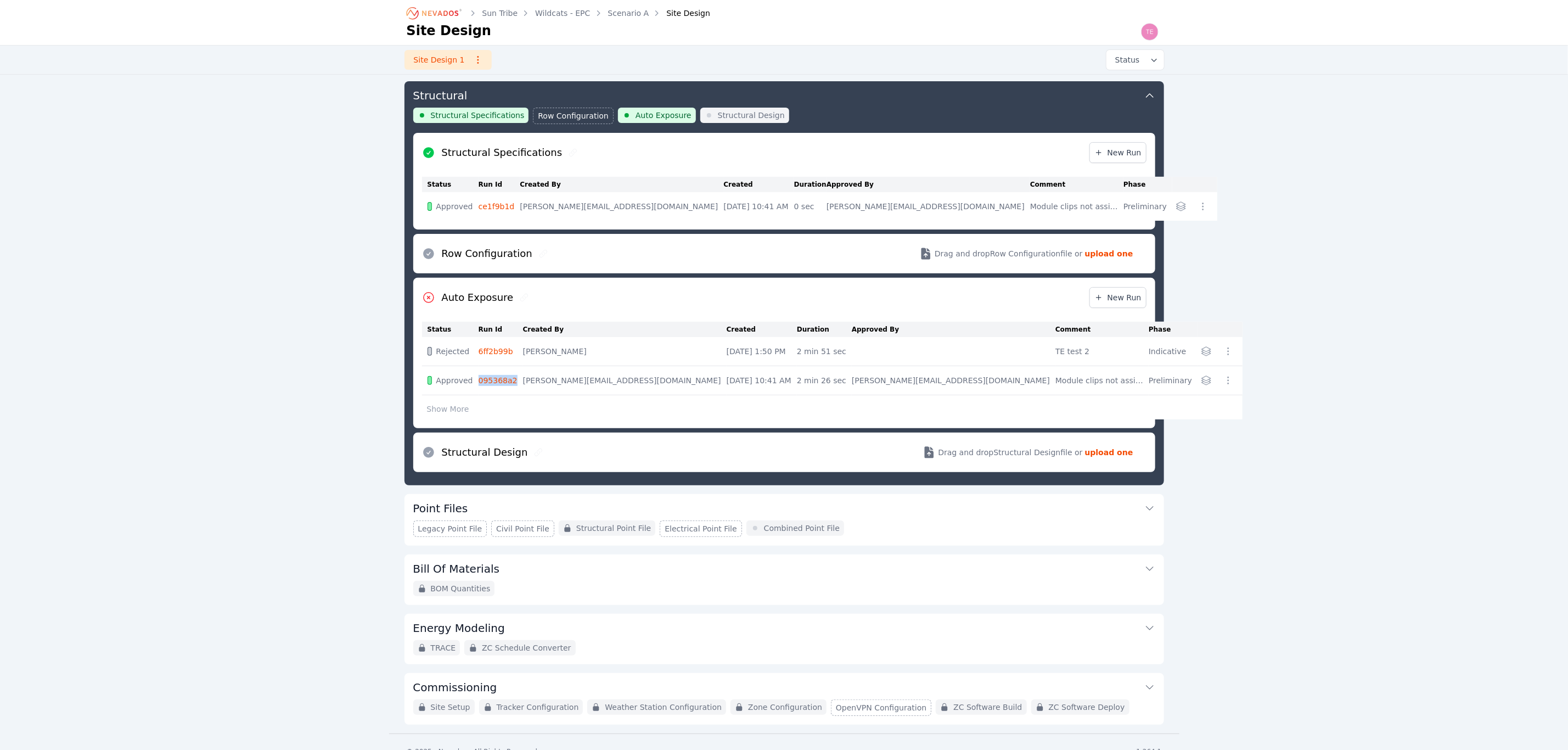
drag, startPoint x: 526, startPoint y: 379, endPoint x: 489, endPoint y: 381, distance: 37.1
click at [489, 381] on td "095368a2" at bounding box center [500, 381] width 44 height 29
copy link "095368a2"
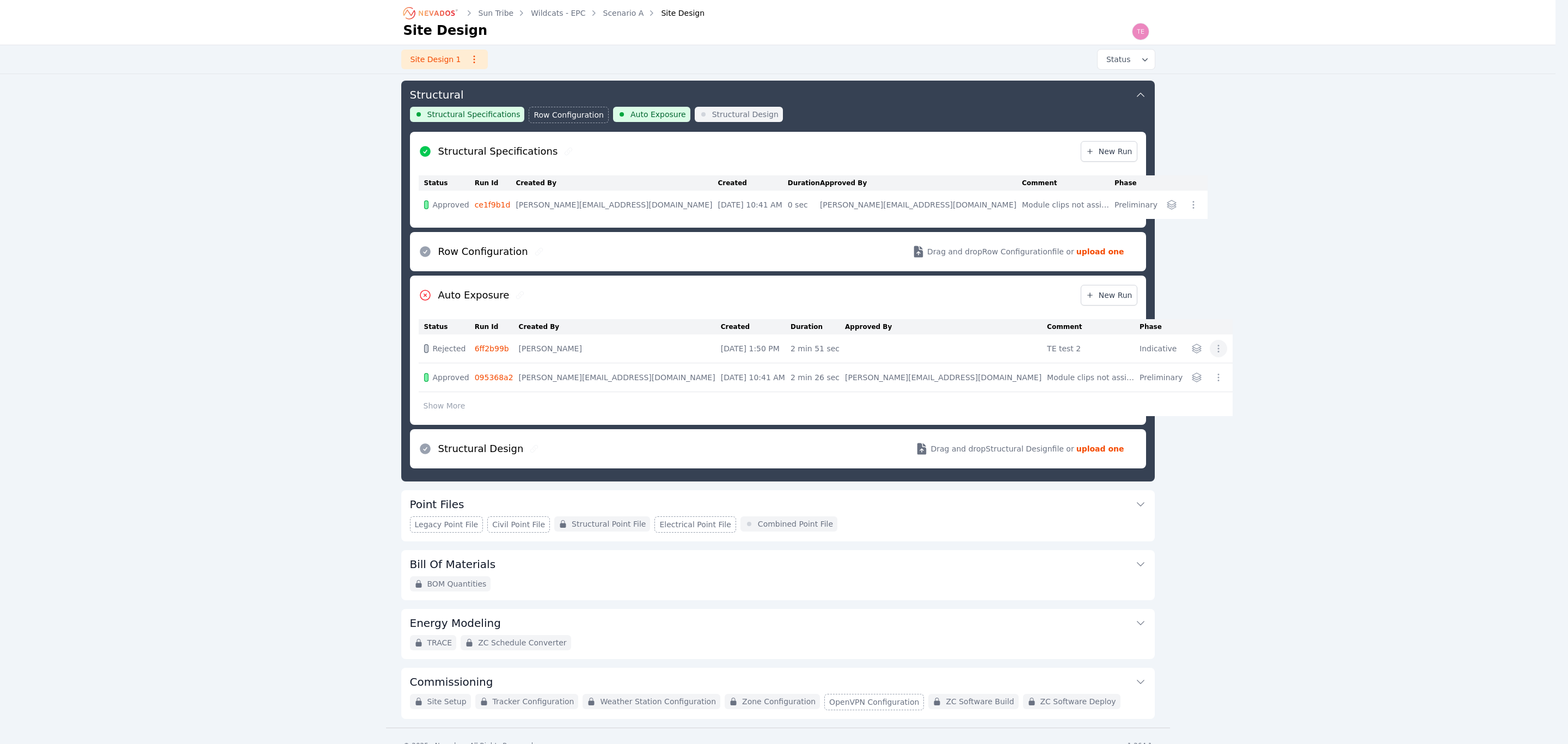
click at [1210, 350] on button "button" at bounding box center [1218, 348] width 17 height 17
click at [1132, 415] on span "Re-Run module" at bounding box center [1161, 416] width 59 height 11
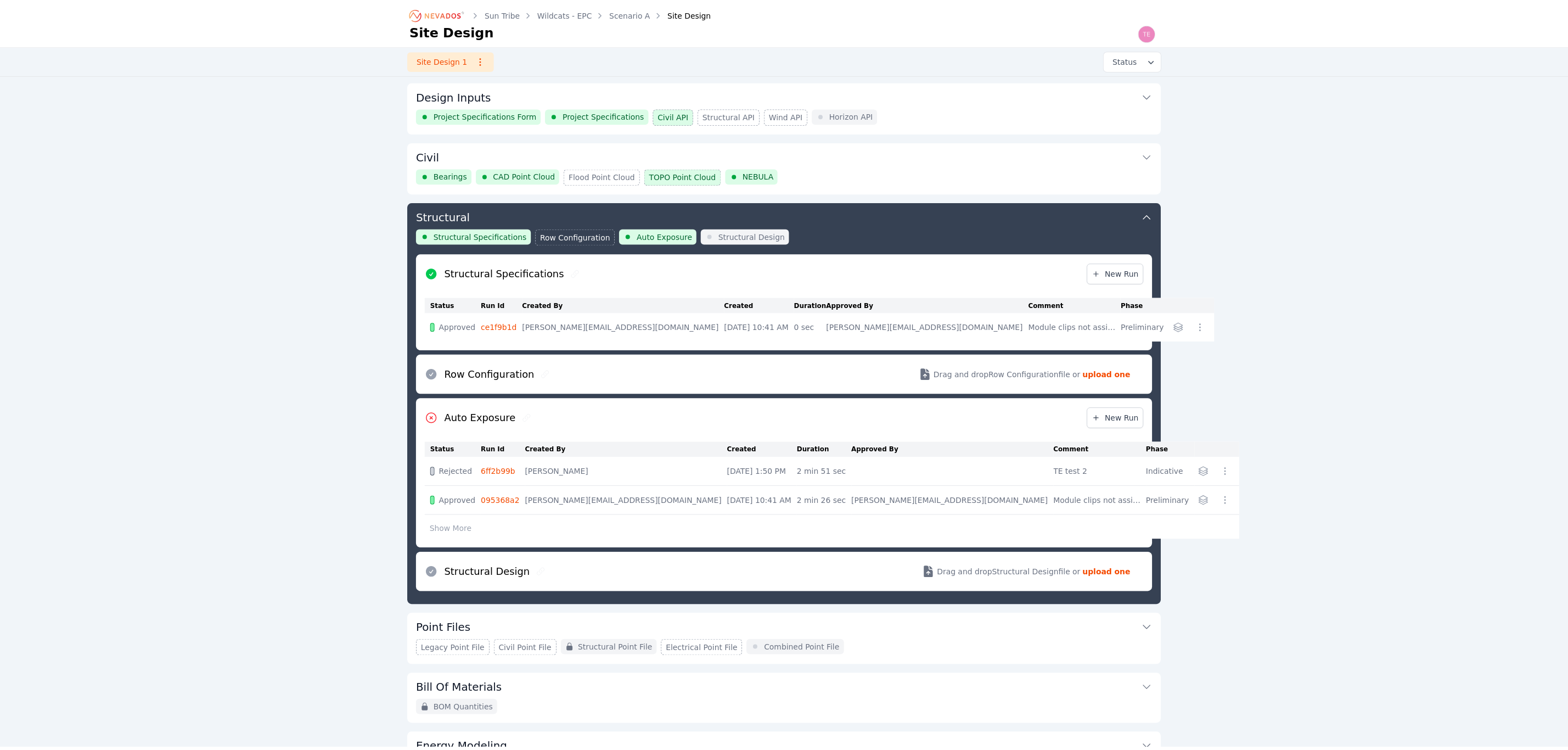
scroll to position [121, 0]
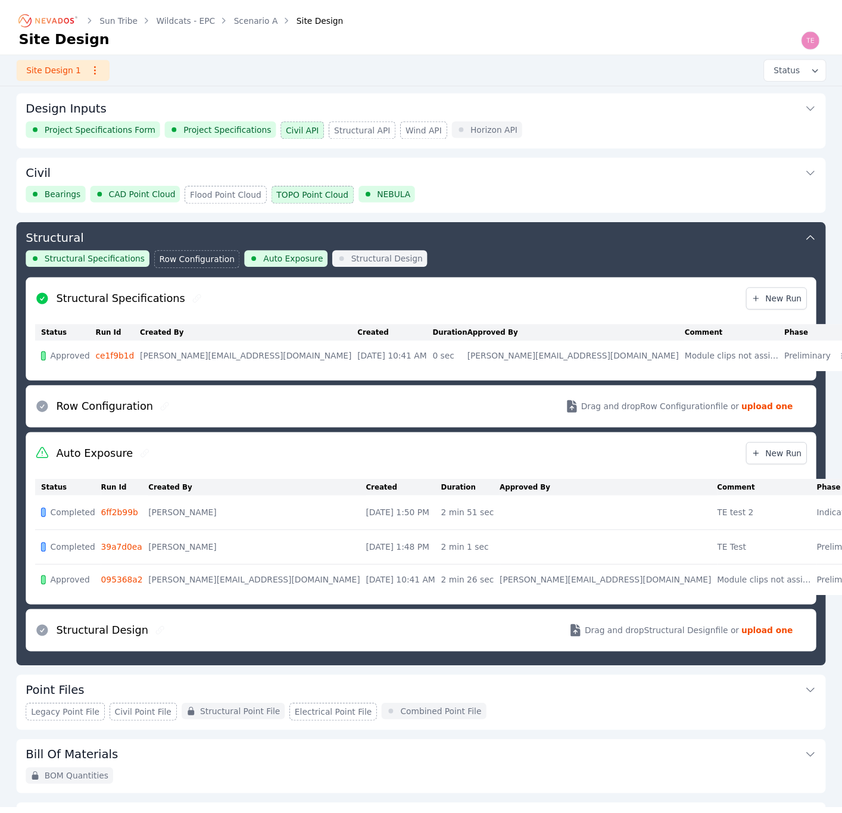
scroll to position [131, 0]
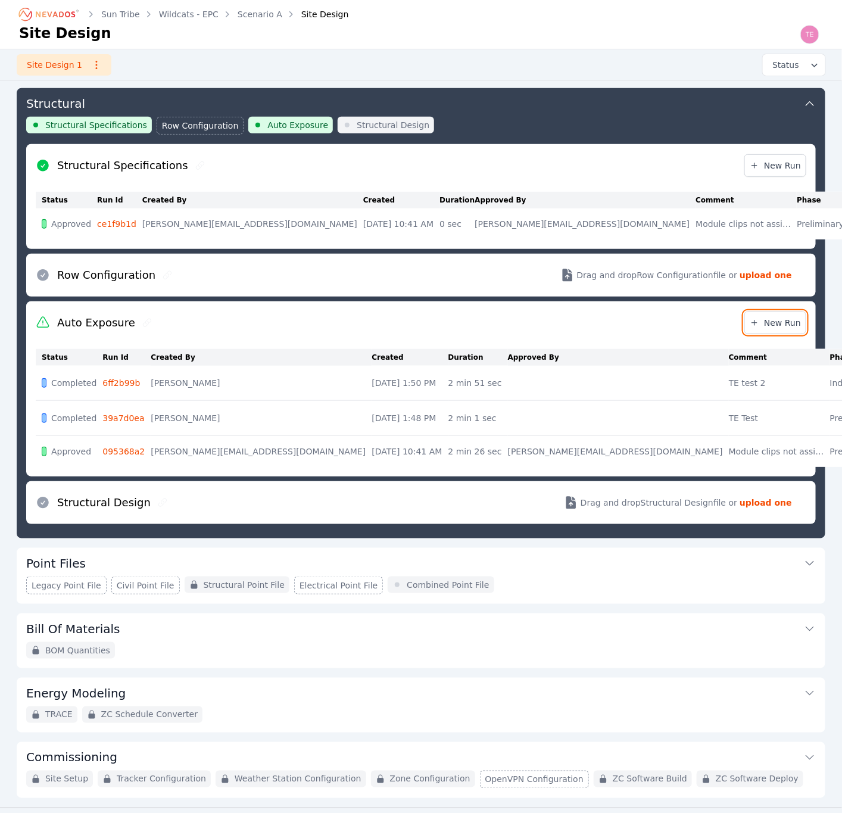
click at [788, 322] on span "New Run" at bounding box center [775, 323] width 51 height 12
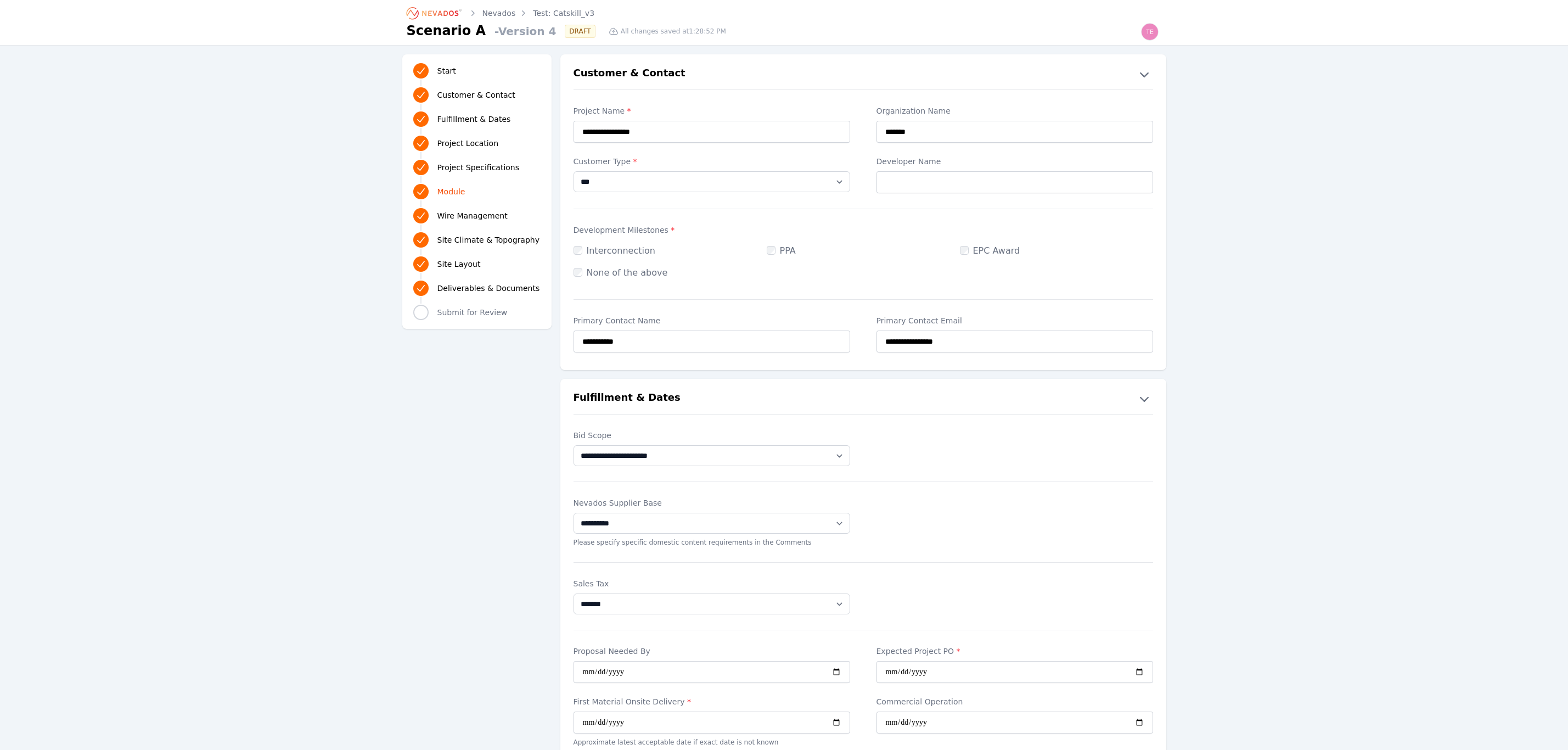
select select "***"
select select "**"
select select "*********"
select select "*"
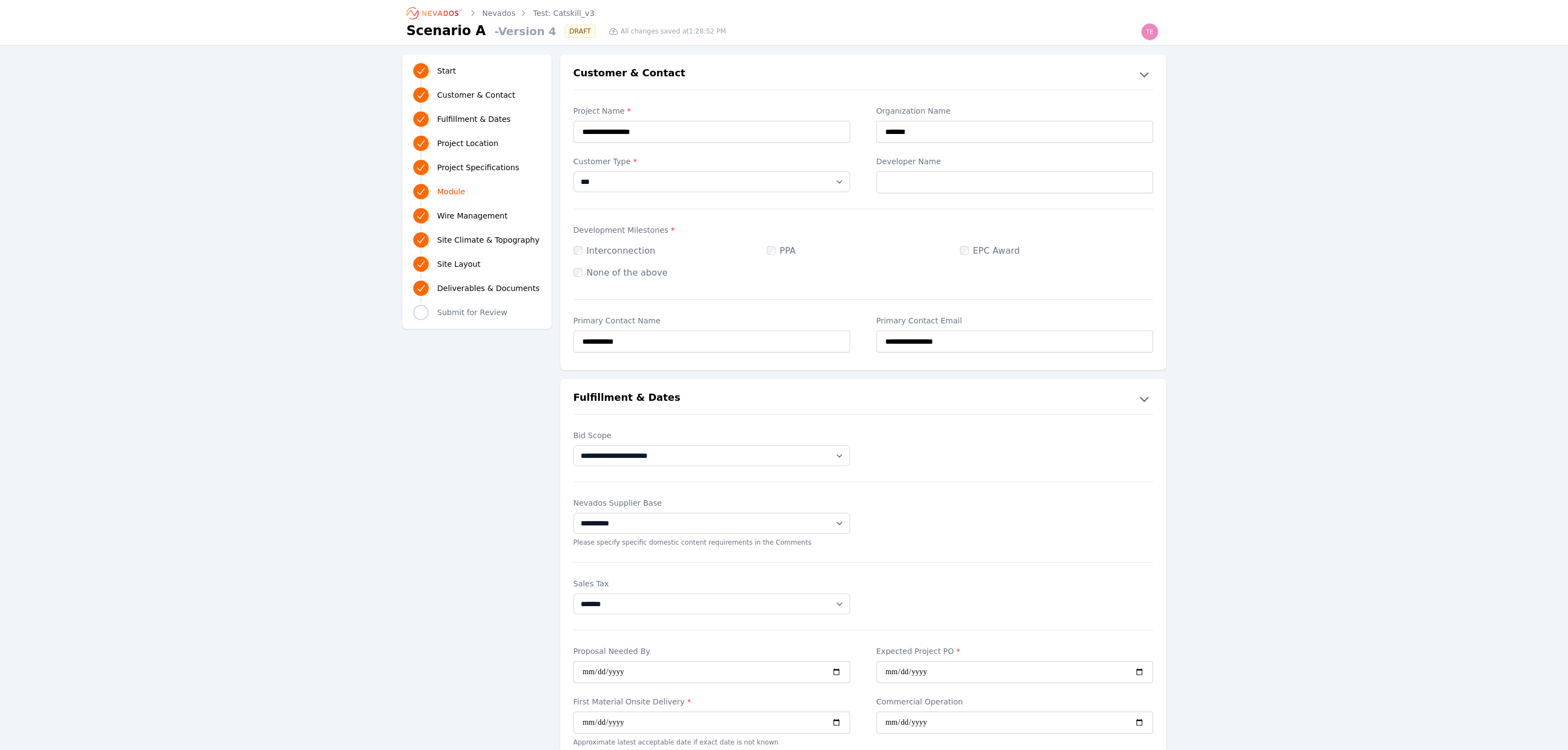
select select "**"
select select "**********"
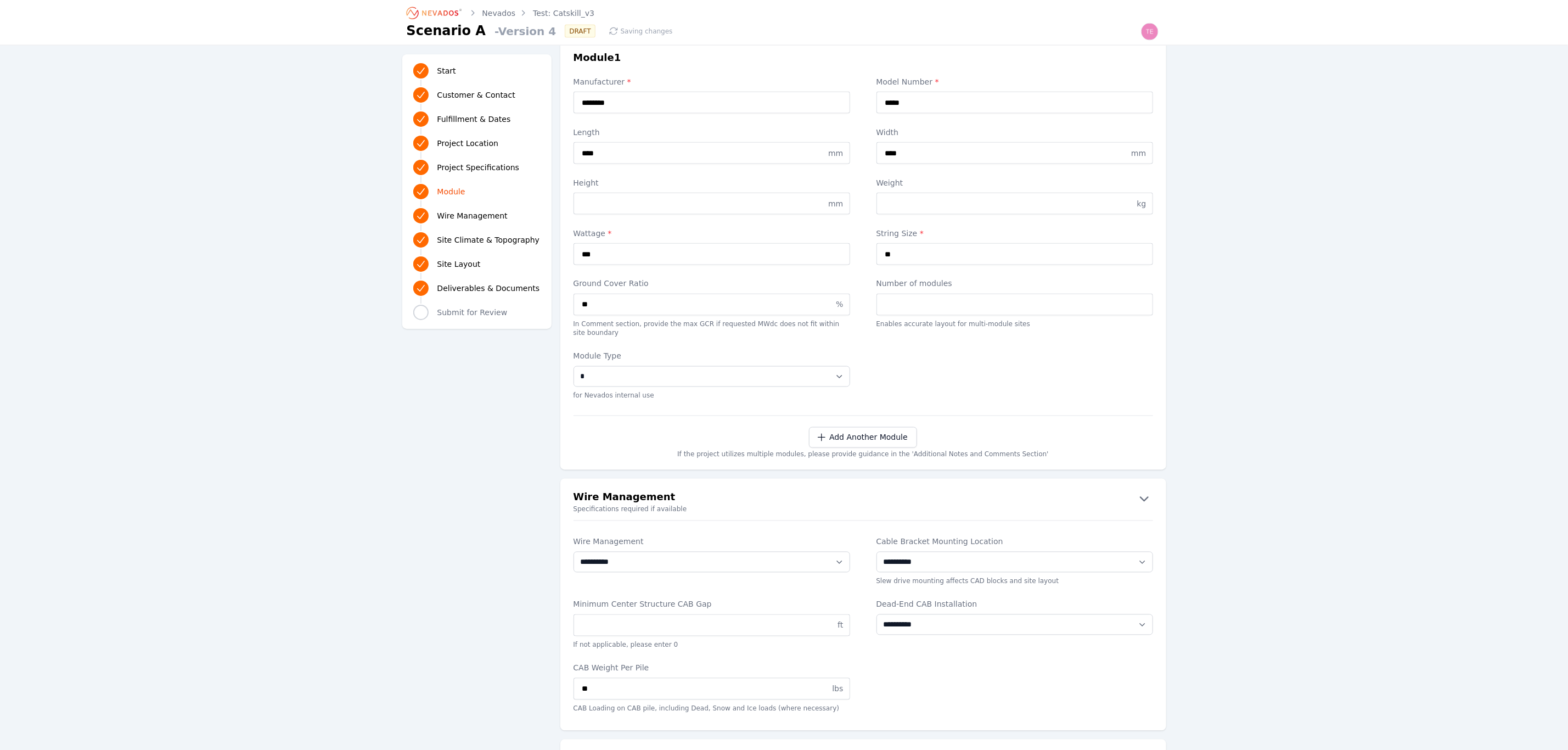
click at [546, 10] on link "Test: Catskill_v3" at bounding box center [563, 13] width 62 height 11
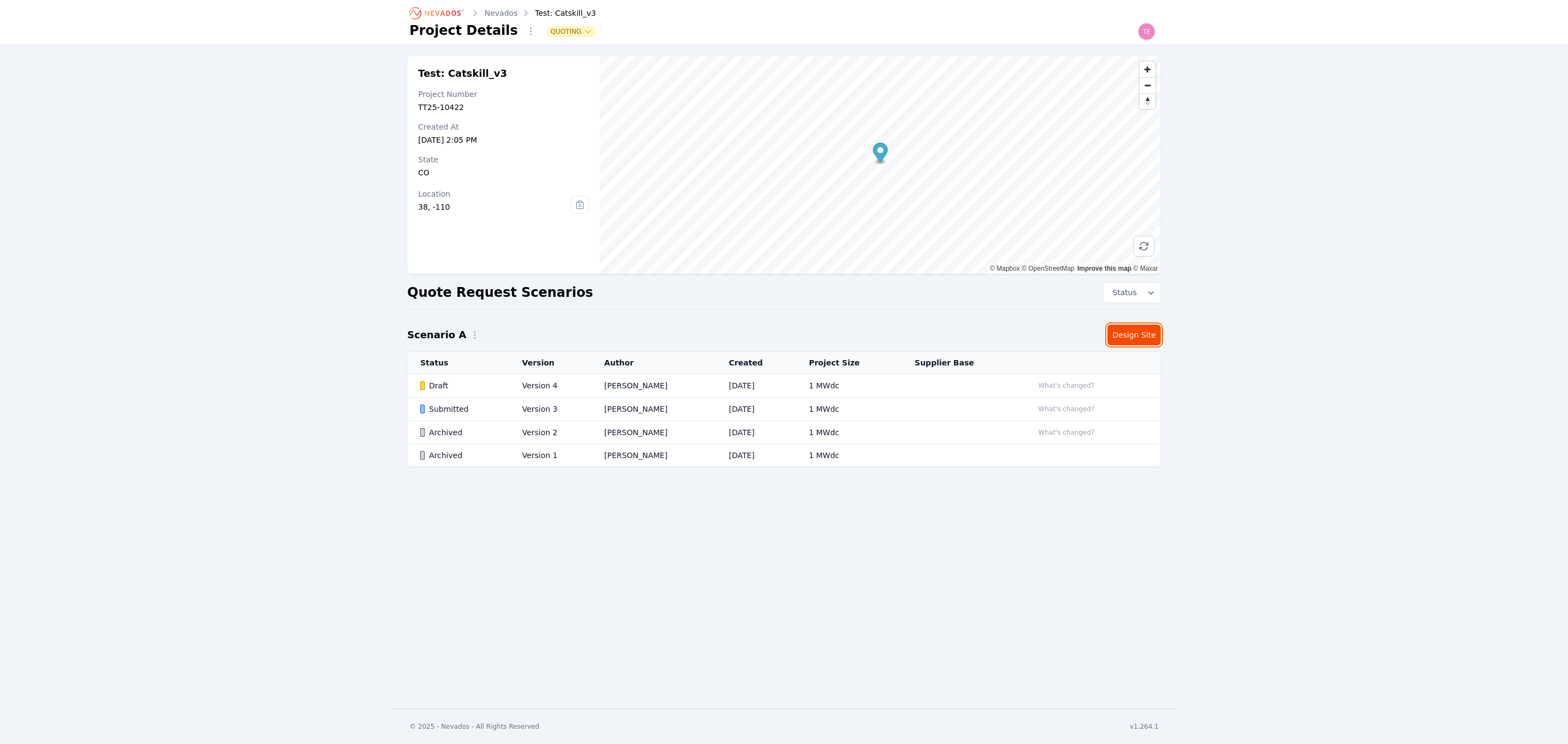
click at [1144, 330] on link "Design Site" at bounding box center [1134, 335] width 53 height 21
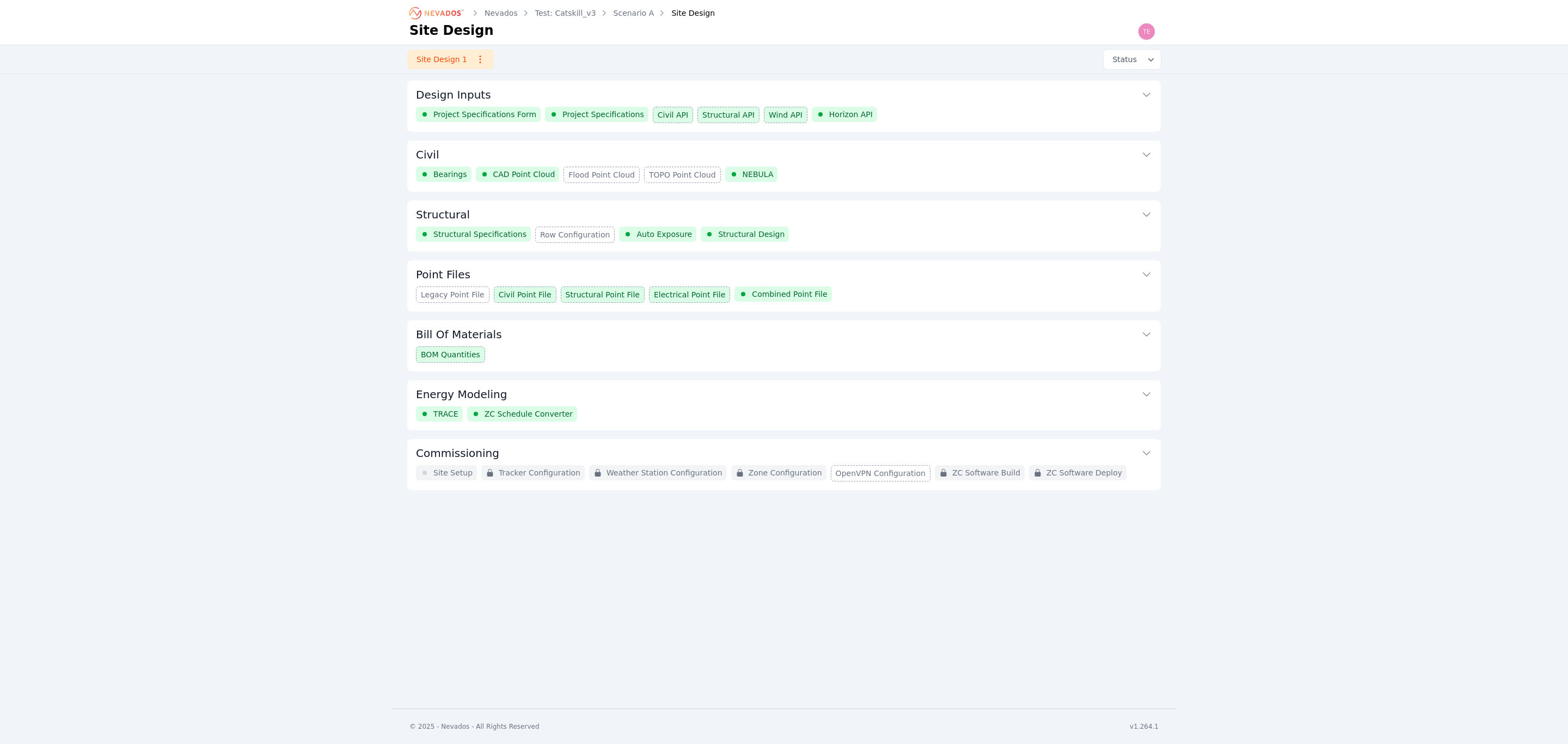
click at [948, 223] on button "Structural" at bounding box center [784, 213] width 736 height 27
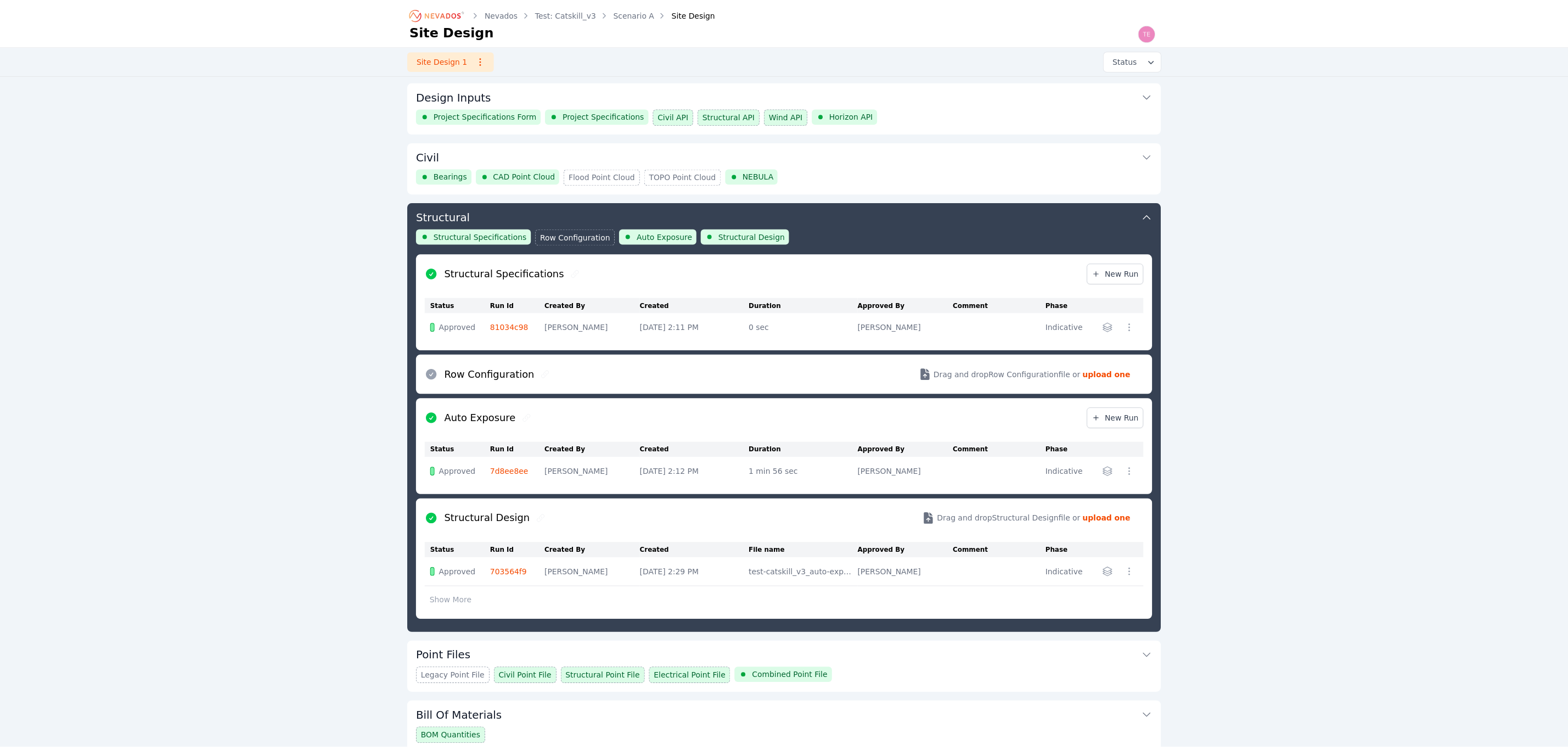
scroll to position [121, 0]
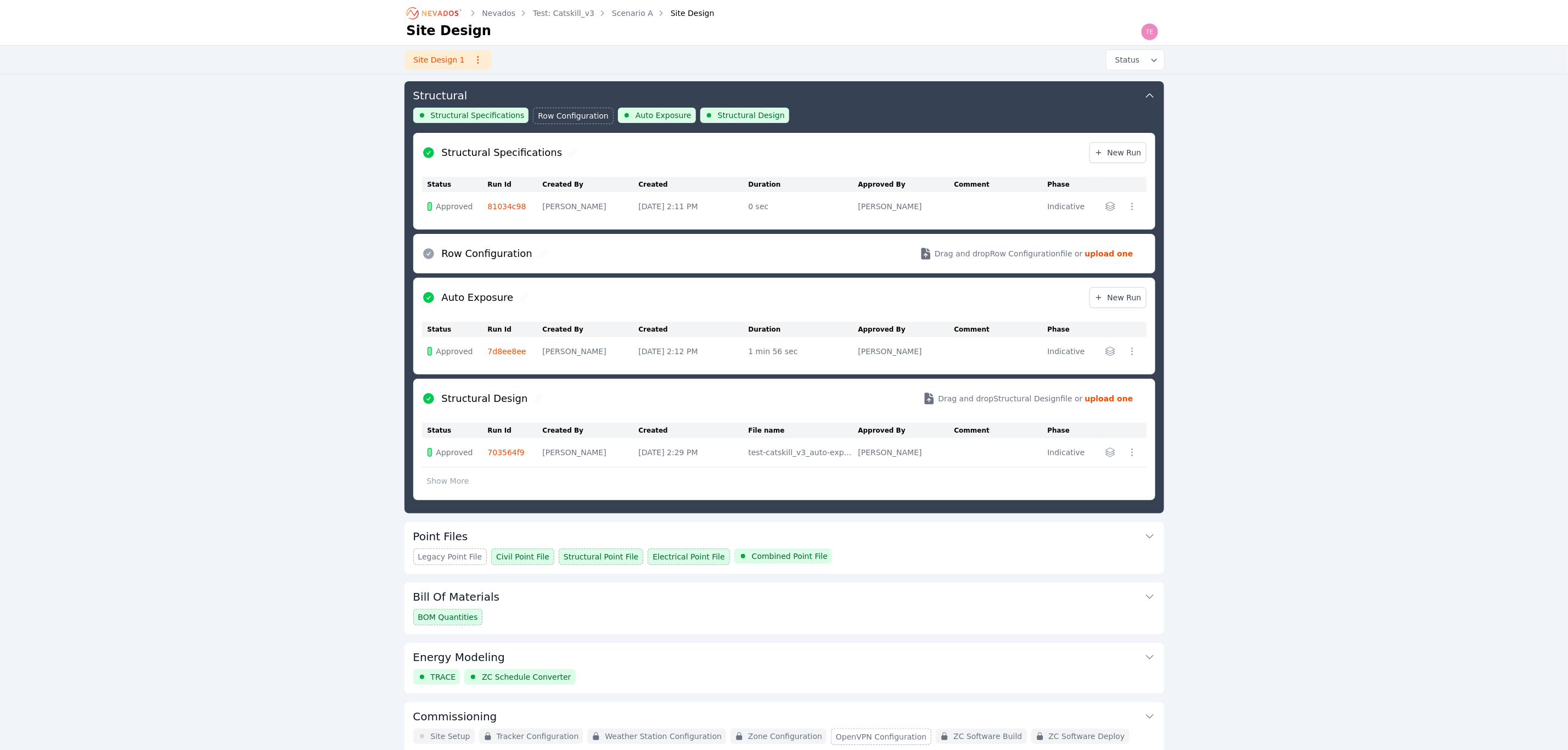
click at [502, 348] on link "7d8ee8ee" at bounding box center [508, 351] width 39 height 9
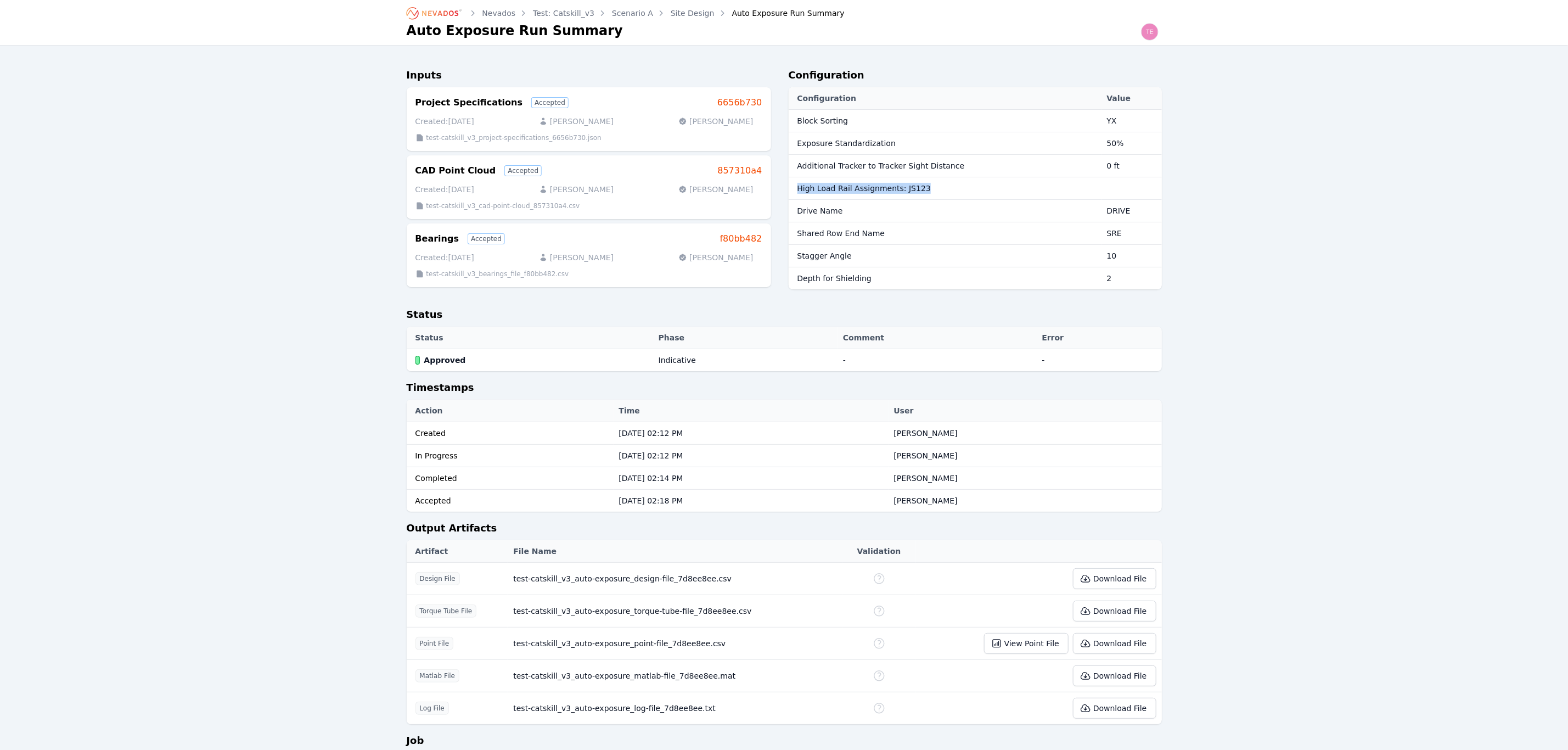
drag, startPoint x: 826, startPoint y: 183, endPoint x: 1150, endPoint y: 186, distance: 324.0
click at [1150, 186] on tr "High Load Rail Assignments: JS123" at bounding box center [975, 188] width 373 height 22
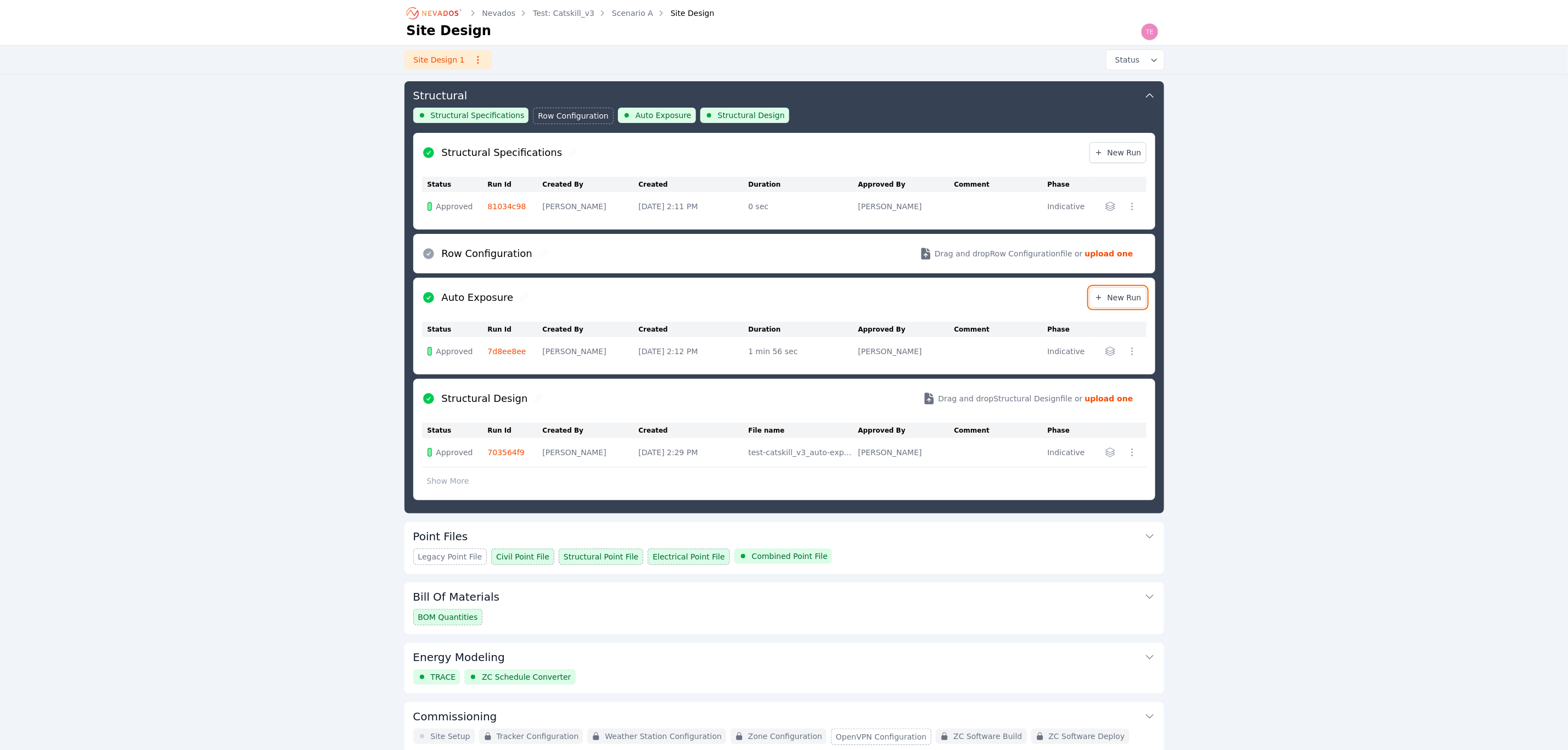
click at [1115, 299] on span "New Run" at bounding box center [1117, 298] width 47 height 11
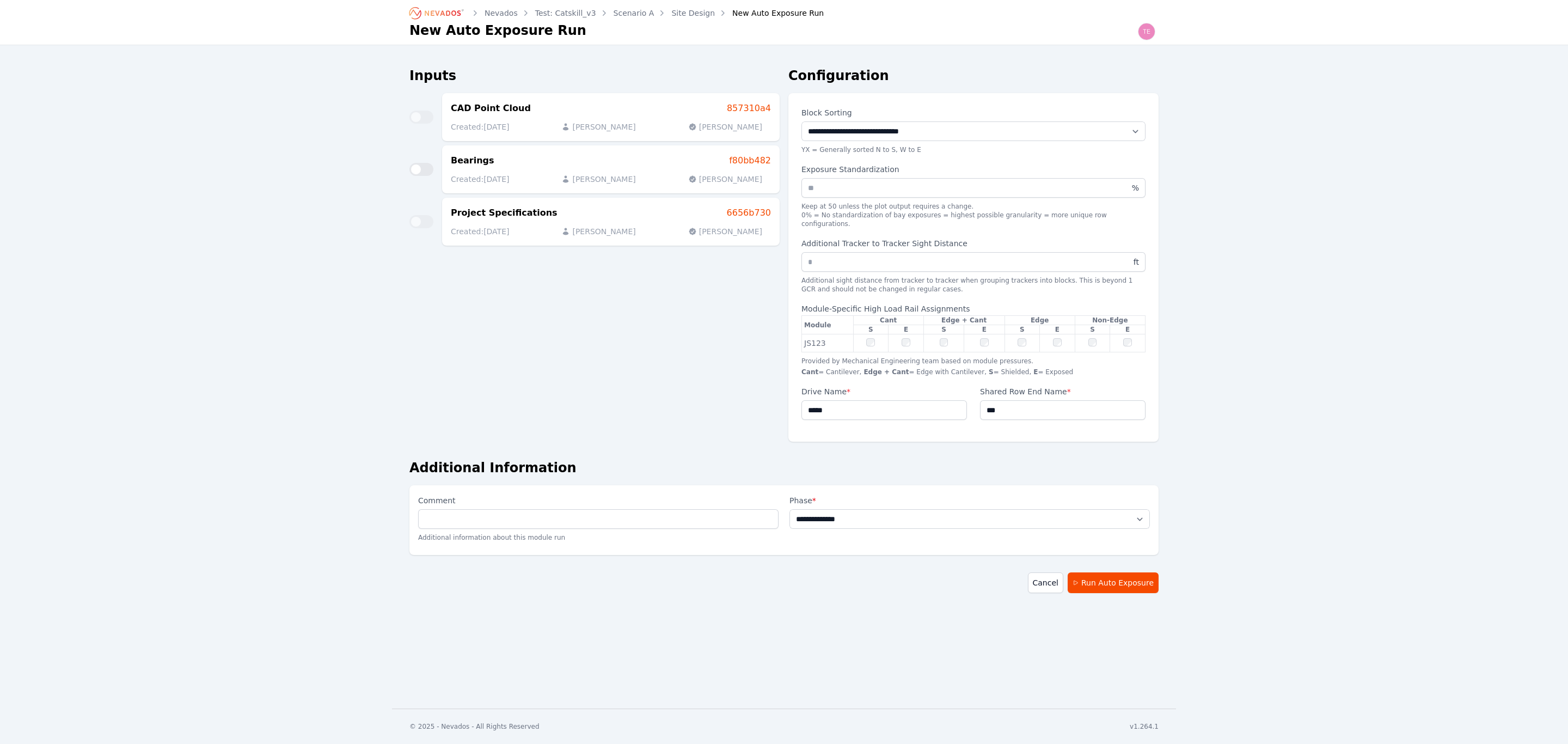
click at [947, 335] on td at bounding box center [944, 344] width 40 height 18
click at [950, 509] on select "**********" at bounding box center [970, 518] width 360 height 19
select select "**********"
click at [790, 509] on select "**********" at bounding box center [970, 518] width 360 height 19
click at [1104, 577] on button "Run Auto Exposure" at bounding box center [1113, 582] width 91 height 21
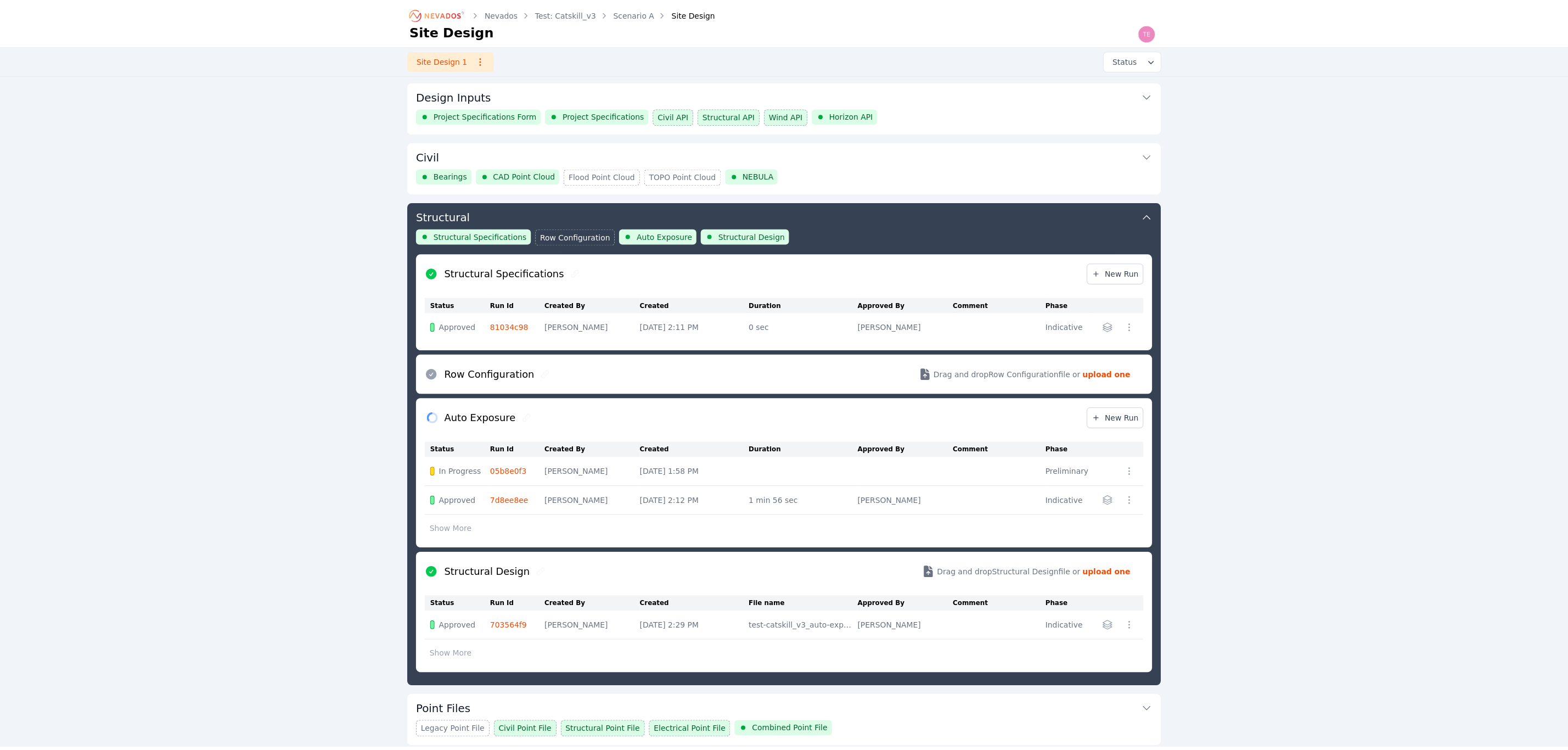
scroll to position [228, 0]
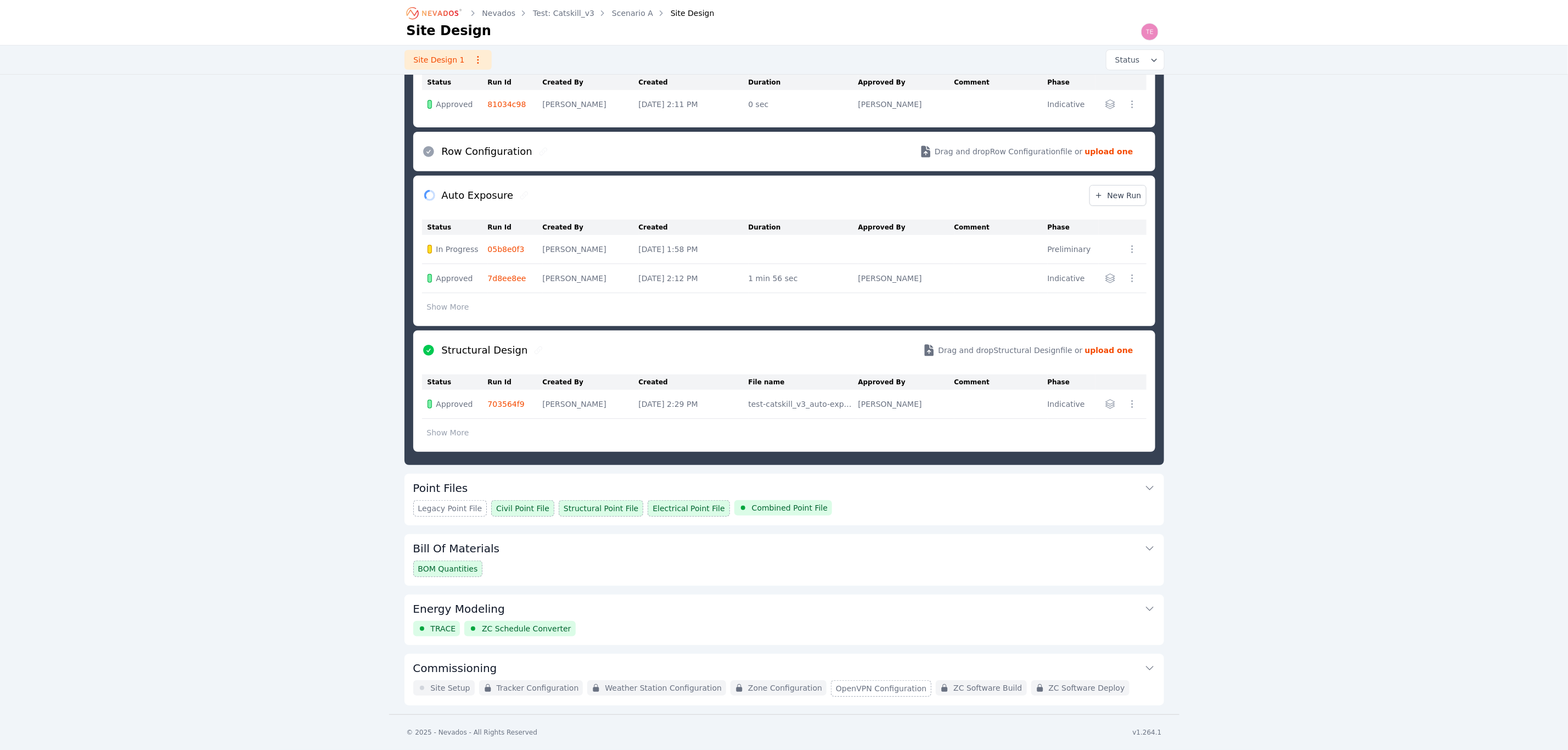
click at [497, 245] on link "05b8e0f3" at bounding box center [507, 250] width 37 height 9
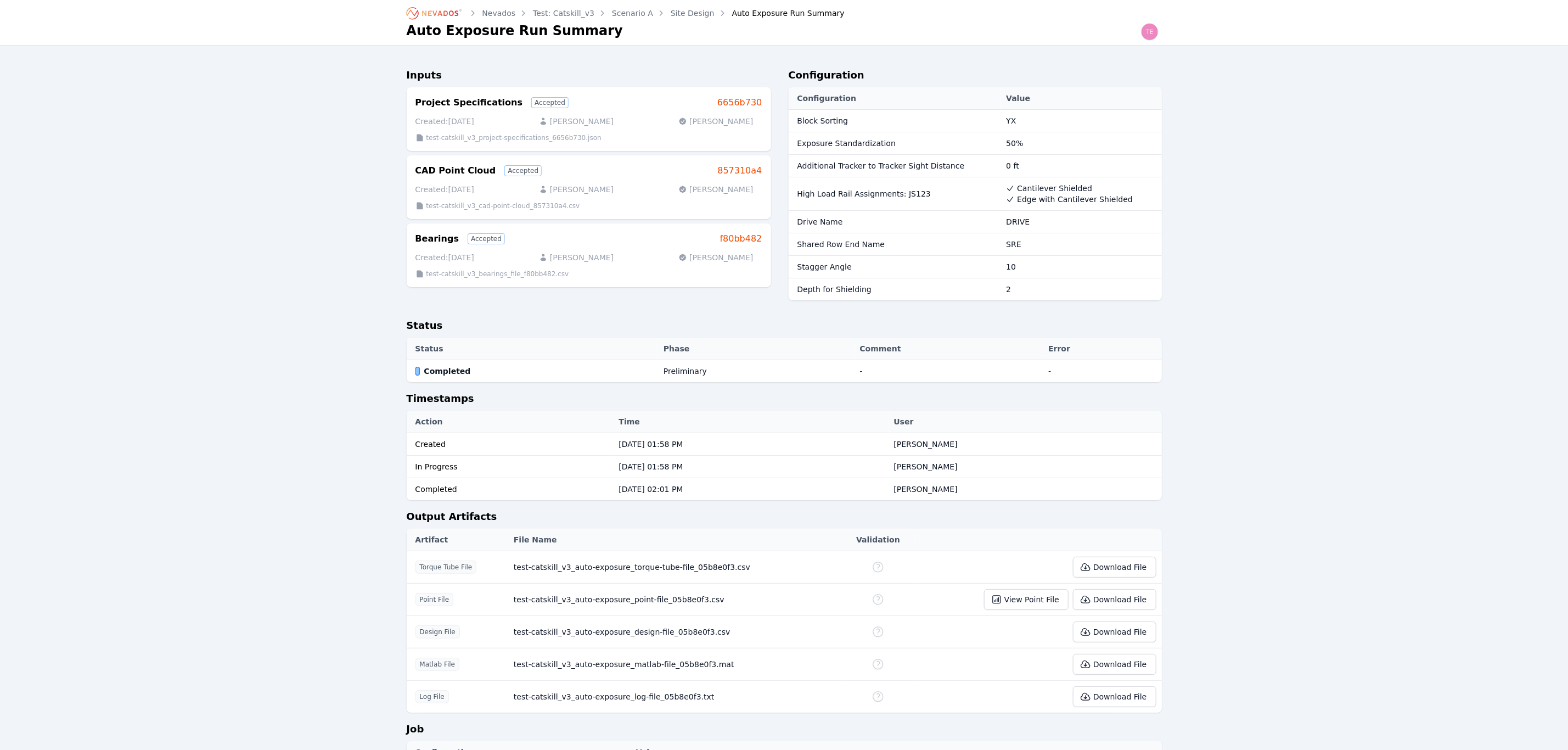
click at [681, 14] on link "Site Design" at bounding box center [693, 13] width 44 height 11
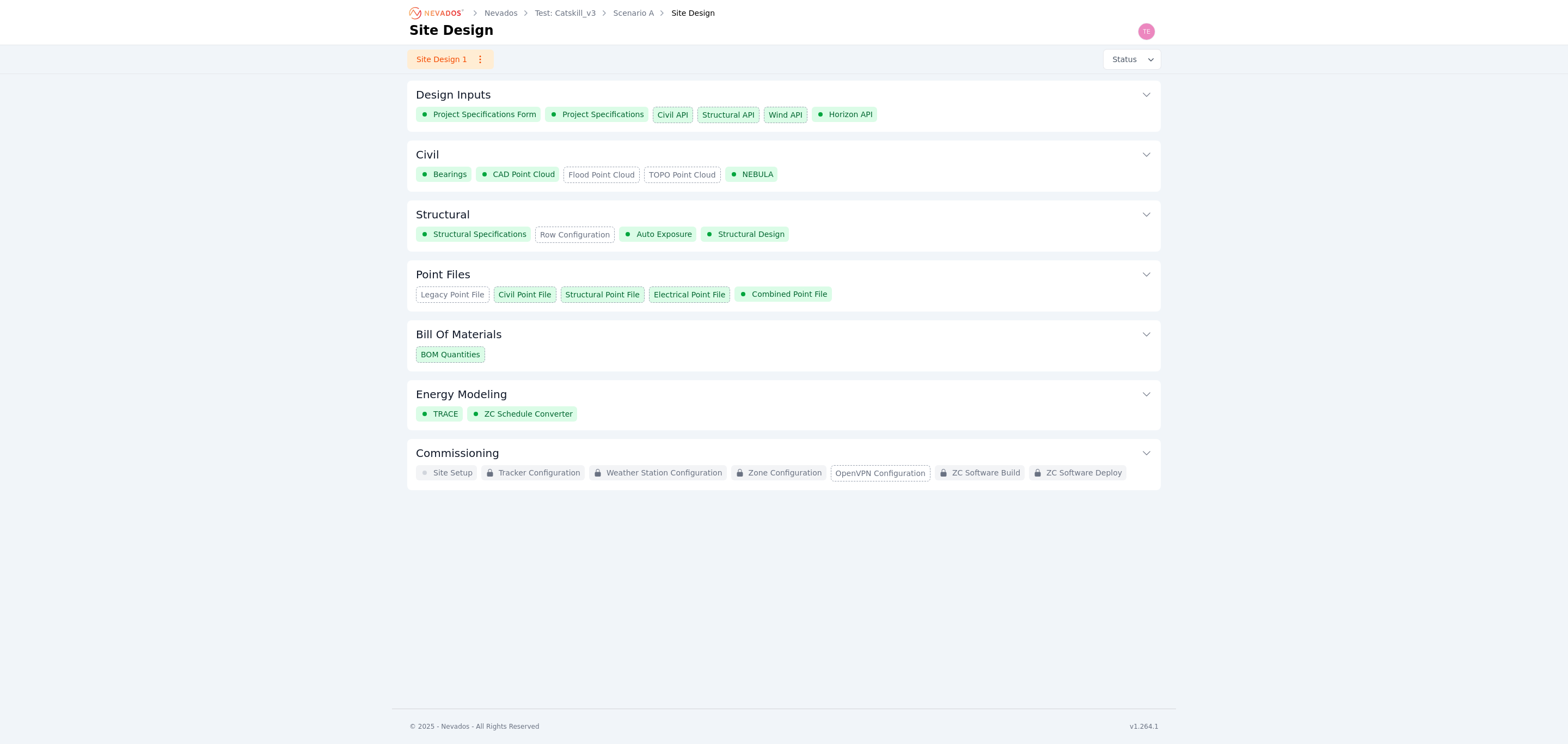
click at [932, 97] on button "Design Inputs" at bounding box center [784, 93] width 736 height 27
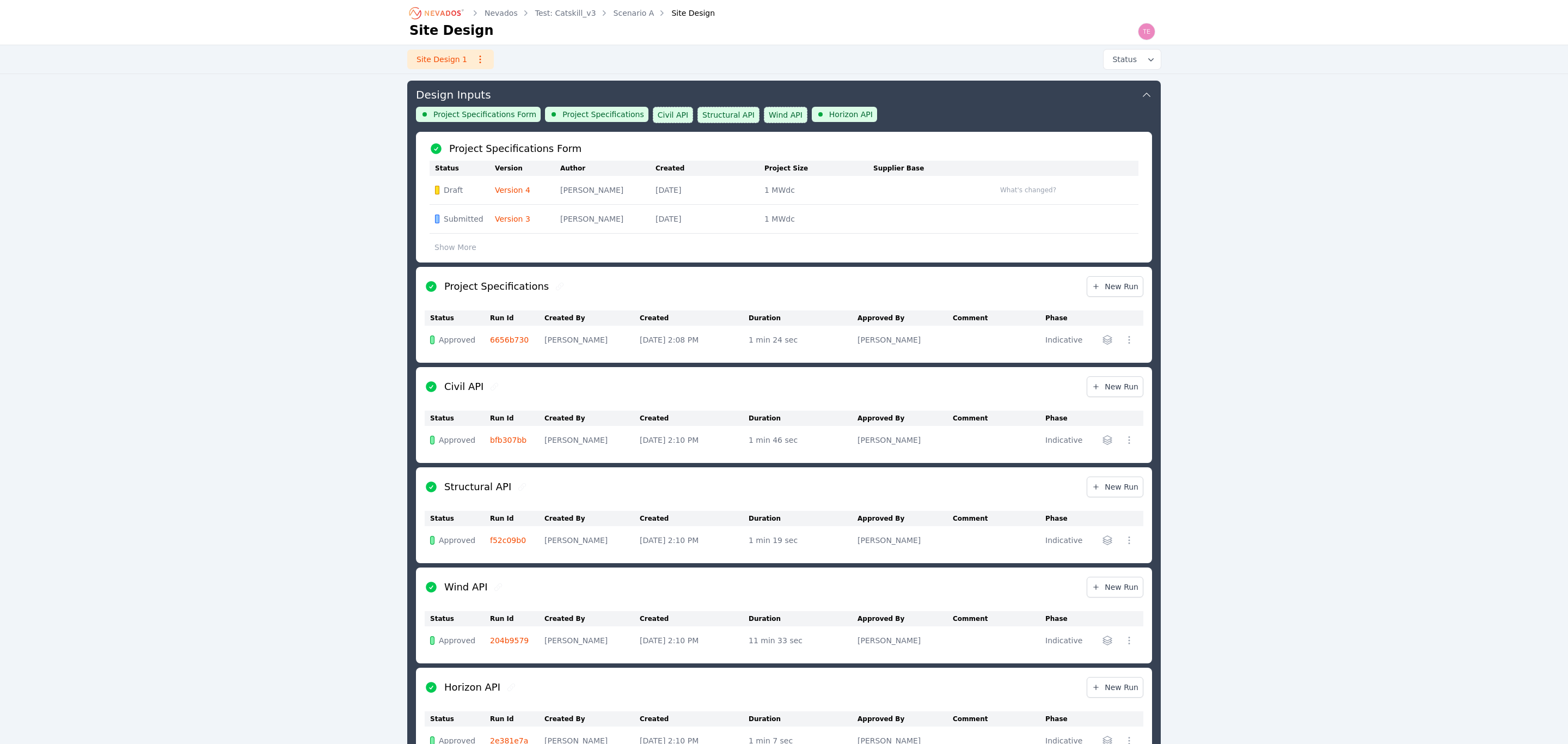
click at [1104, 441] on icon "button" at bounding box center [1108, 440] width 9 height 9
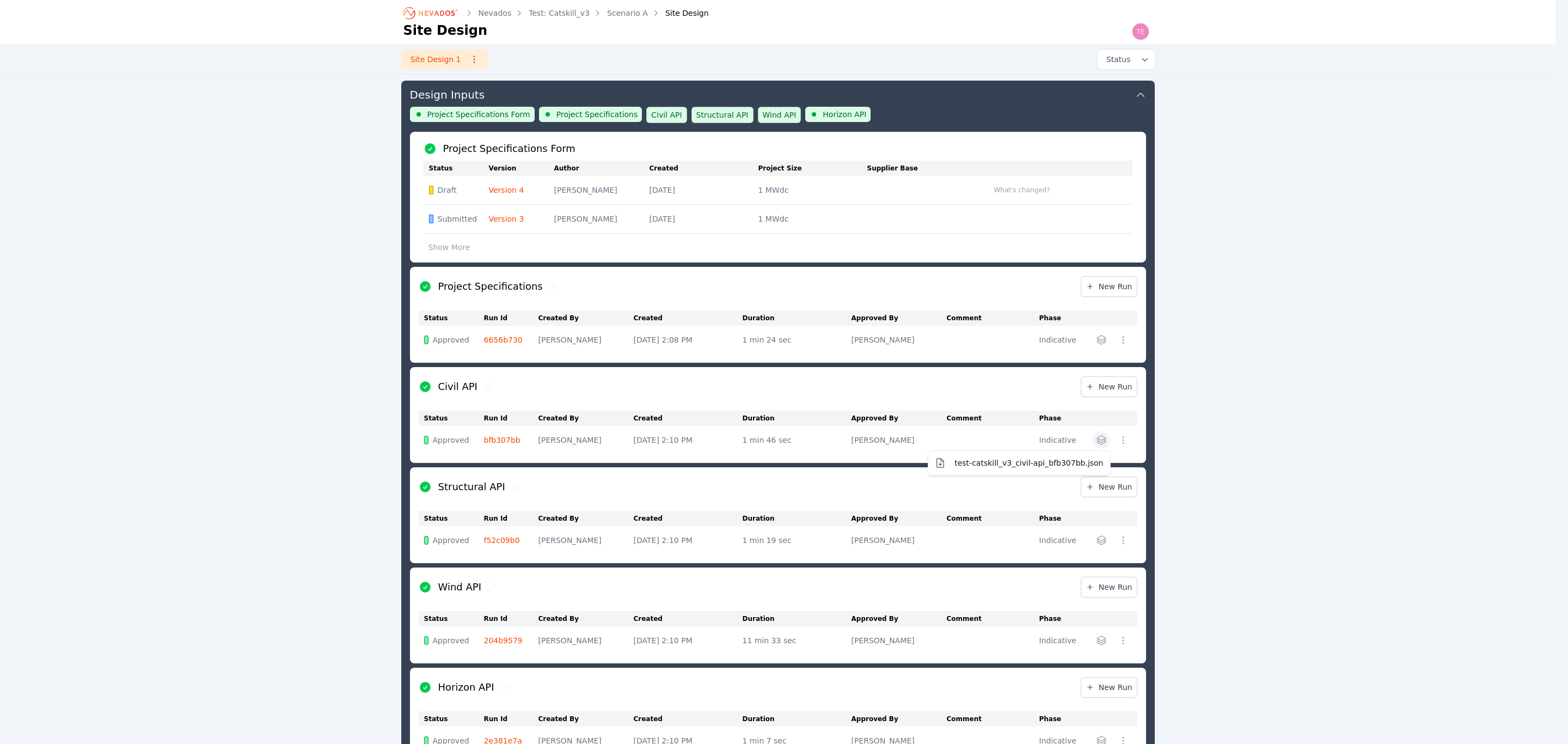
click at [1007, 383] on div "Civil API New Run Status Run Id Created By Created Duration Approved By Comment…" at bounding box center [778, 414] width 736 height 96
